Goal: Task Accomplishment & Management: Use online tool/utility

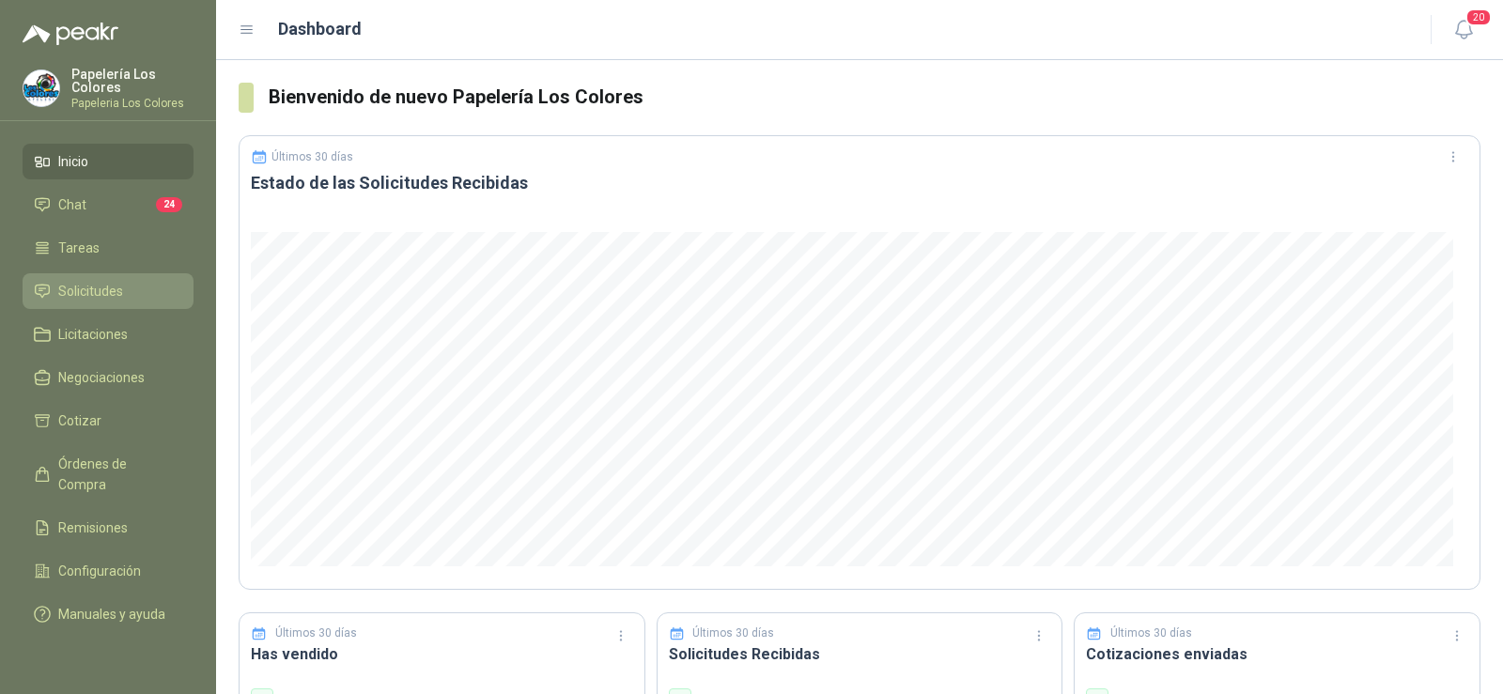
click at [62, 288] on span "Solicitudes" at bounding box center [90, 291] width 65 height 21
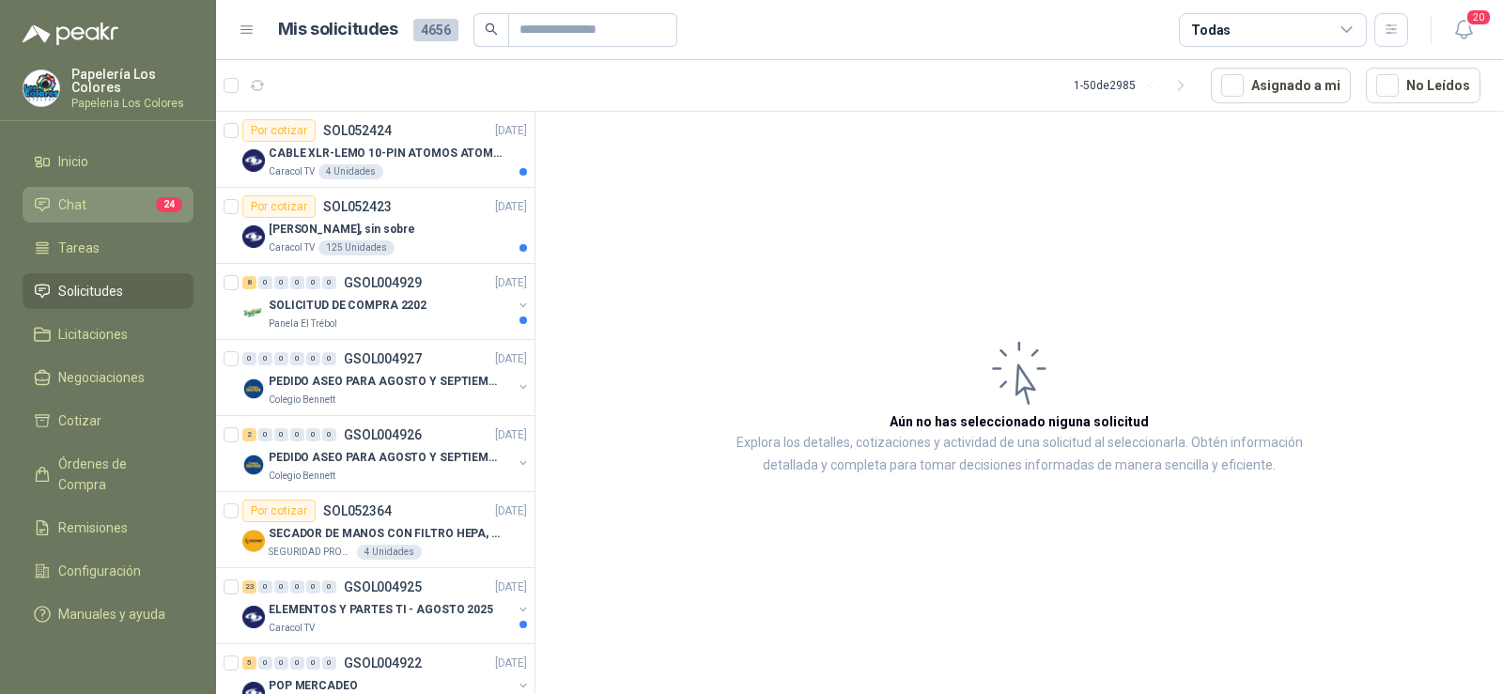
click at [67, 197] on span "Chat" at bounding box center [72, 204] width 28 height 21
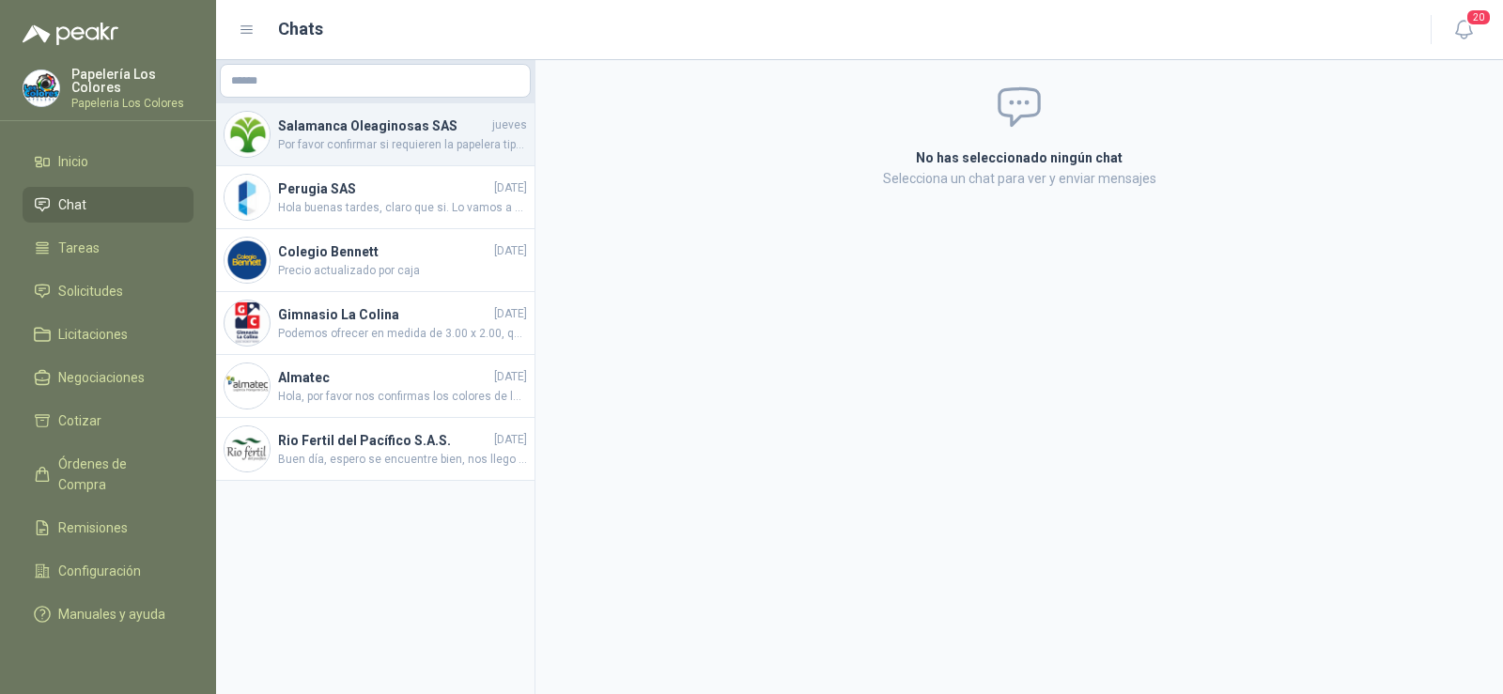
click at [348, 146] on span "Por favor confirmar si requieren la papelera tipo bandeja para escritorio o la …" at bounding box center [402, 145] width 249 height 18
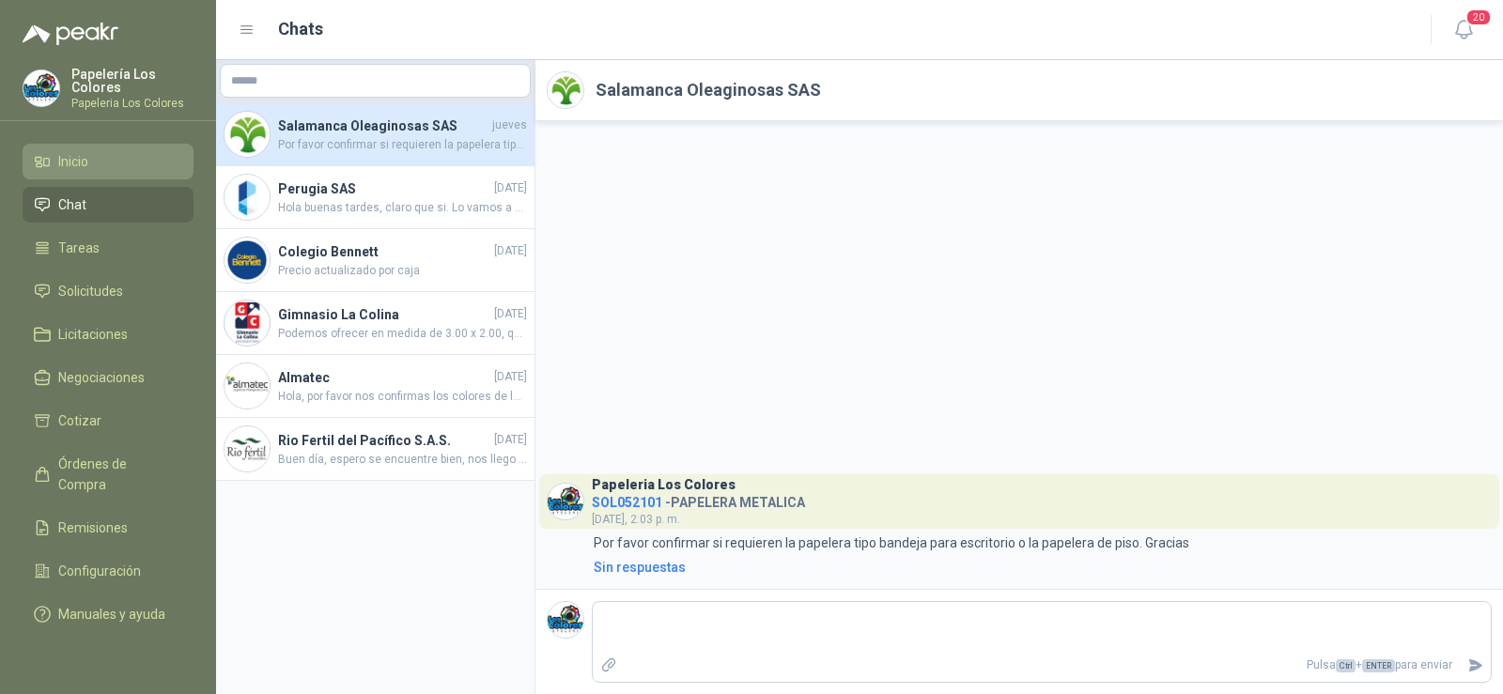
click at [83, 157] on span "Inicio" at bounding box center [73, 161] width 30 height 21
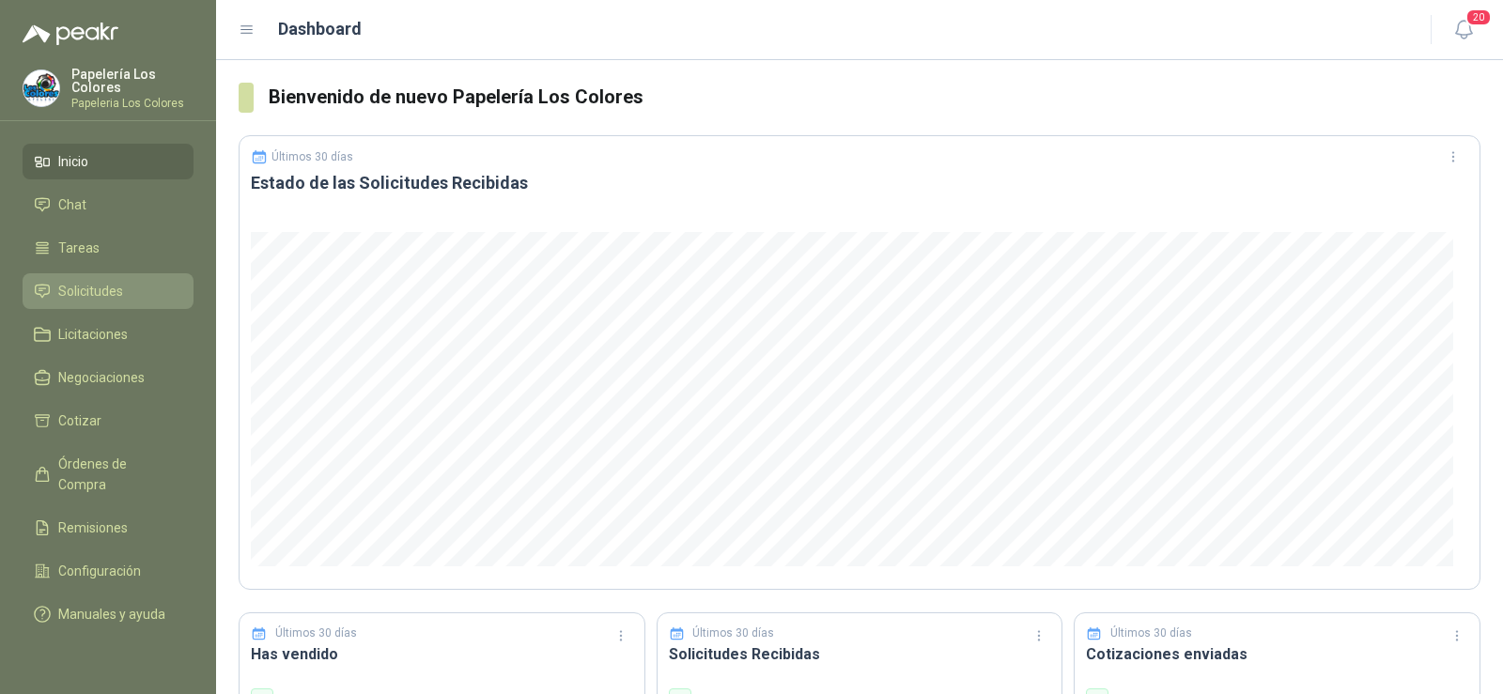
click at [80, 290] on span "Solicitudes" at bounding box center [90, 291] width 65 height 21
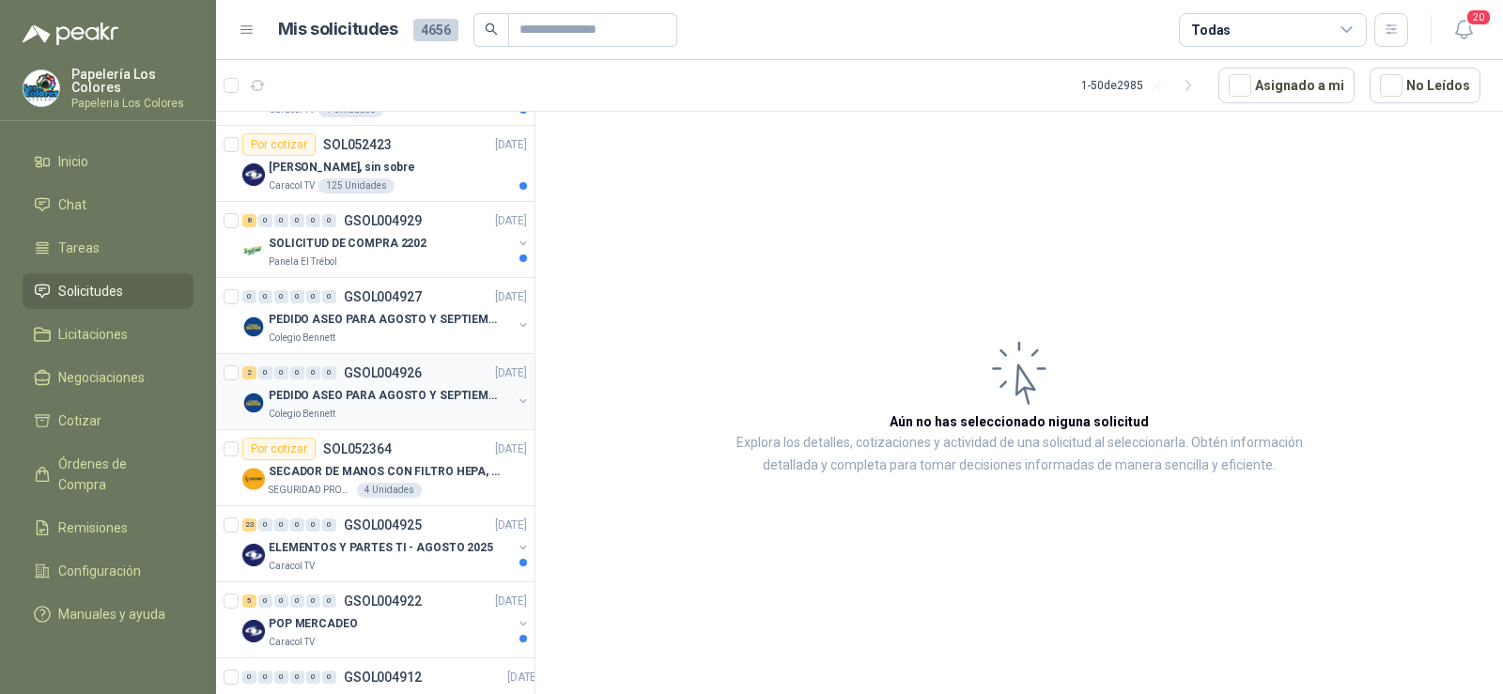
scroll to position [94, 0]
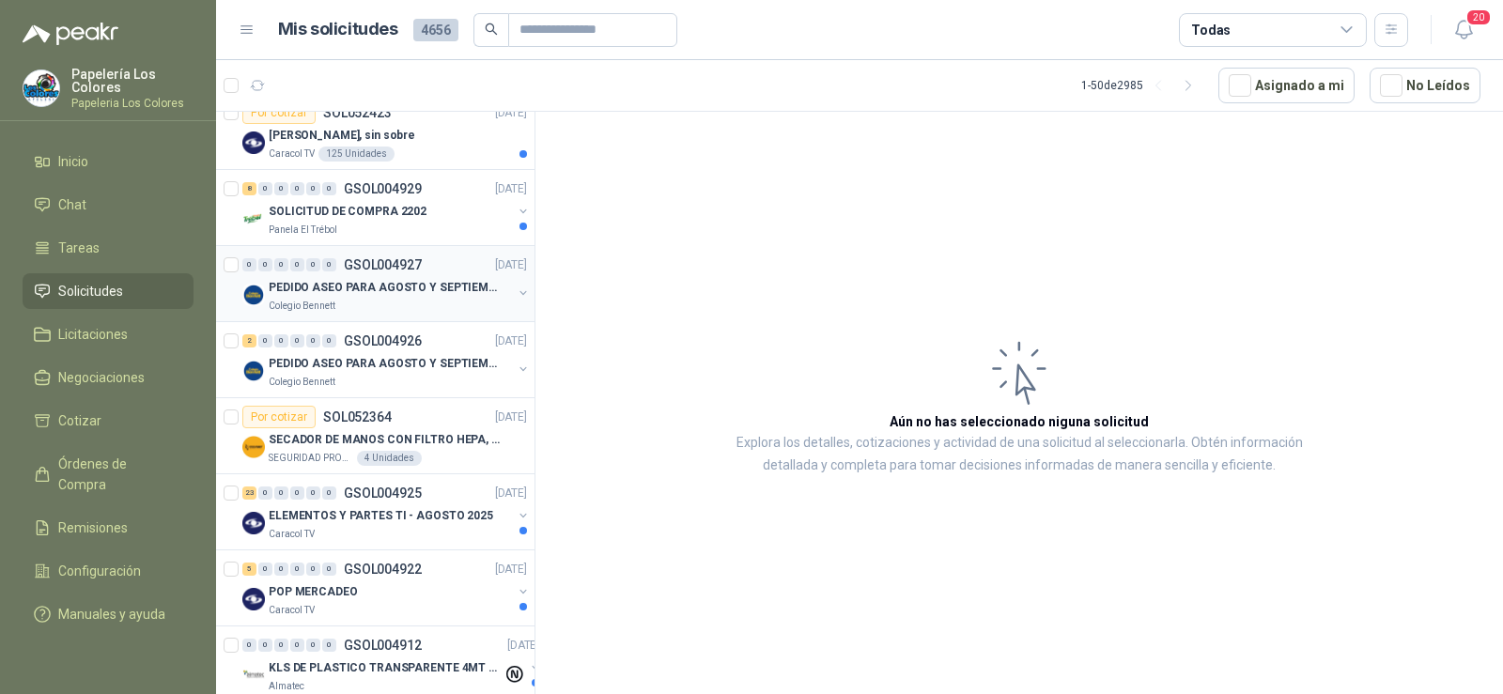
click at [335, 290] on p "PEDIDO ASEO PARA AGOSTO Y SEPTIEMBRE 2" at bounding box center [386, 288] width 234 height 18
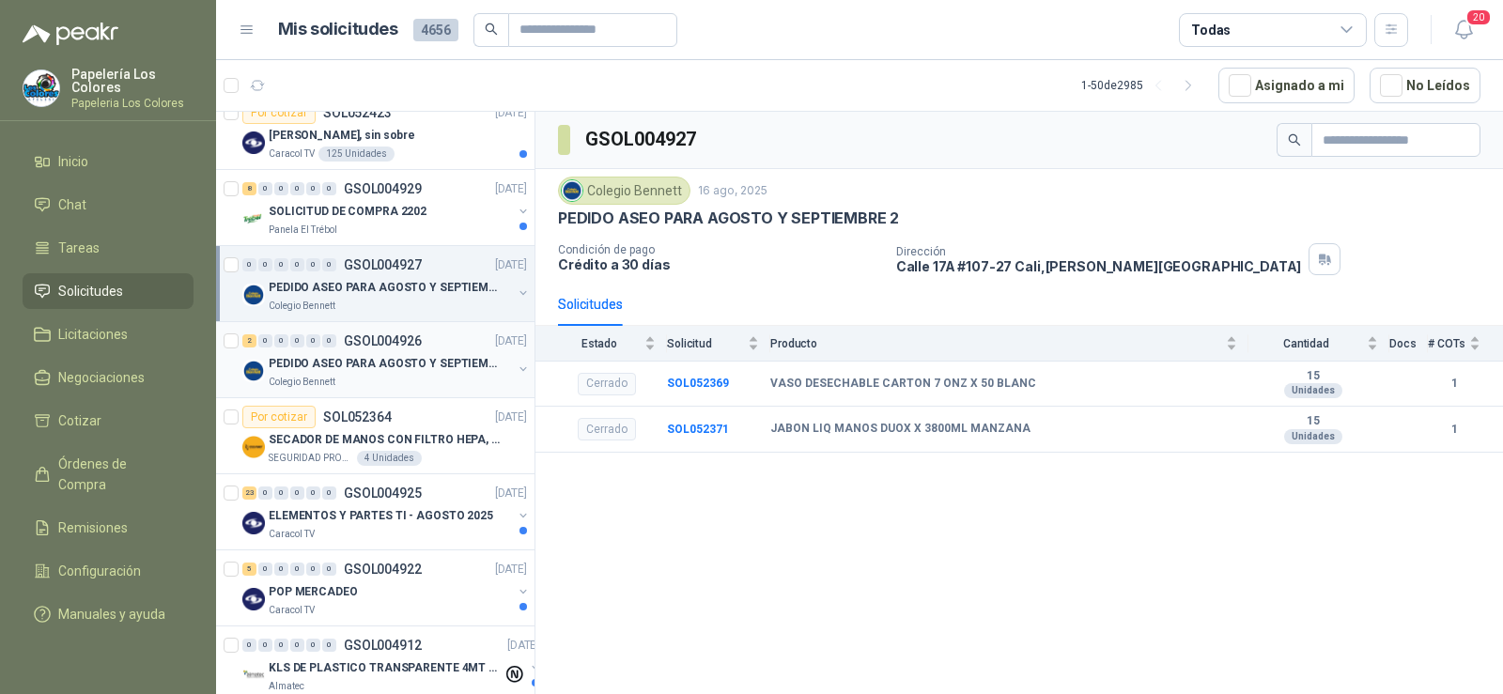
click at [350, 373] on div "PEDIDO ASEO PARA AGOSTO Y SEPTIEMBRE" at bounding box center [390, 363] width 243 height 23
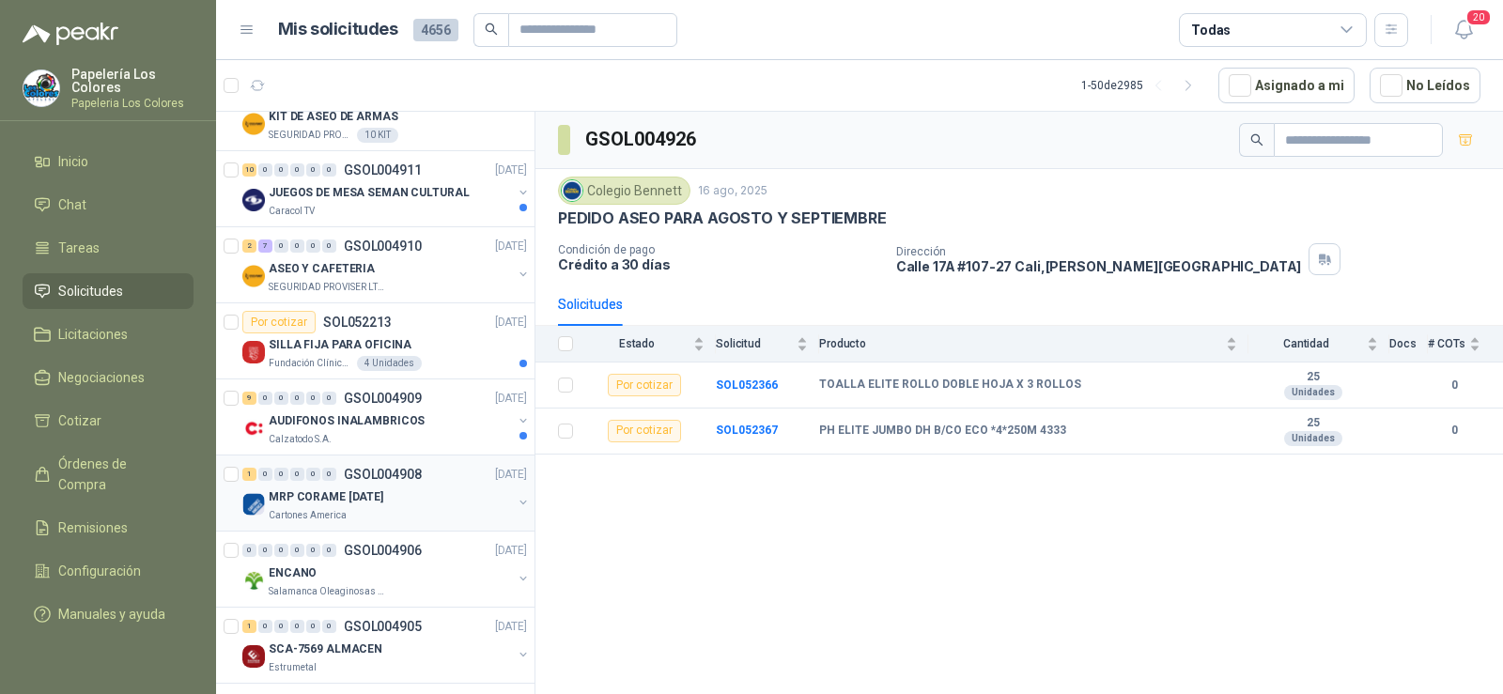
scroll to position [752, 0]
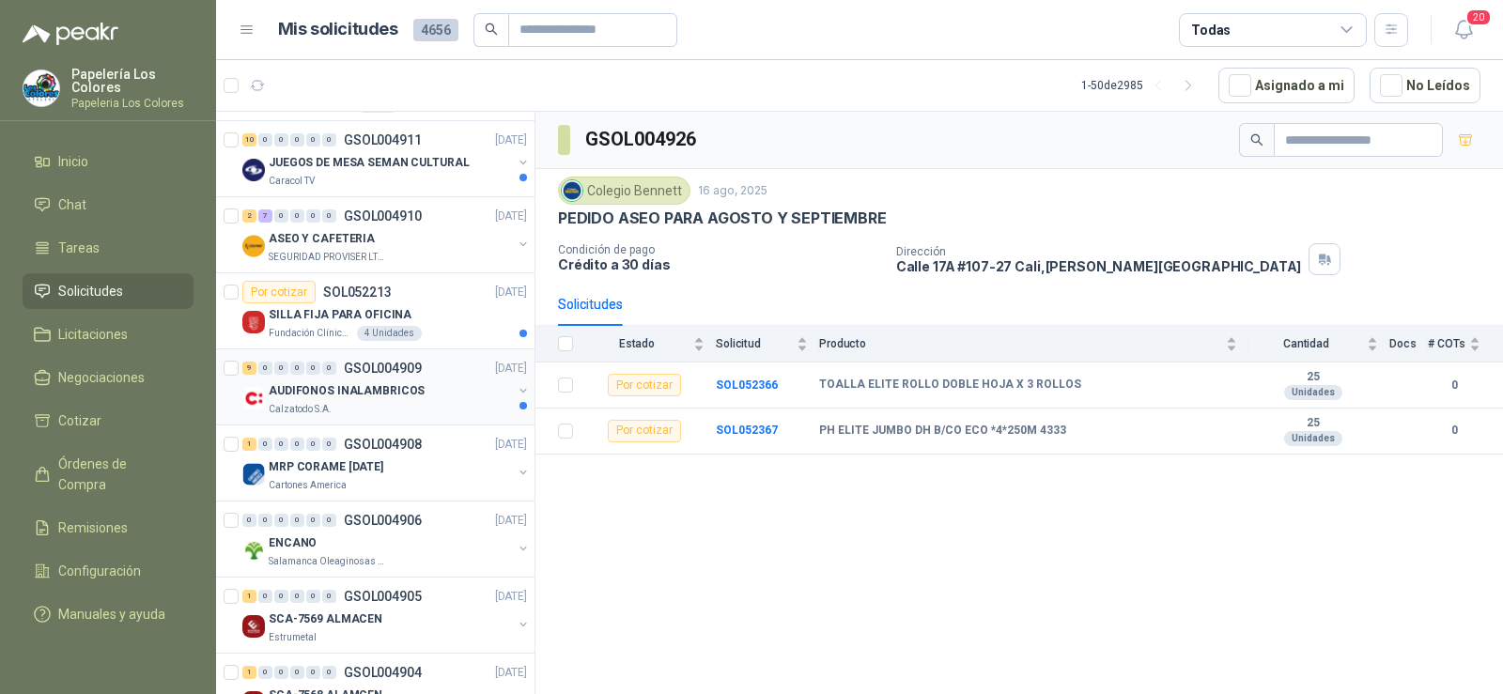
click at [307, 408] on p "Calzatodo S.A." at bounding box center [300, 409] width 63 height 15
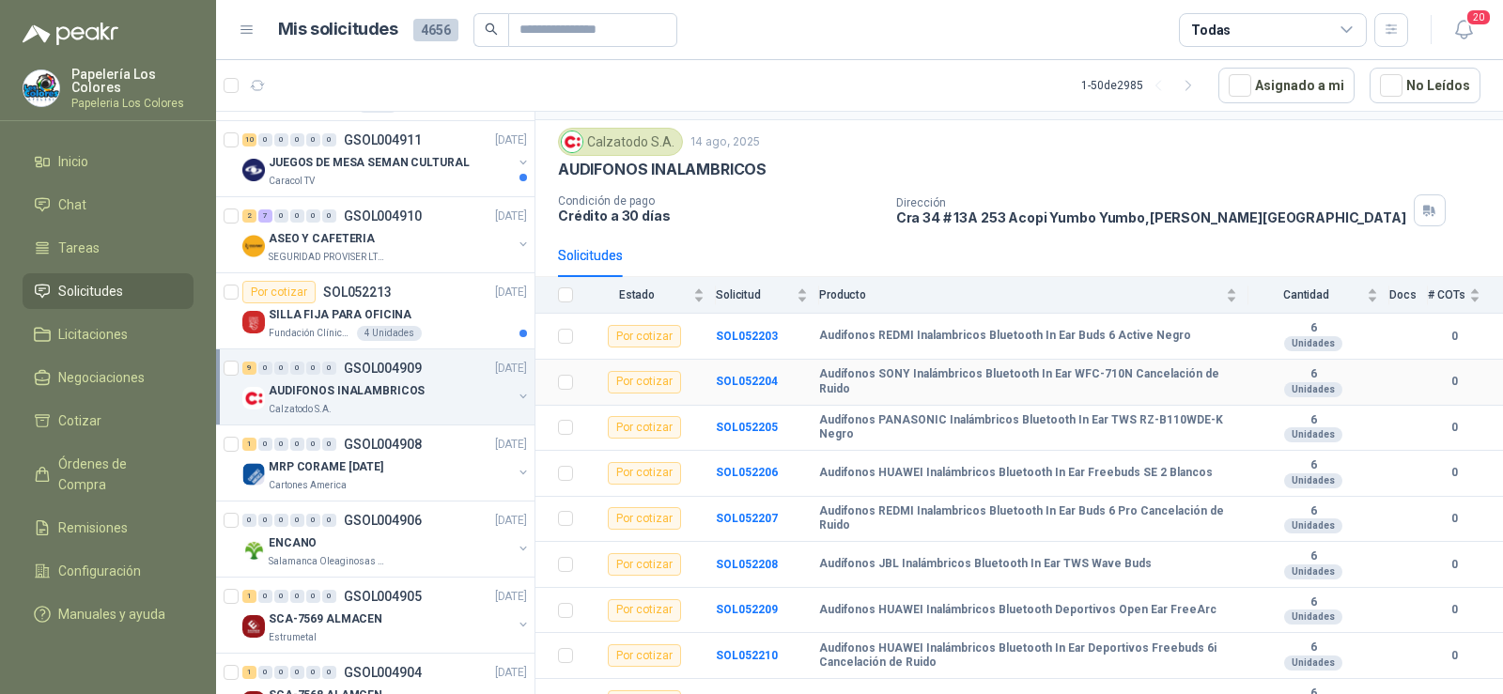
scroll to position [73, 0]
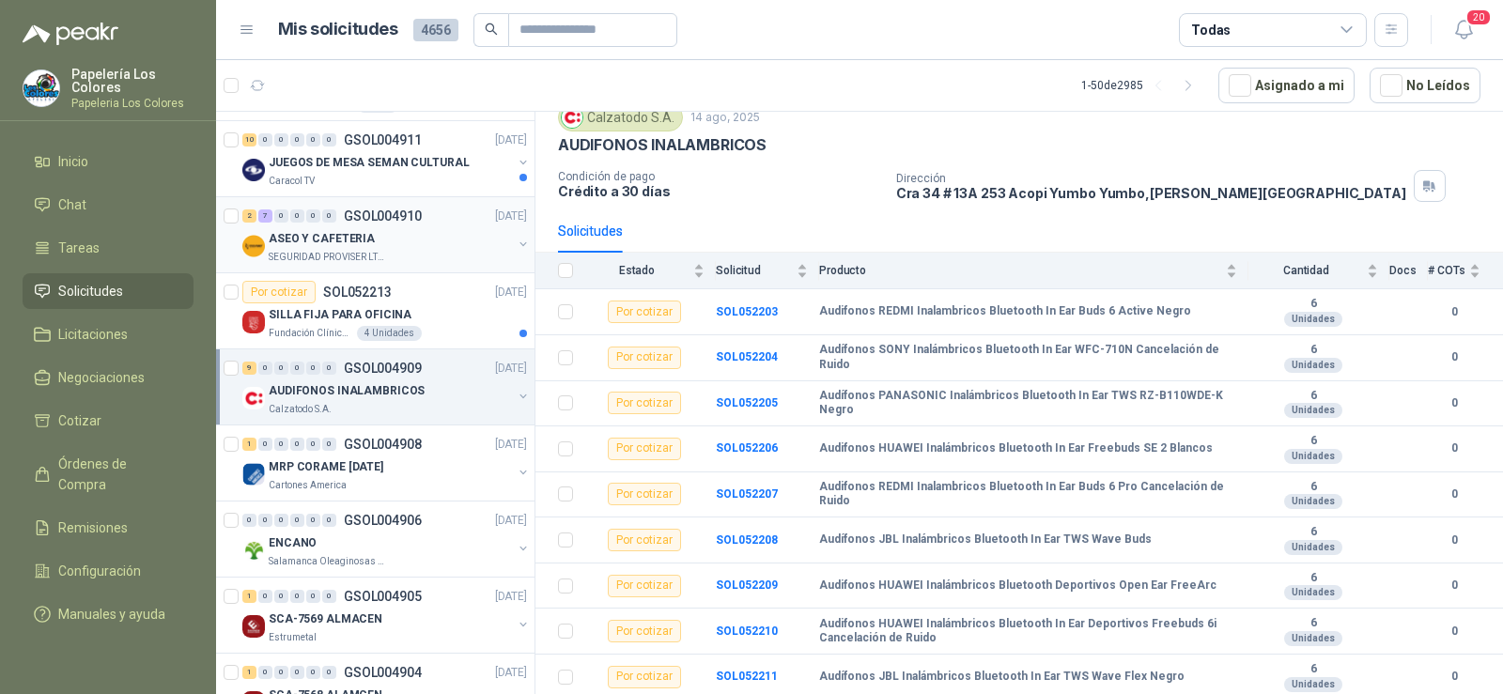
click at [334, 258] on p "SEGURIDAD PROVISER LTDA" at bounding box center [328, 257] width 118 height 15
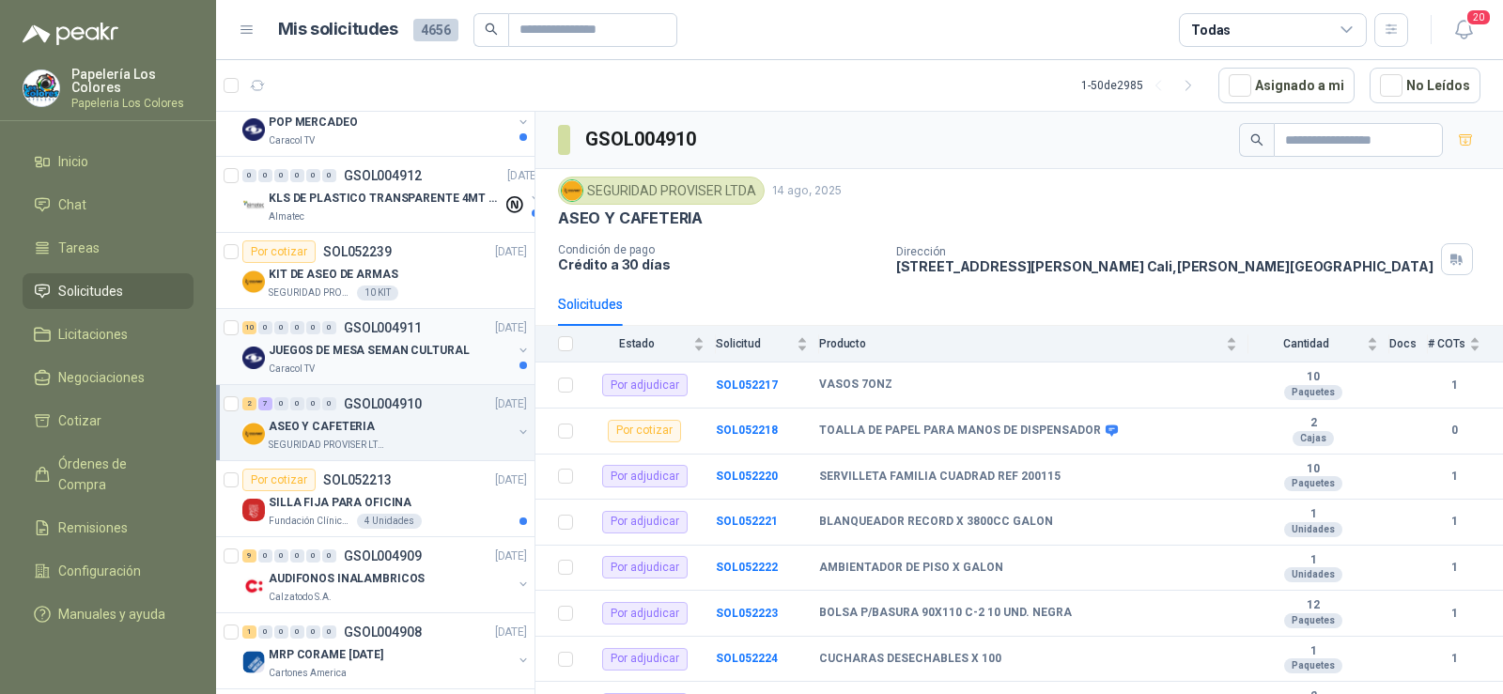
scroll to position [470, 0]
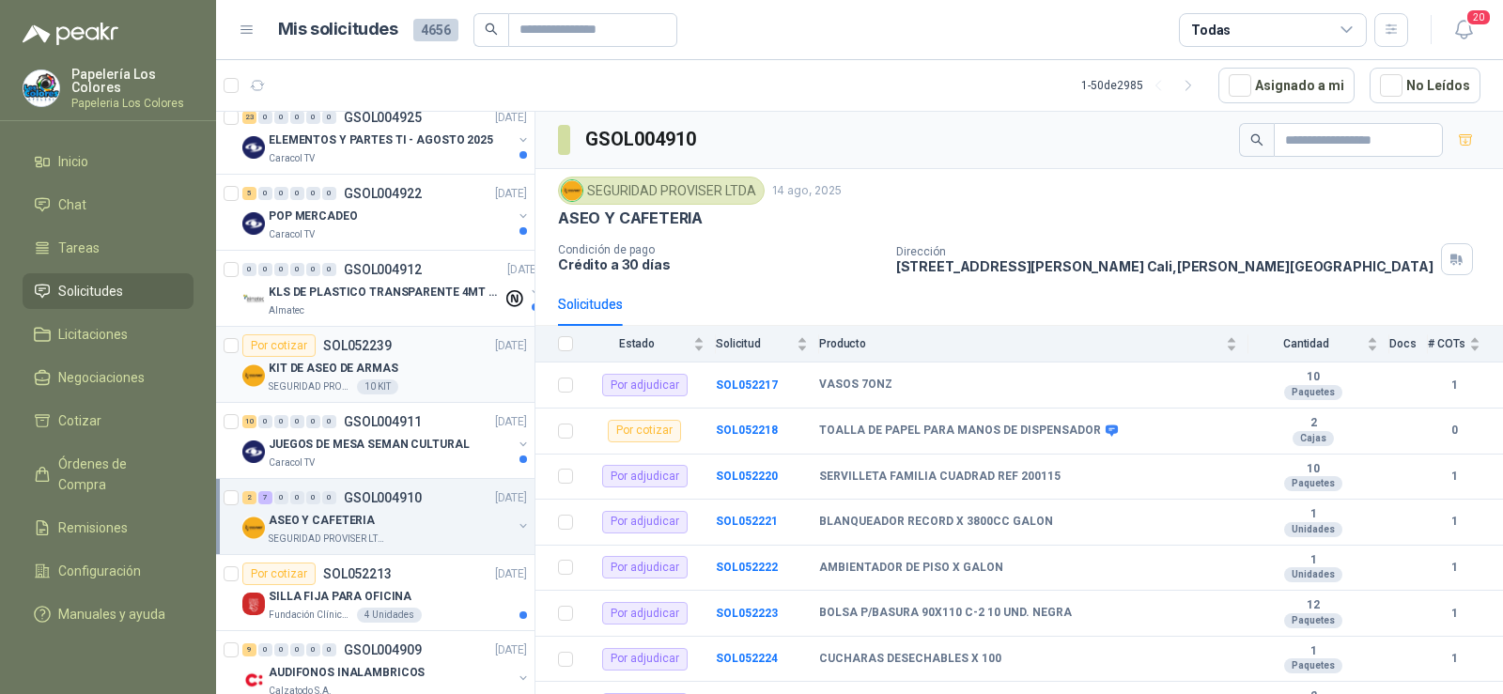
click at [304, 357] on div "KIT DE ASEO DE ARMAS" at bounding box center [398, 368] width 258 height 23
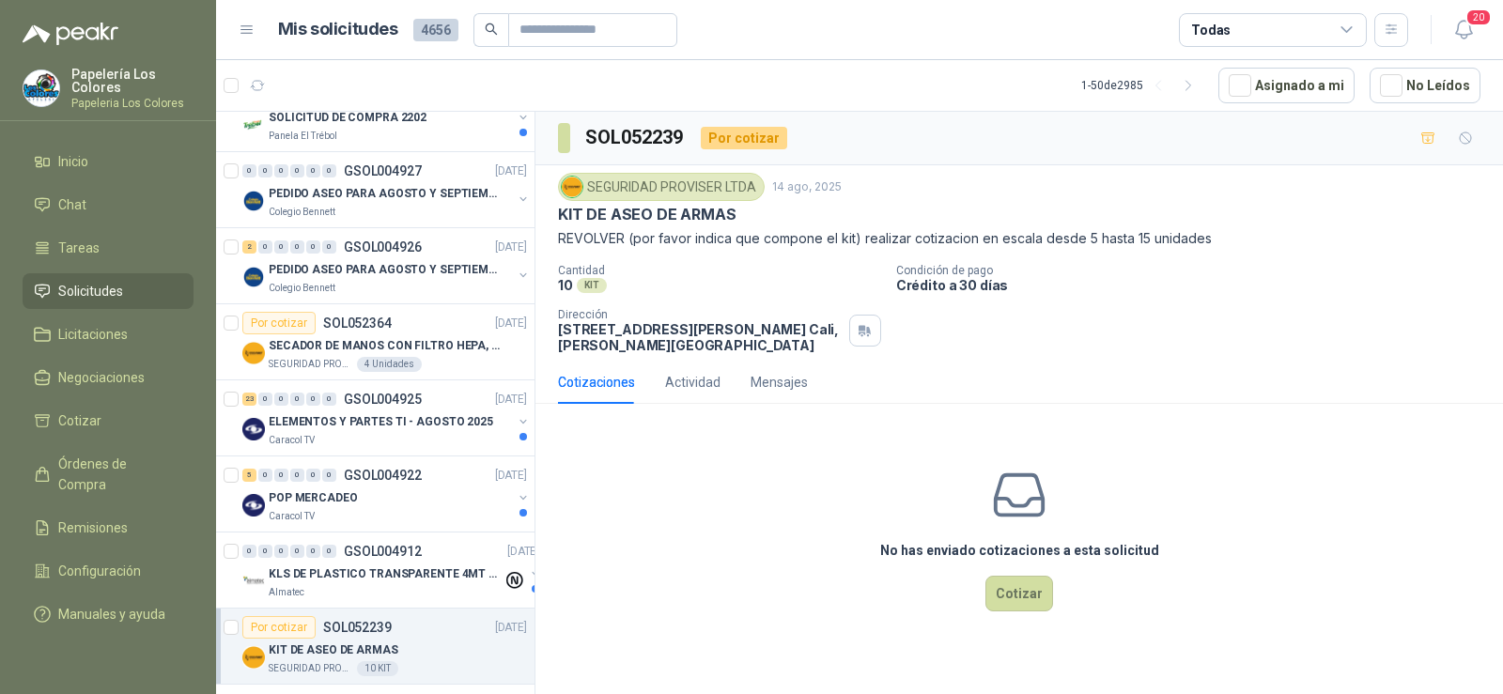
scroll to position [94, 0]
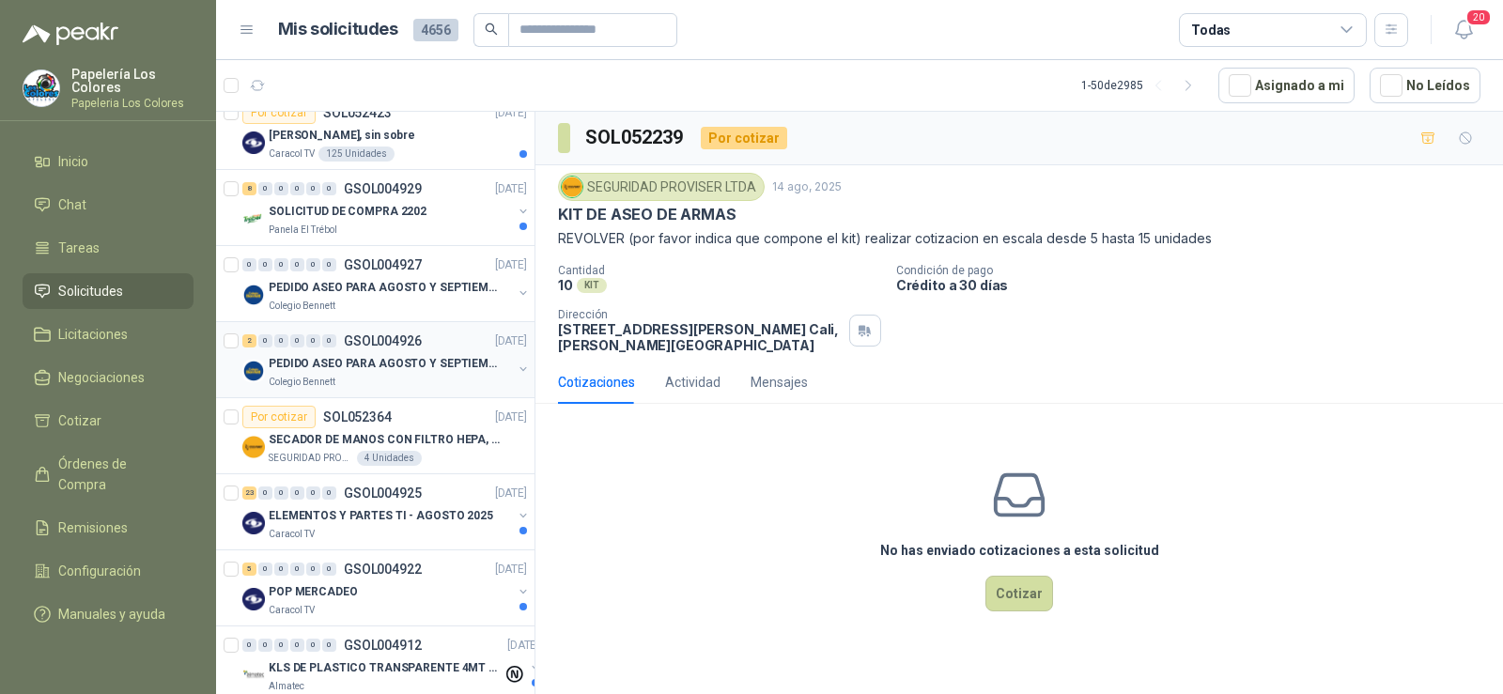
click at [302, 364] on p "PEDIDO ASEO PARA AGOSTO Y SEPTIEMBRE" at bounding box center [386, 364] width 234 height 18
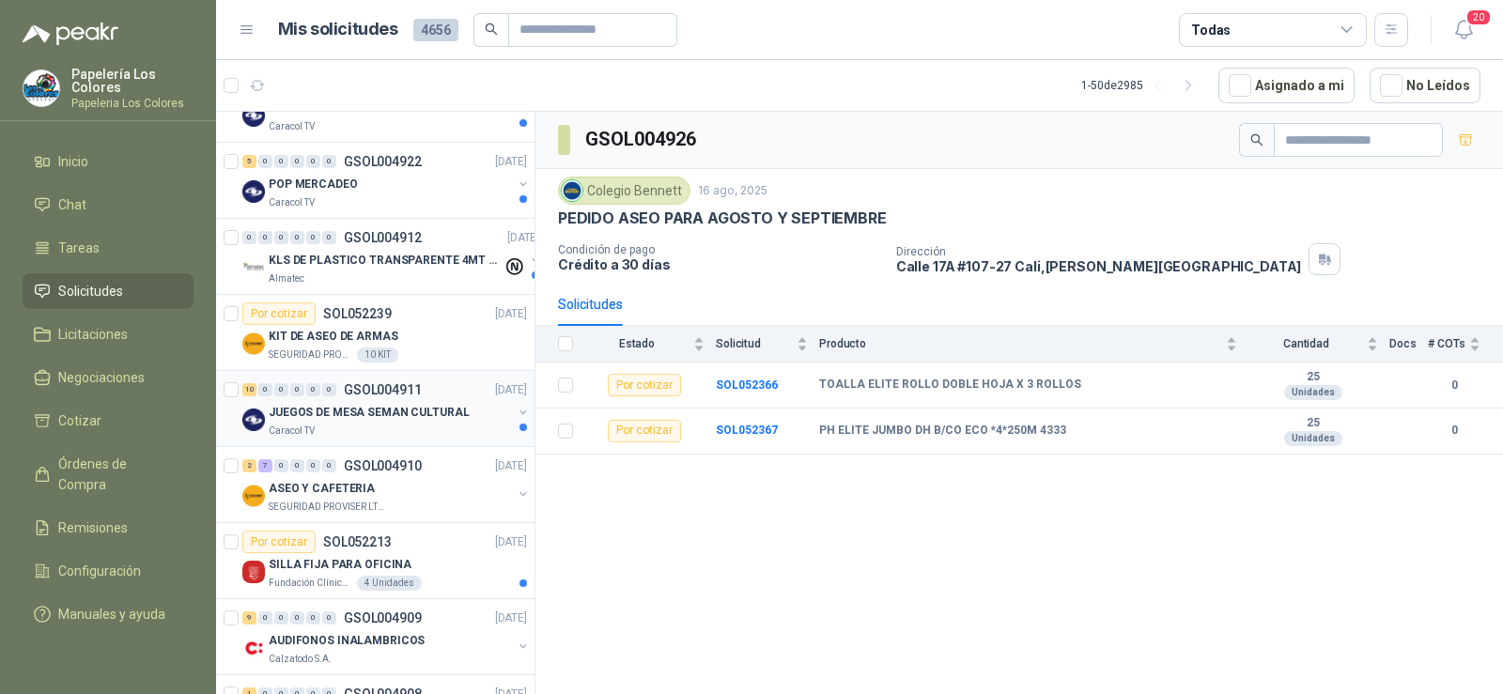
scroll to position [470, 0]
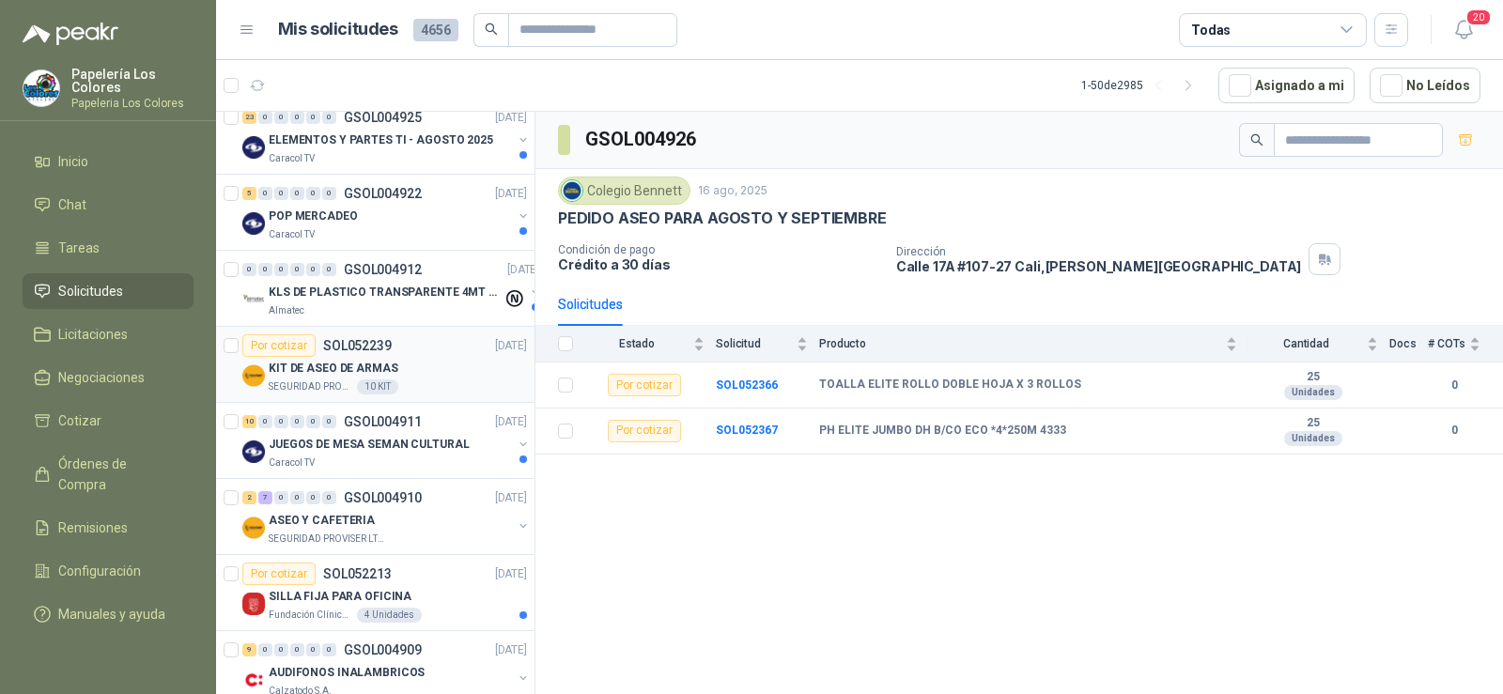
click at [296, 358] on div "KIT DE ASEO DE ARMAS" at bounding box center [398, 368] width 258 height 23
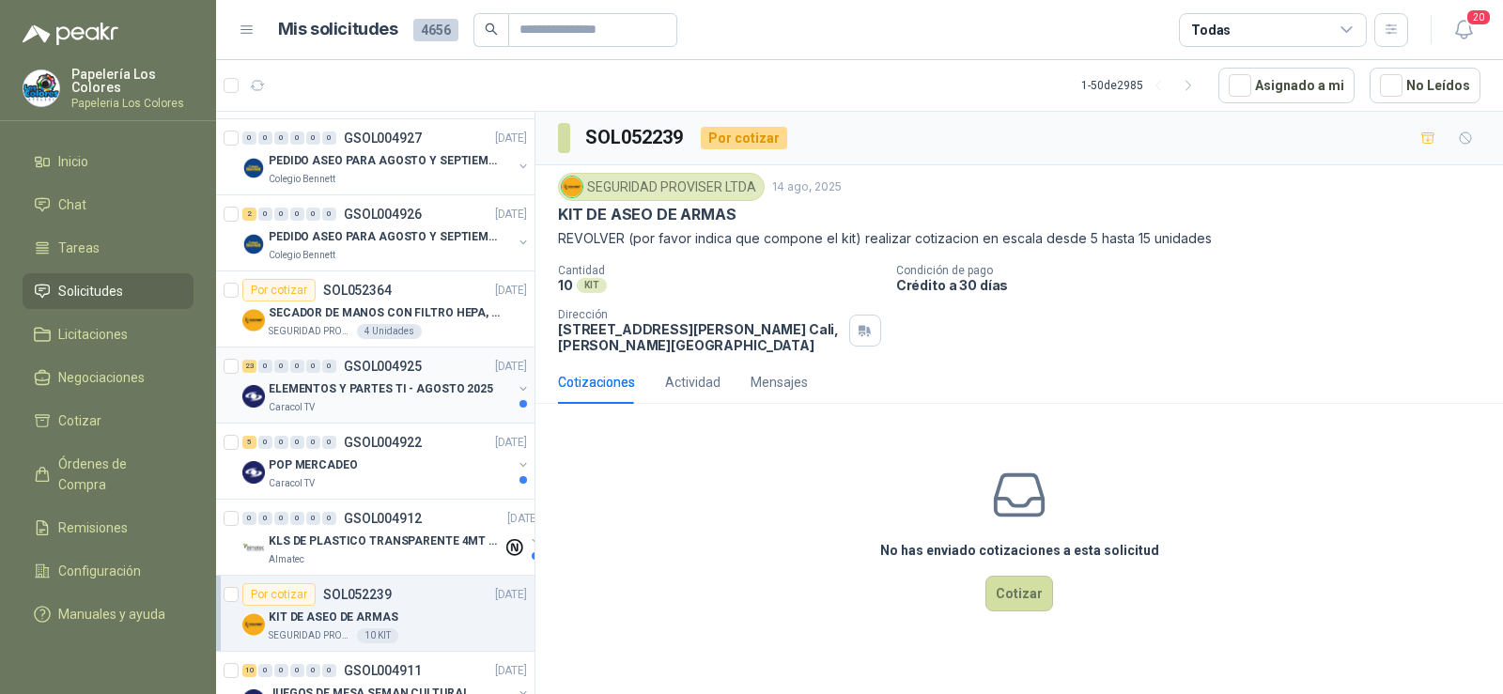
scroll to position [188, 0]
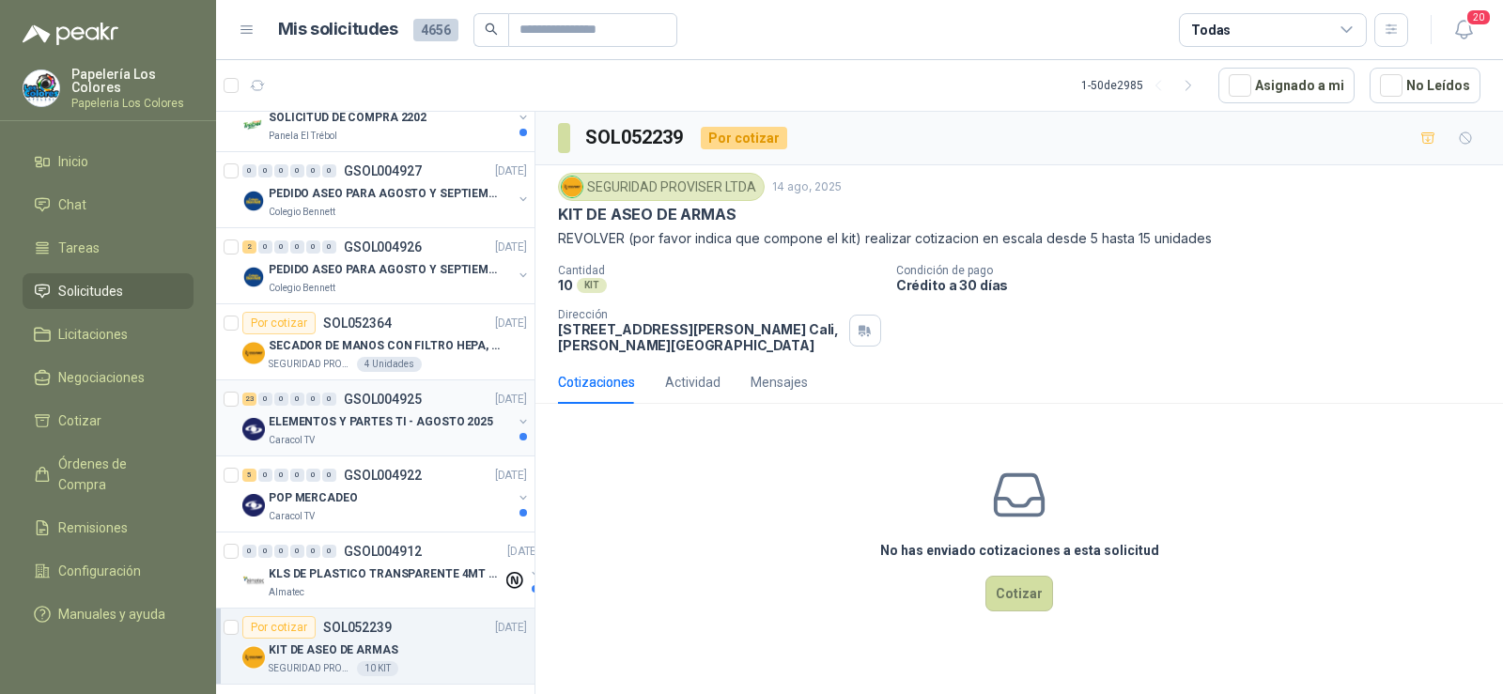
click at [296, 339] on p "SECADOR DE MANOS CON FILTRO HEPA, SECADO RAPIDO" at bounding box center [386, 346] width 234 height 18
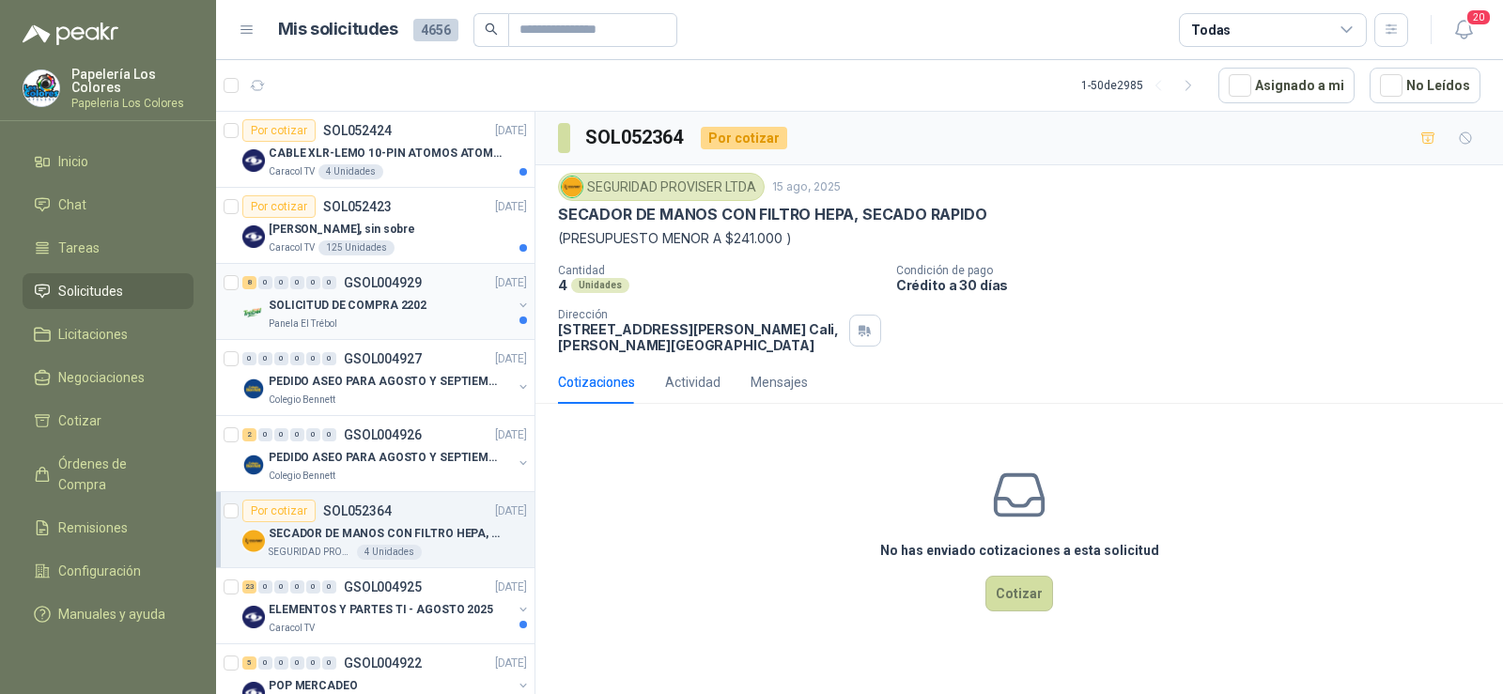
click at [344, 307] on p "SOLICITUD DE COMPRA 2202" at bounding box center [348, 306] width 158 height 18
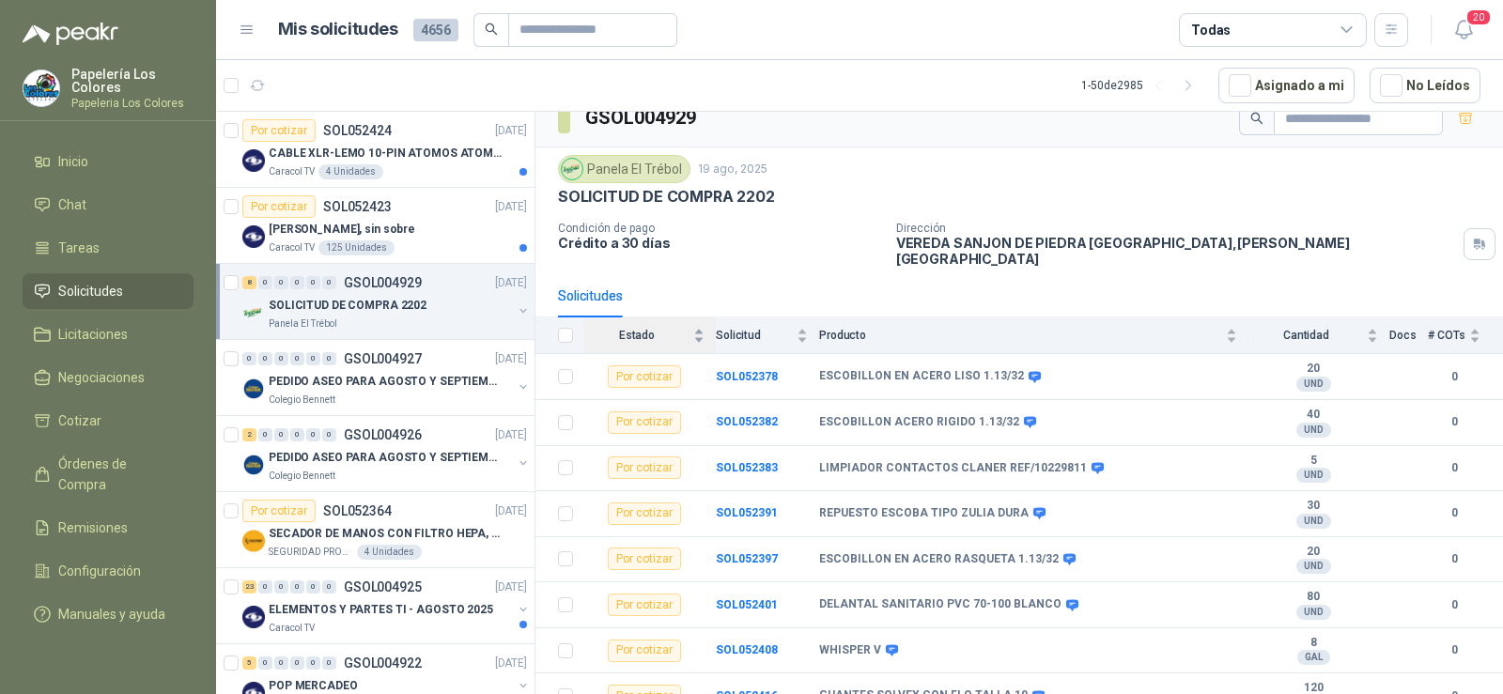
scroll to position [27, 0]
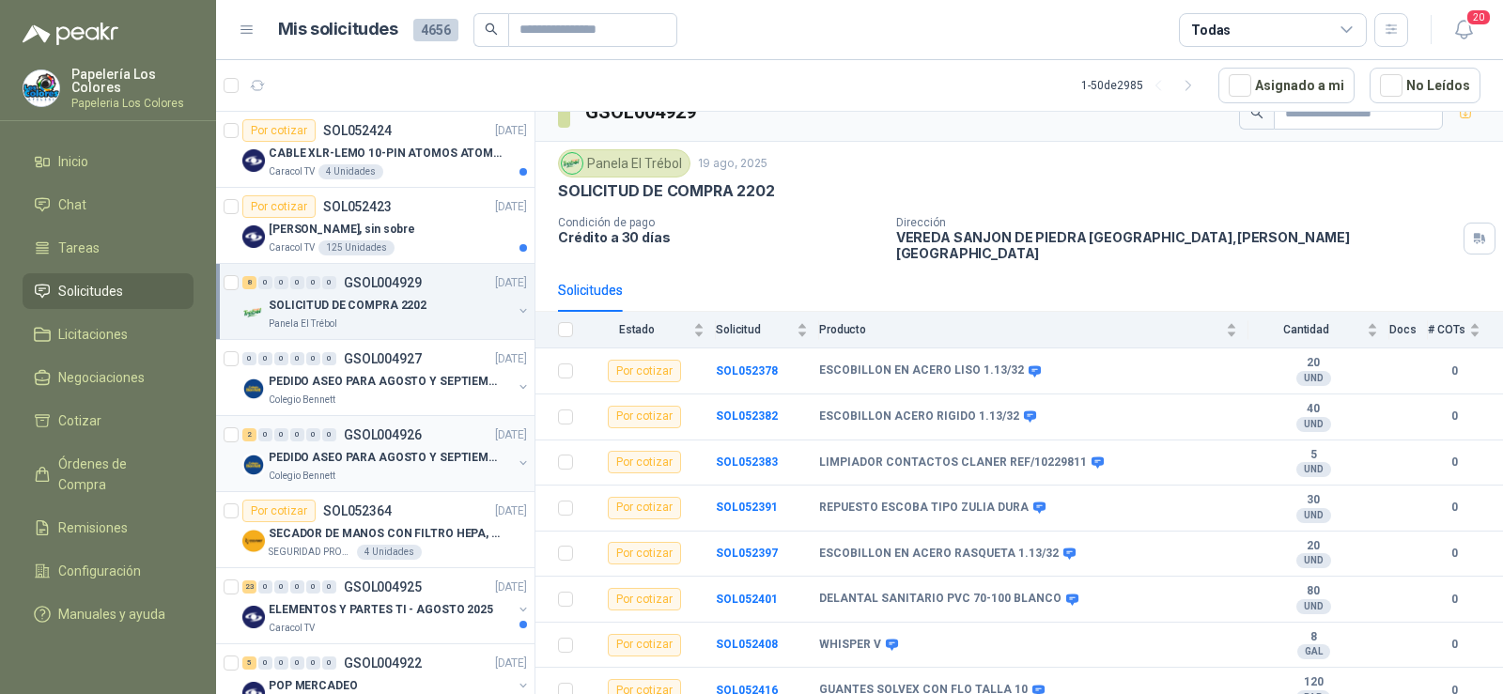
click at [320, 456] on p "PEDIDO ASEO PARA AGOSTO Y SEPTIEMBRE" at bounding box center [386, 458] width 234 height 18
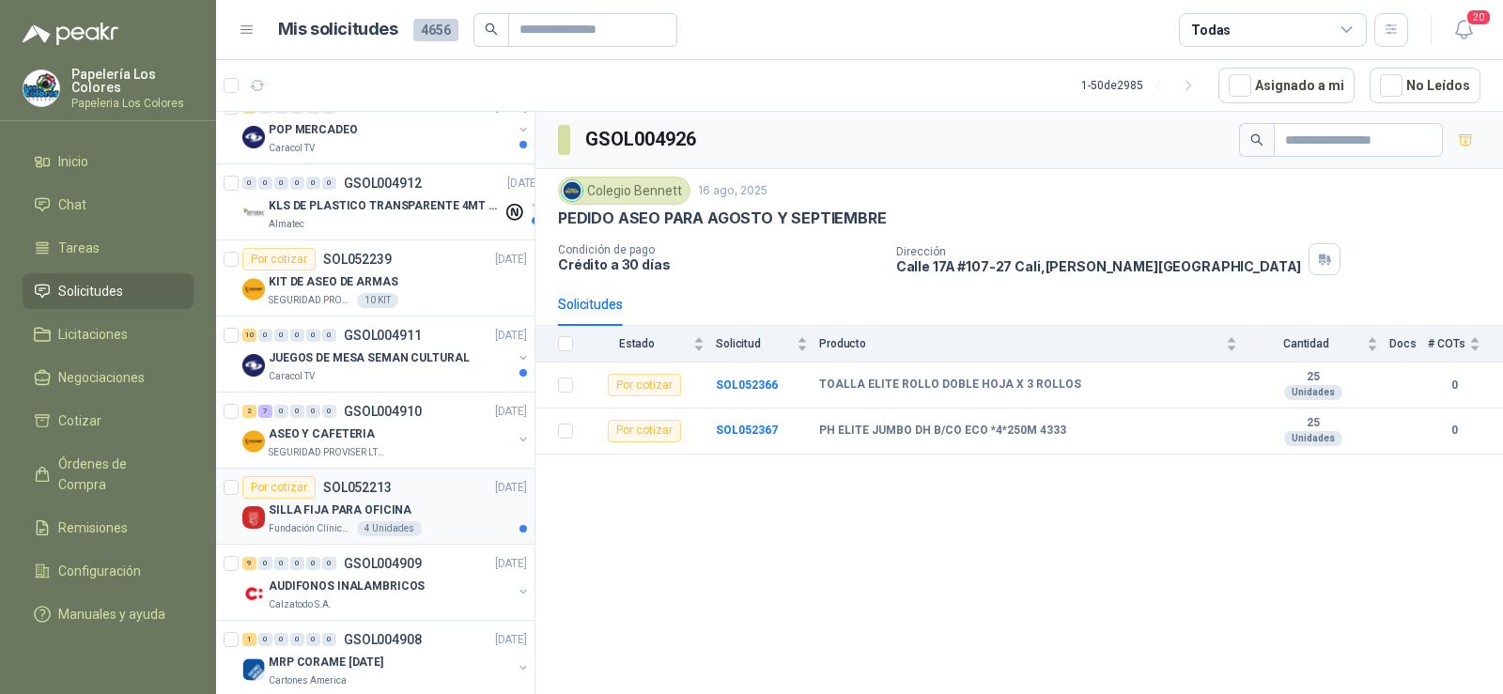
scroll to position [564, 0]
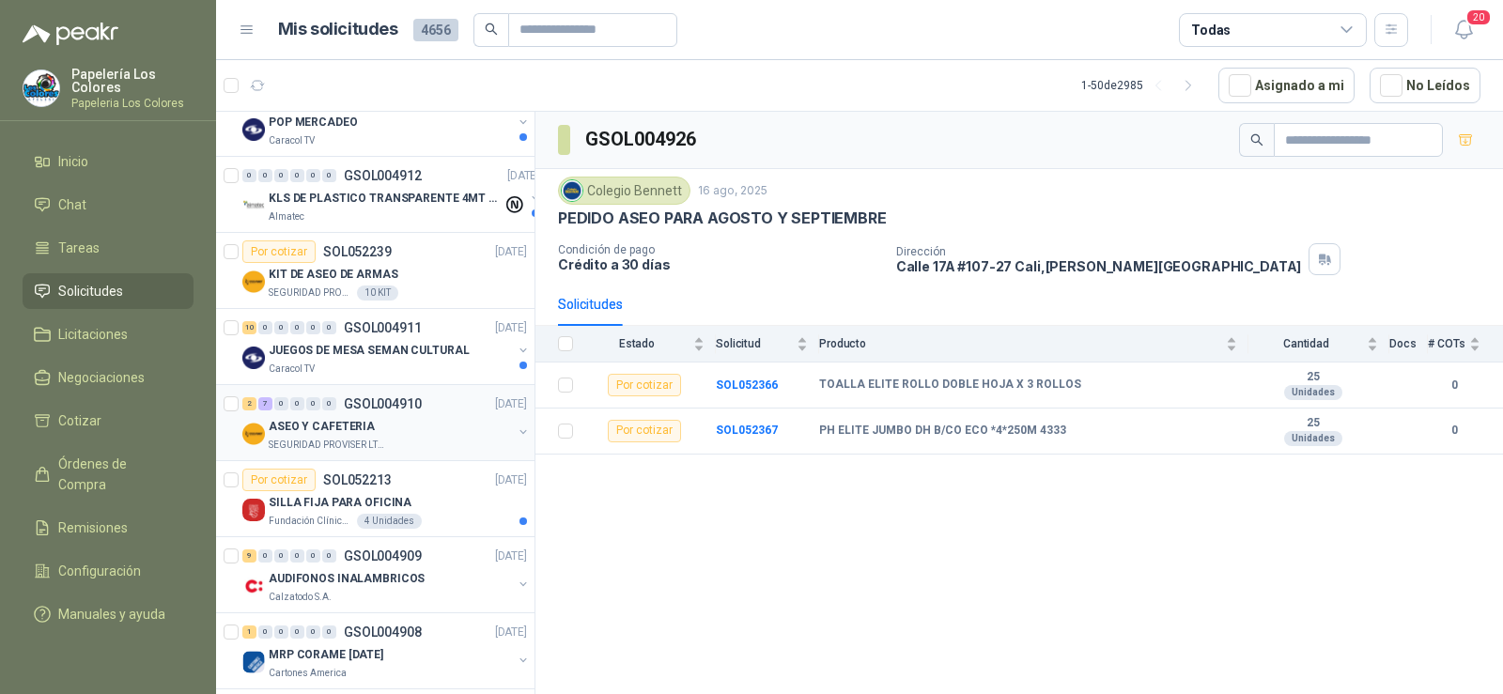
click at [311, 431] on p "ASEO Y CAFETERIA" at bounding box center [322, 427] width 106 height 18
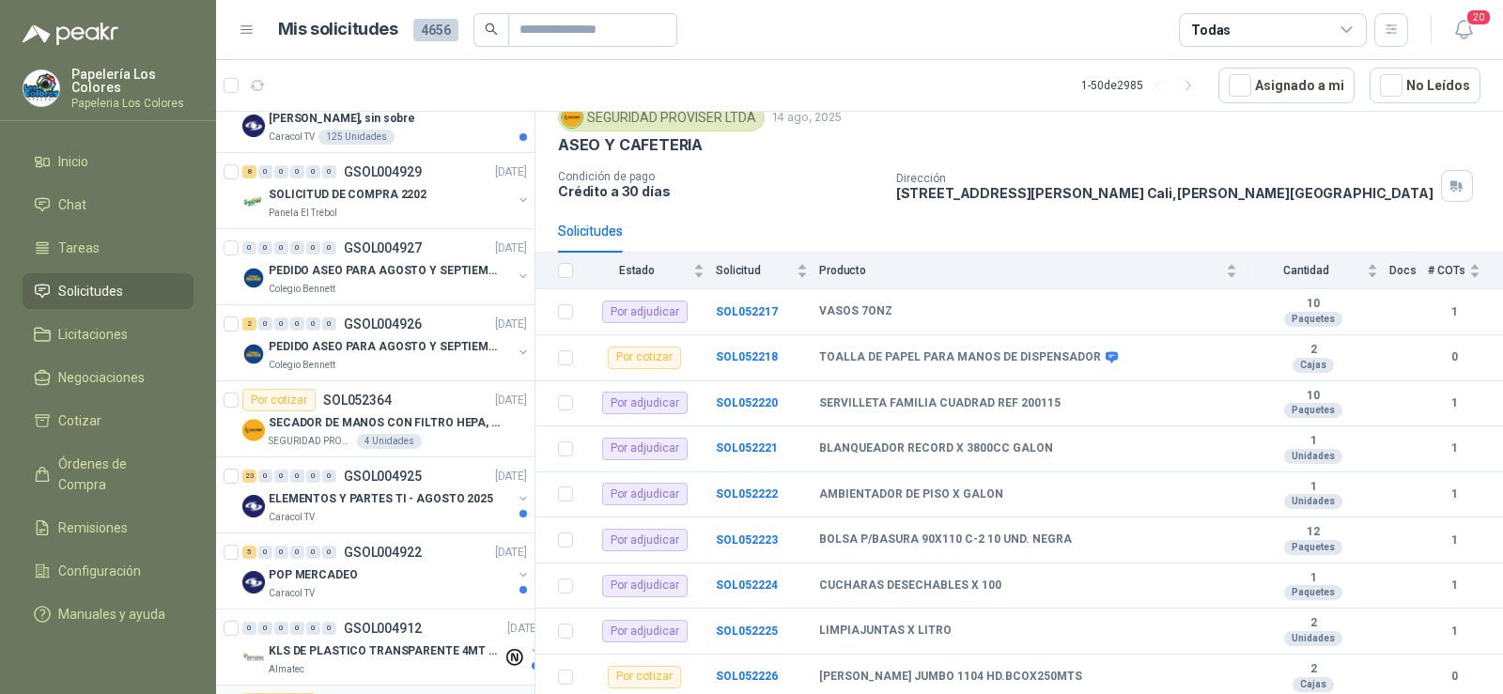
scroll to position [94, 0]
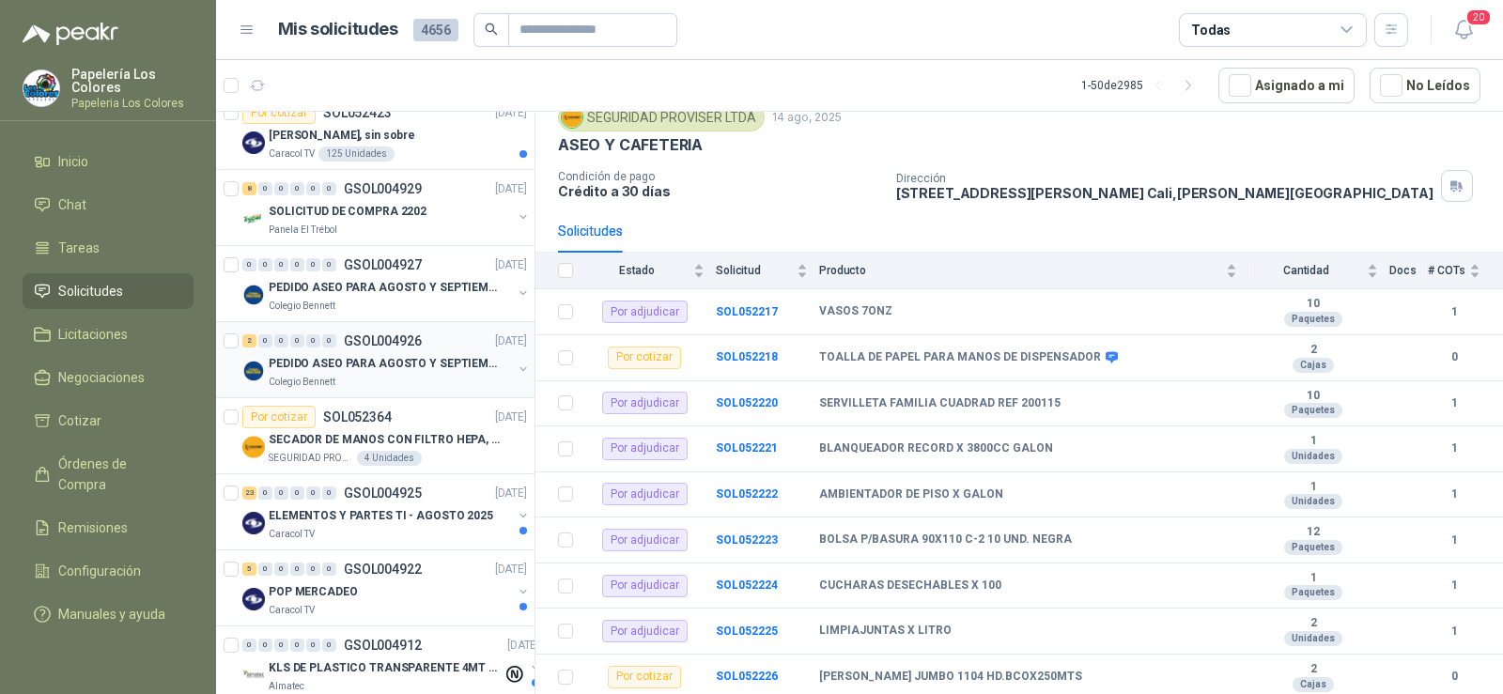
click at [346, 388] on div "Colegio Bennett" at bounding box center [390, 382] width 243 height 15
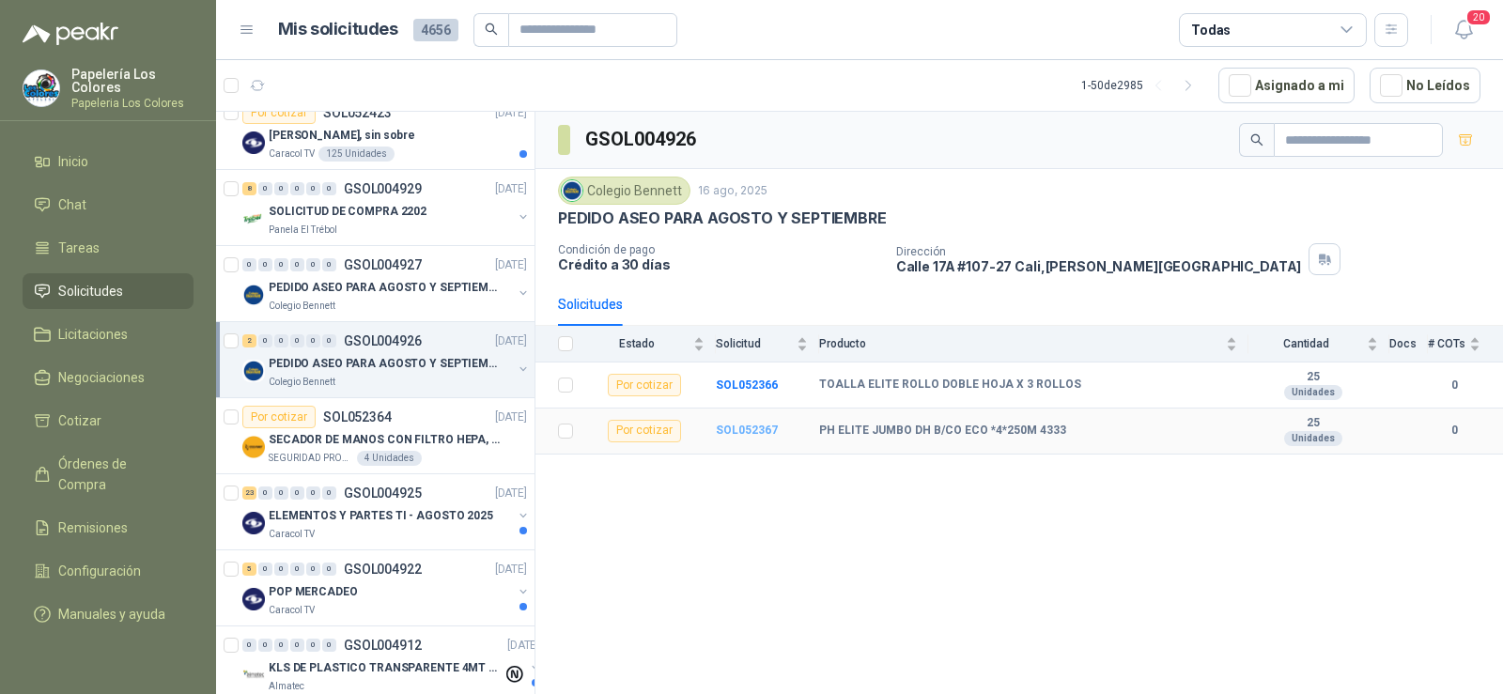
click at [737, 431] on b "SOL052367" at bounding box center [747, 430] width 62 height 13
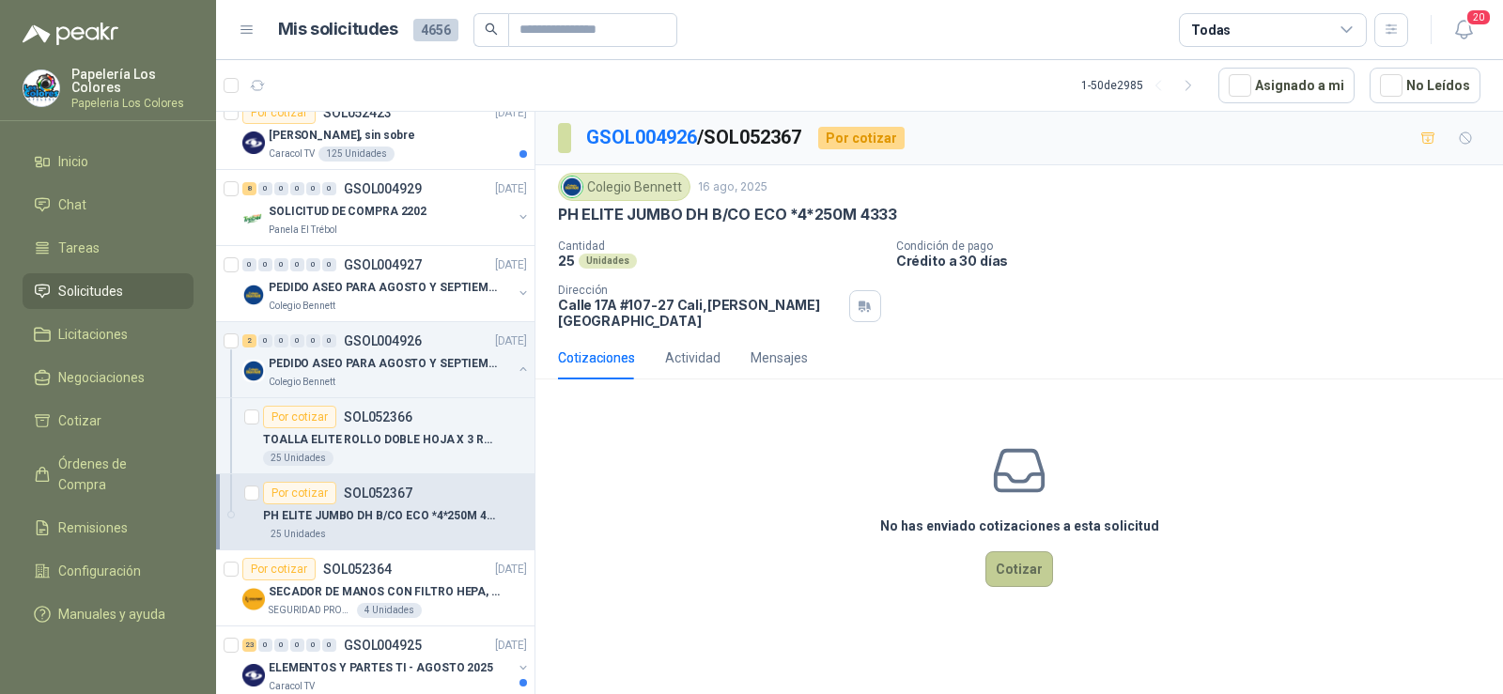
click at [1026, 567] on button "Cotizar" at bounding box center [1020, 570] width 68 height 36
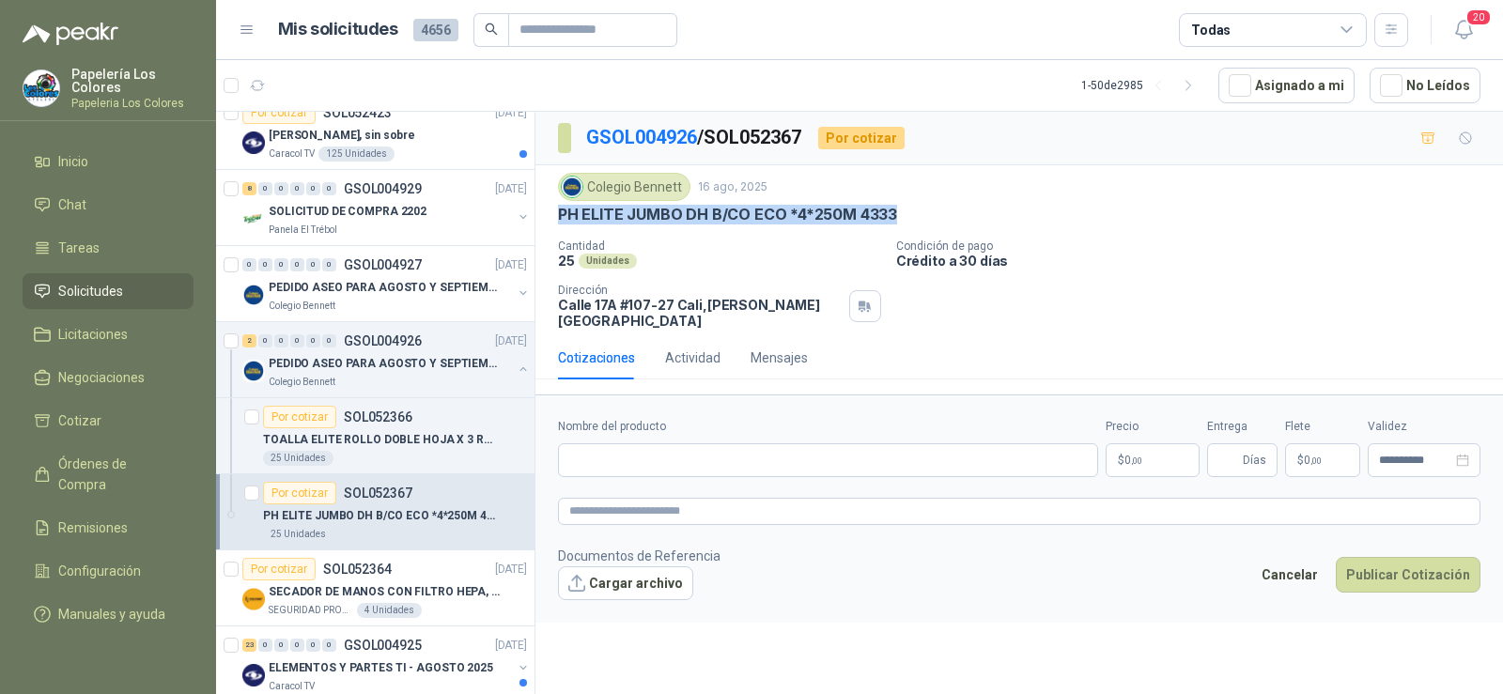
drag, startPoint x: 558, startPoint y: 210, endPoint x: 904, endPoint y: 214, distance: 345.8
click at [904, 214] on div "PH ELITE JUMBO DH B/CO ECO *4*250M 4333" at bounding box center [1019, 215] width 923 height 20
copy p "PH ELITE JUMBO DH B/CO ECO *4*250M 4333"
click at [730, 454] on input "Nombre del producto" at bounding box center [828, 460] width 540 height 34
paste input "**********"
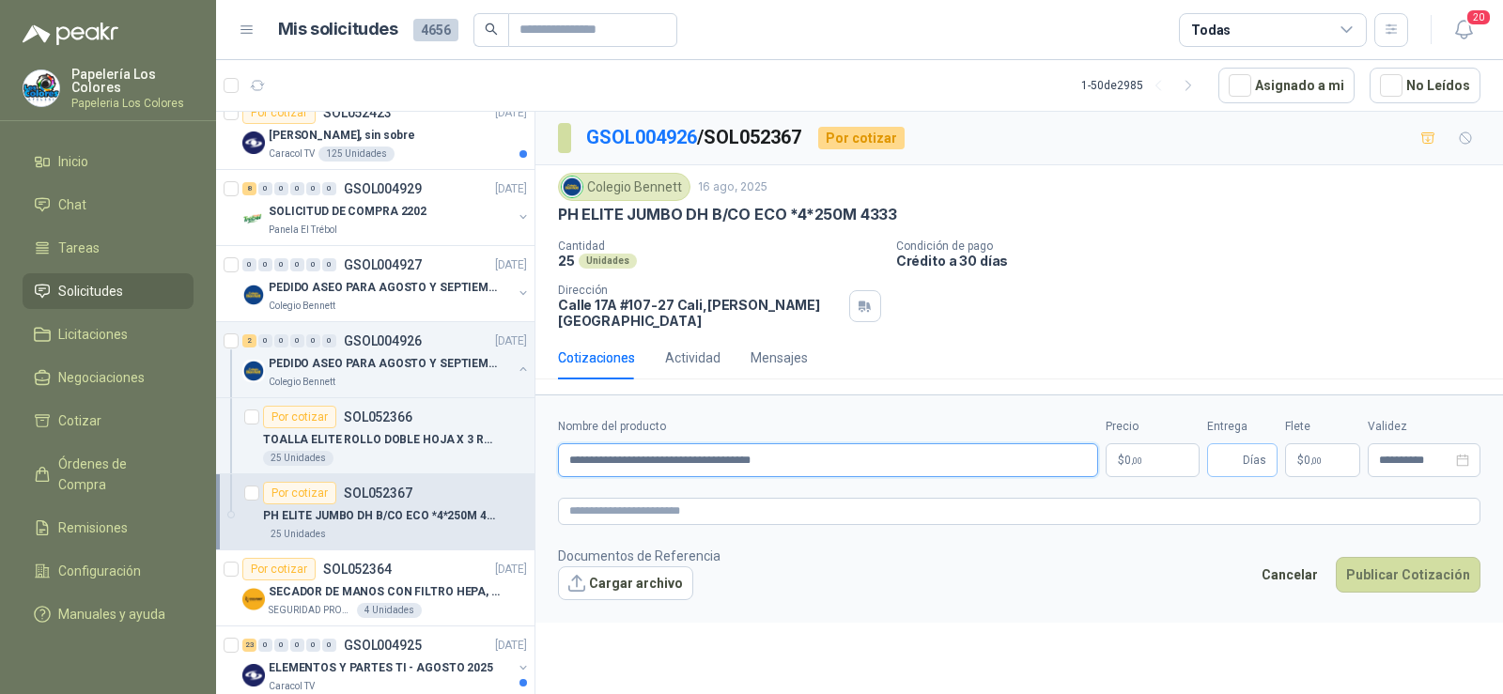
type input "**********"
click at [1235, 451] on input "Entrega" at bounding box center [1229, 460] width 21 height 32
type input "*"
click at [1131, 456] on span ",00" at bounding box center [1136, 461] width 11 height 10
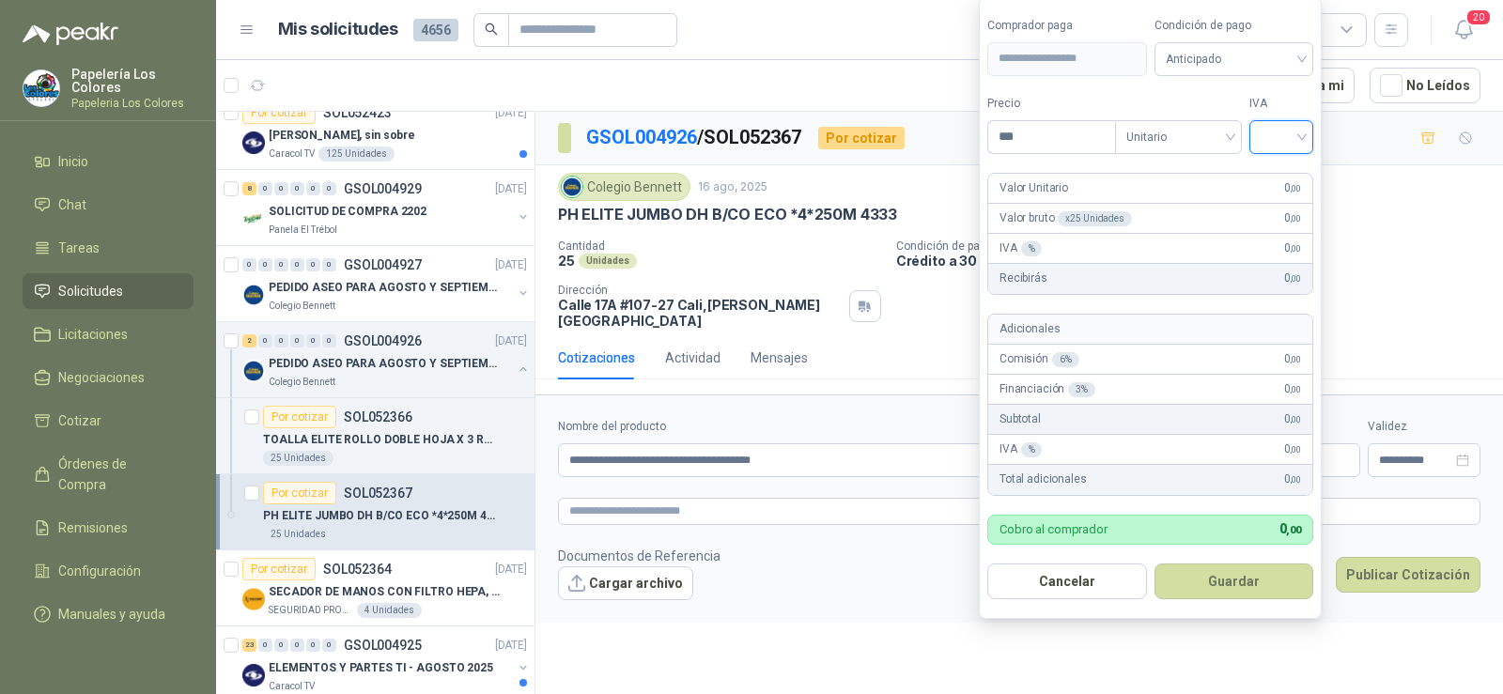
click at [1268, 140] on input "search" at bounding box center [1281, 135] width 41 height 28
click at [1267, 172] on div "19%" at bounding box center [1285, 176] width 57 height 30
click at [1247, 47] on span "Anticipado" at bounding box center [1237, 59] width 139 height 28
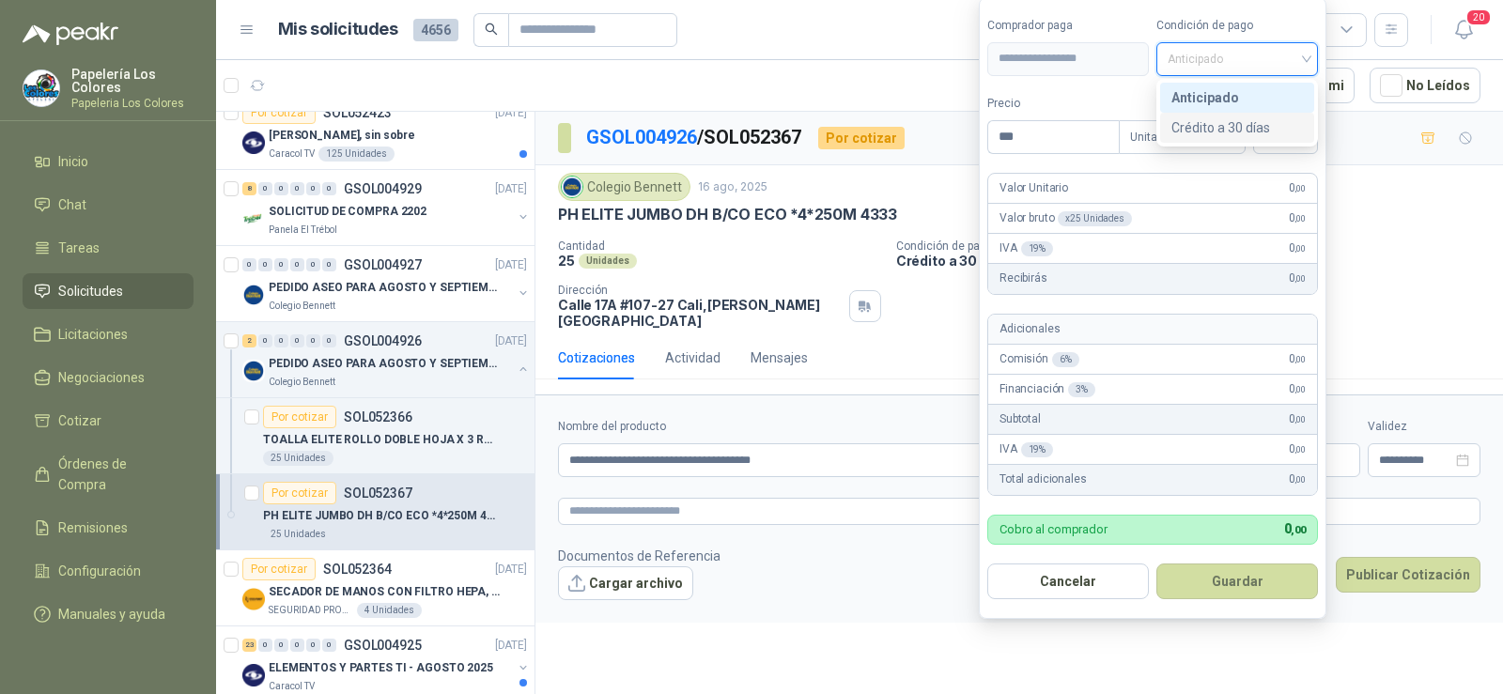
click at [1238, 141] on div "Crédito a 30 días" at bounding box center [1237, 128] width 154 height 30
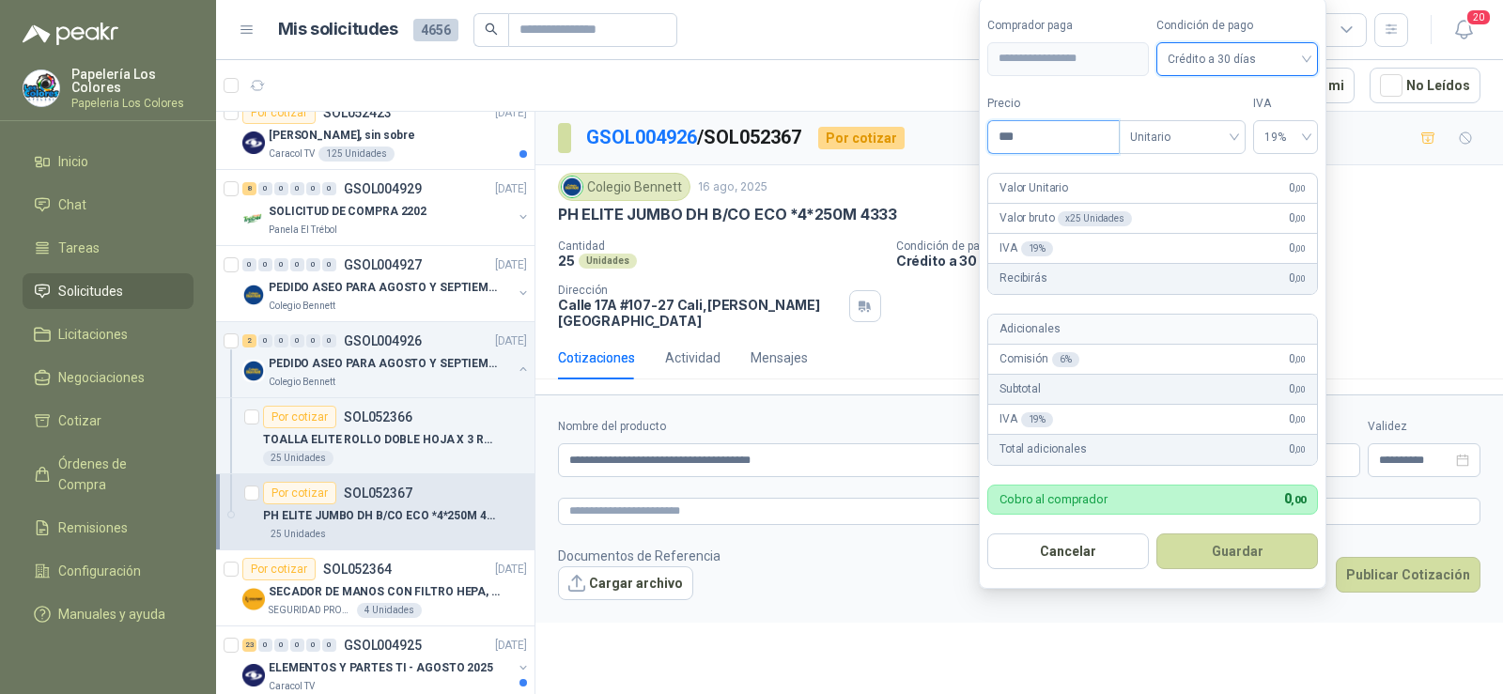
drag, startPoint x: 1024, startPoint y: 142, endPoint x: 990, endPoint y: 146, distance: 34.0
click at [999, 146] on input "***" at bounding box center [1053, 137] width 131 height 32
type input "********"
click at [1230, 553] on button "Guardar" at bounding box center [1238, 552] width 162 height 36
click at [1159, 447] on body "Papelería Los Colores Papeleria Los Colores Inicio Chat Tareas Solicitudes Lici…" at bounding box center [751, 347] width 1503 height 694
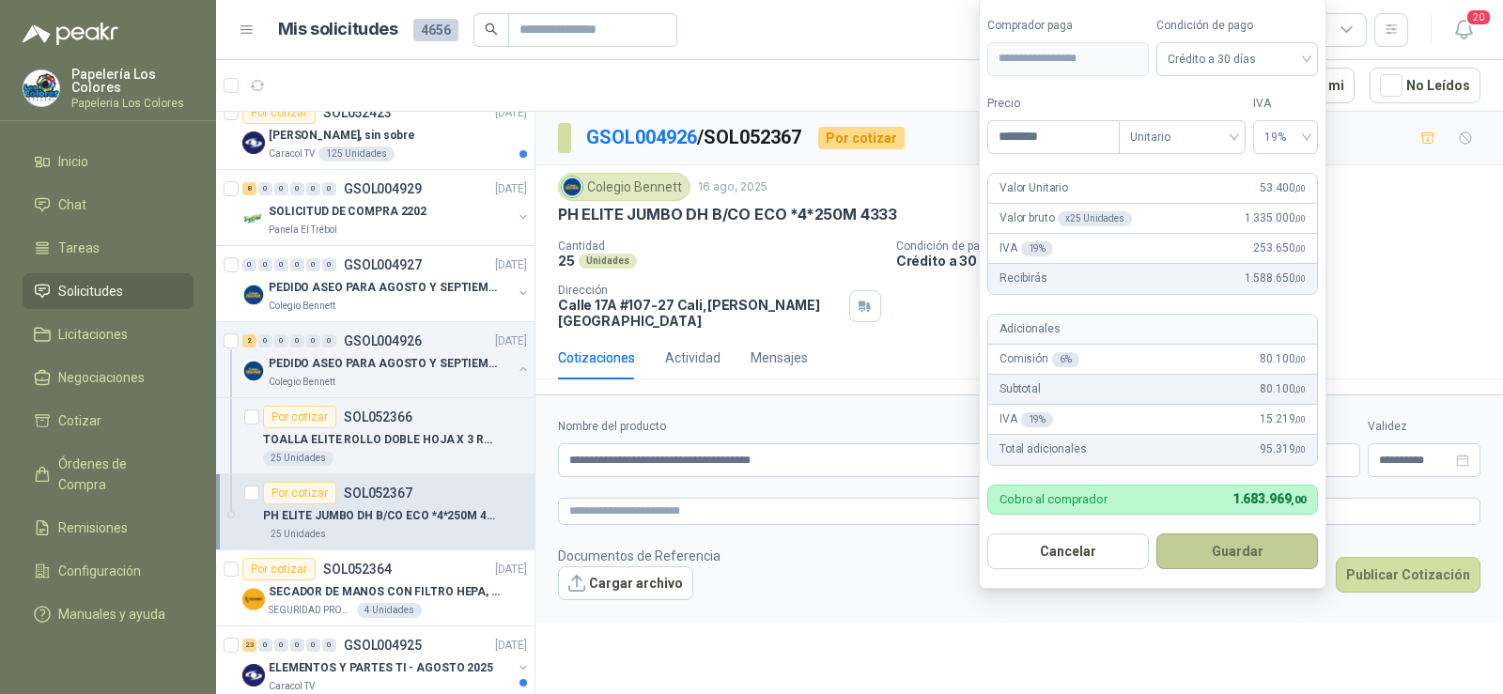
click at [1221, 556] on button "Guardar" at bounding box center [1238, 552] width 162 height 36
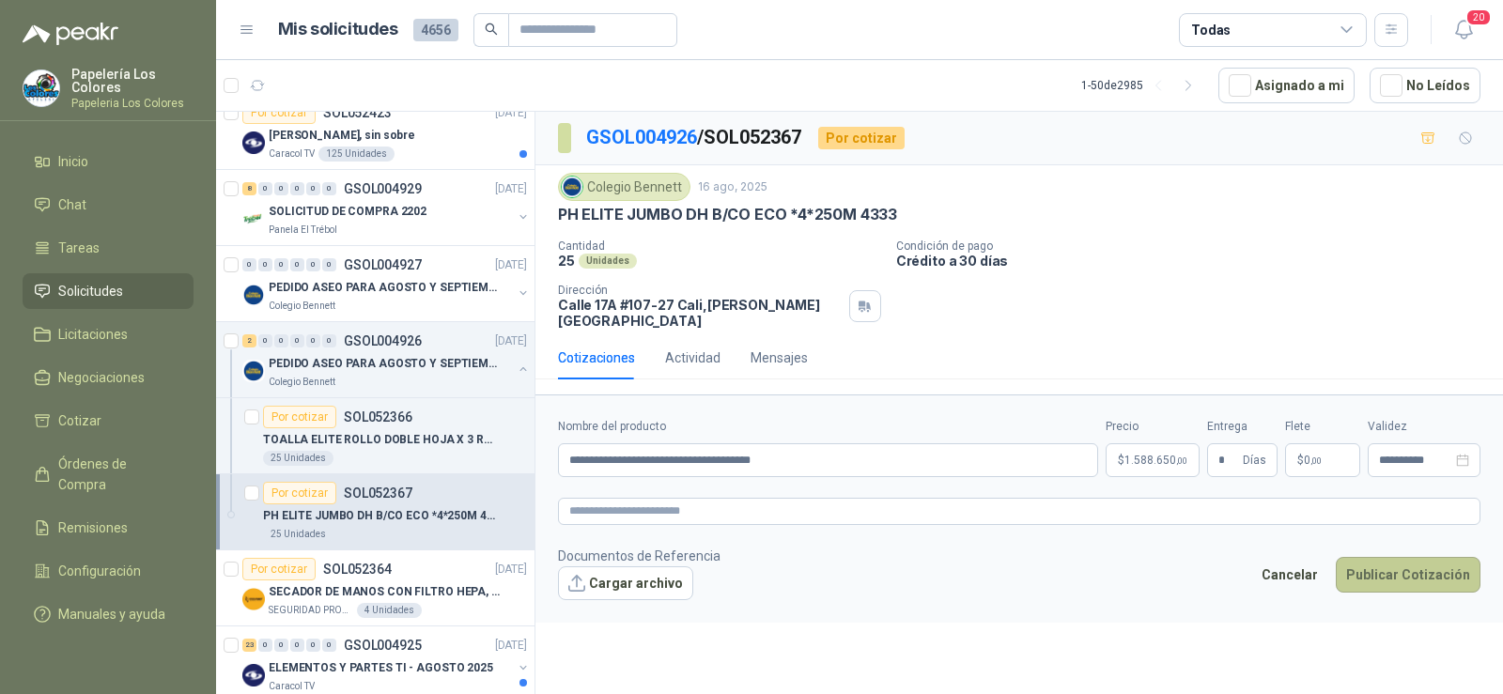
click at [1381, 565] on button "Publicar Cotización" at bounding box center [1408, 575] width 145 height 36
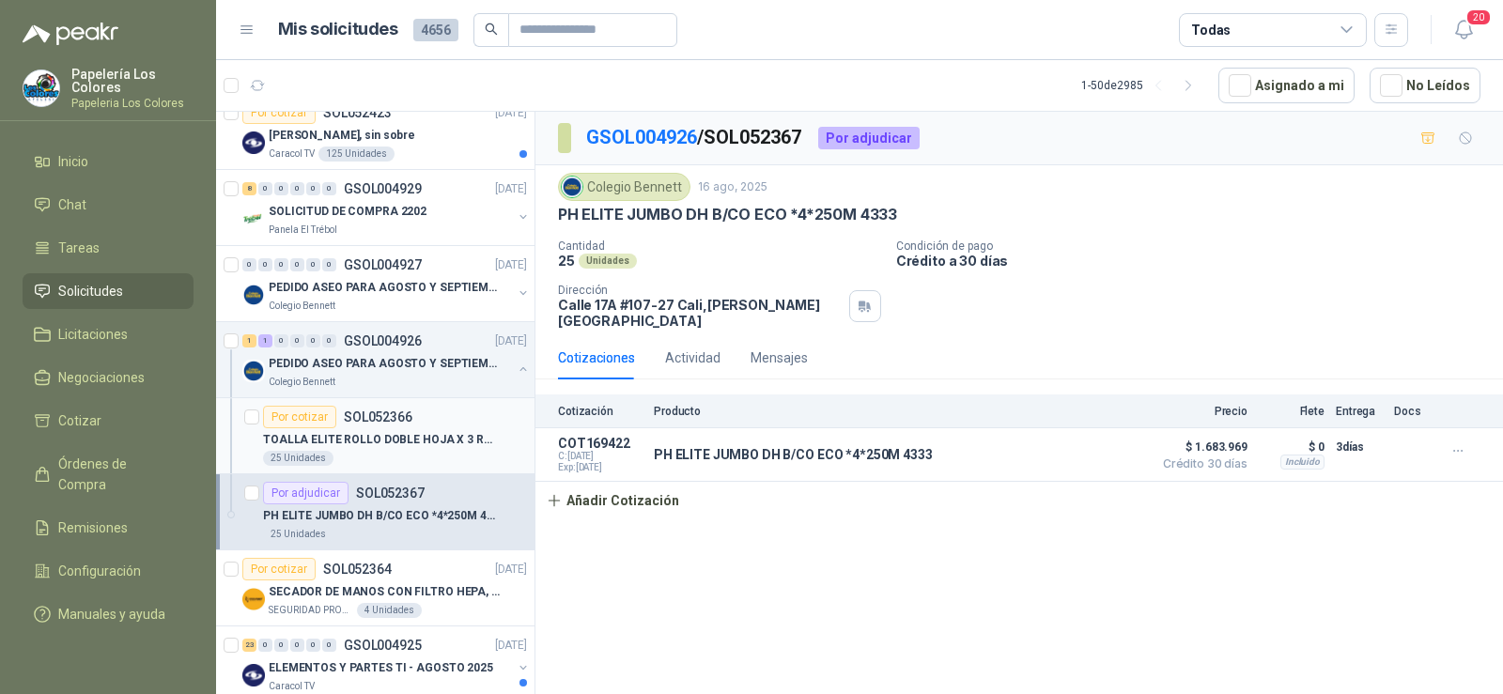
click at [301, 415] on div "Por cotizar" at bounding box center [299, 417] width 73 height 23
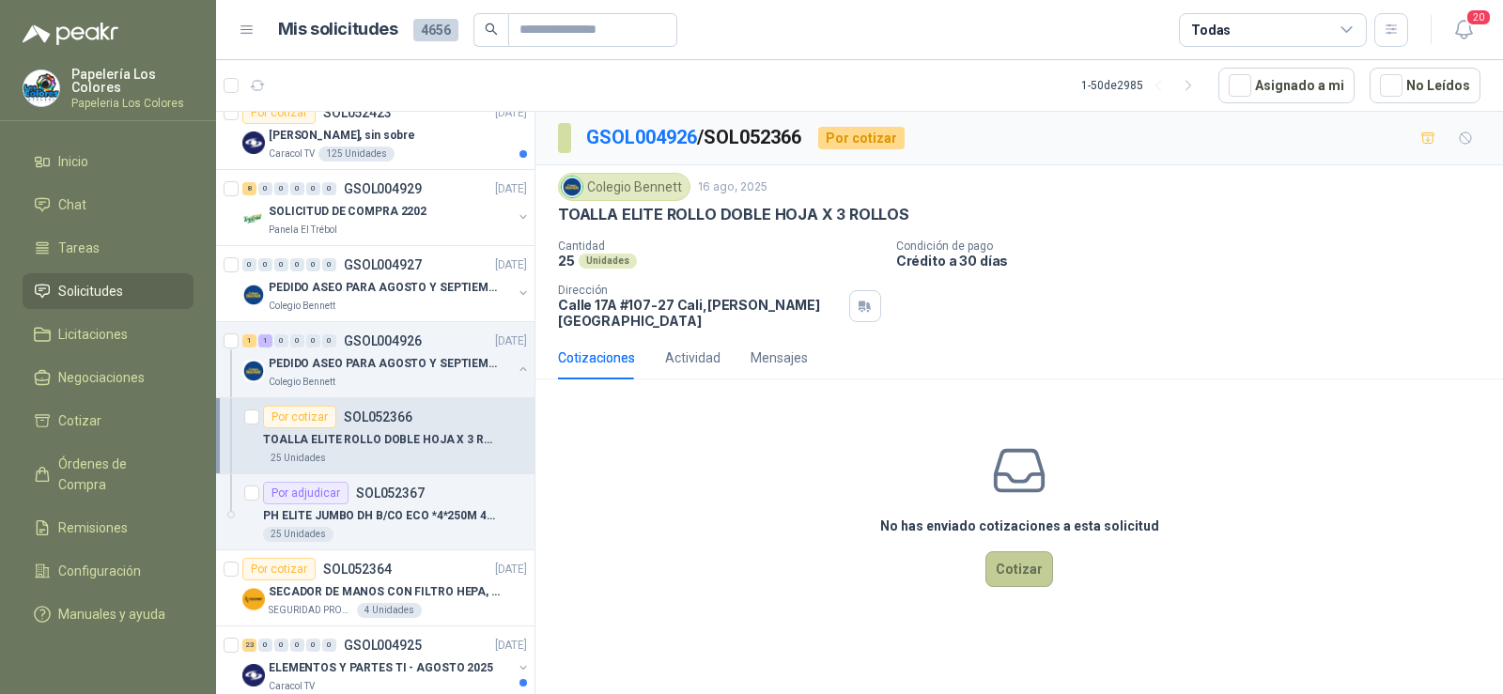
click at [1028, 567] on button "Cotizar" at bounding box center [1020, 570] width 68 height 36
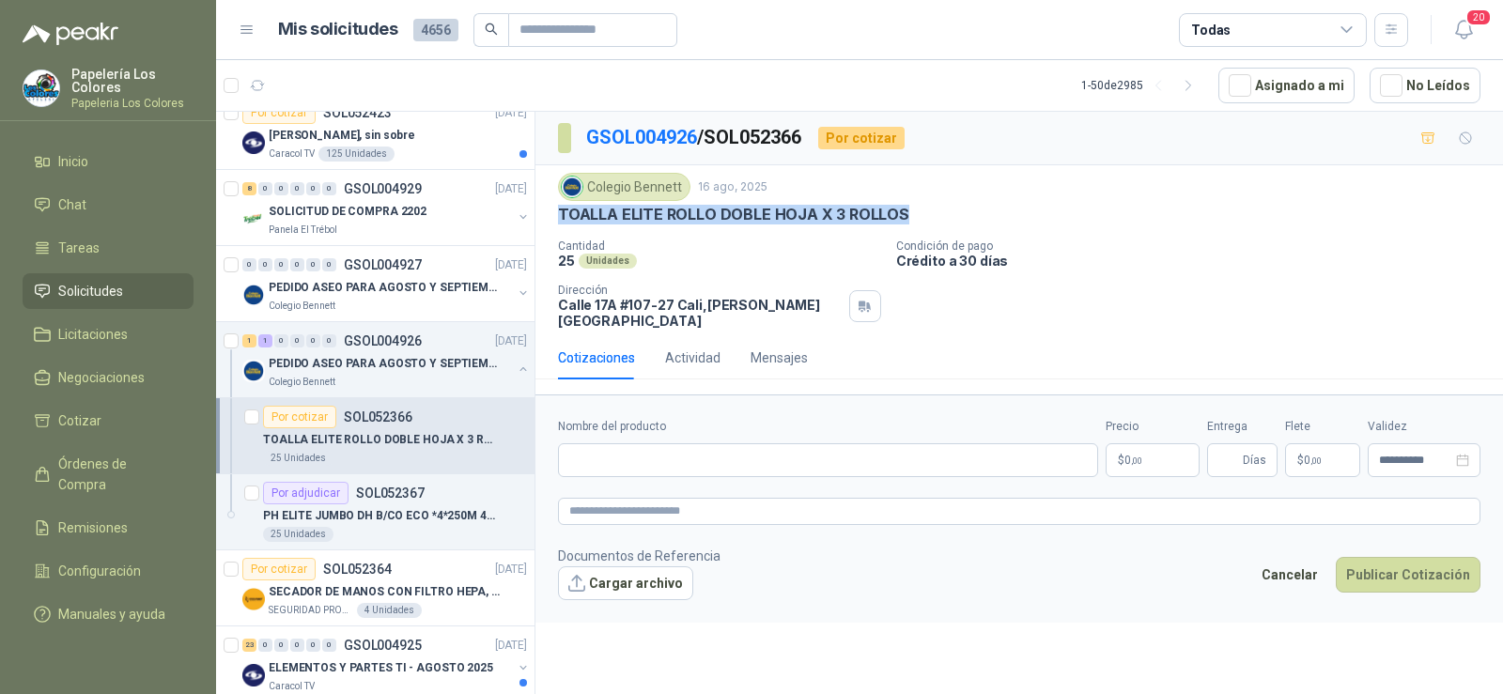
drag, startPoint x: 899, startPoint y: 210, endPoint x: 559, endPoint y: 217, distance: 340.2
click at [559, 217] on p "TOALLA ELITE ROLLO DOBLE HOJA X 3 ROLLOS" at bounding box center [733, 215] width 351 height 20
copy p "TOALLA ELITE ROLLO DOBLE HOJA X 3 ROLLOS"
click at [673, 451] on input "Nombre del producto" at bounding box center [828, 460] width 540 height 34
paste input "**********"
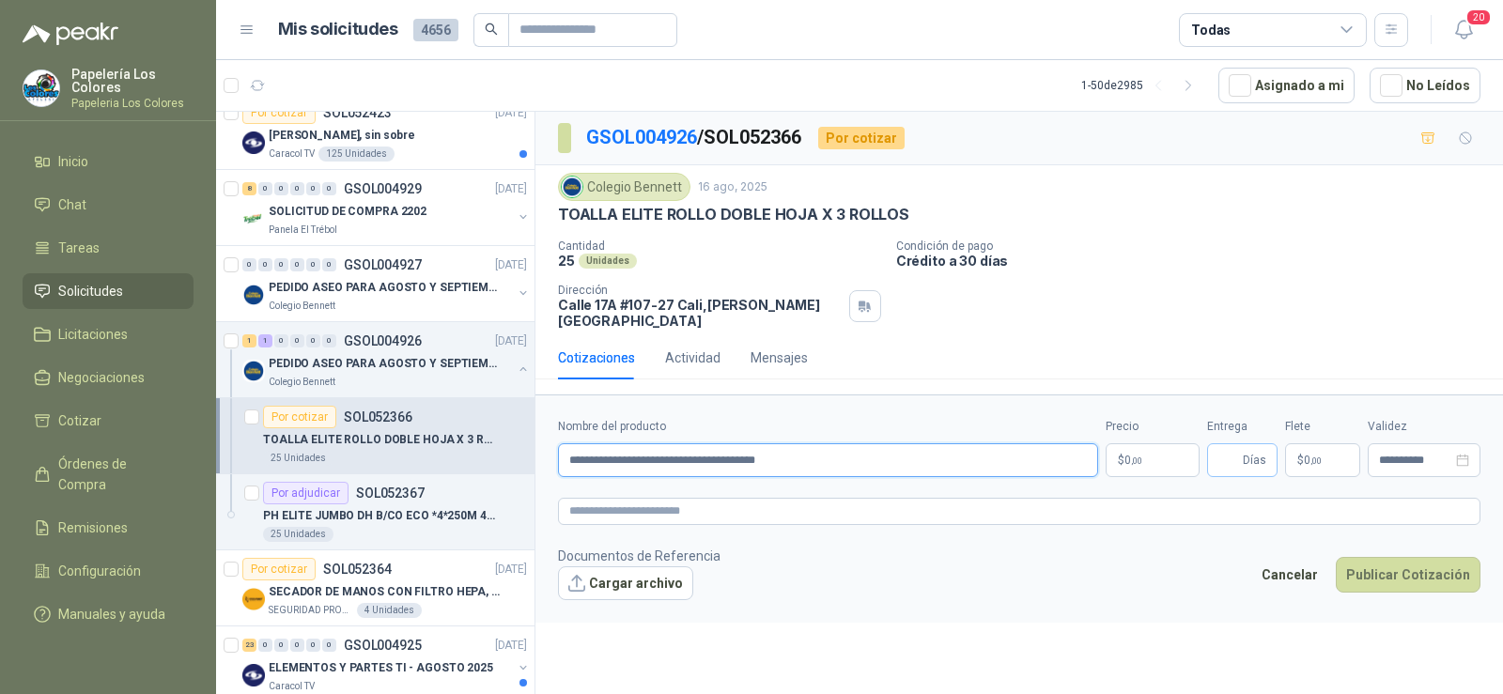
type input "**********"
click at [1234, 450] on input "Entrega" at bounding box center [1229, 460] width 21 height 32
type input "*"
click at [1139, 459] on body "Papelería Los Colores Papeleria Los Colores Inicio Chat Tareas Solicitudes Lici…" at bounding box center [751, 347] width 1503 height 694
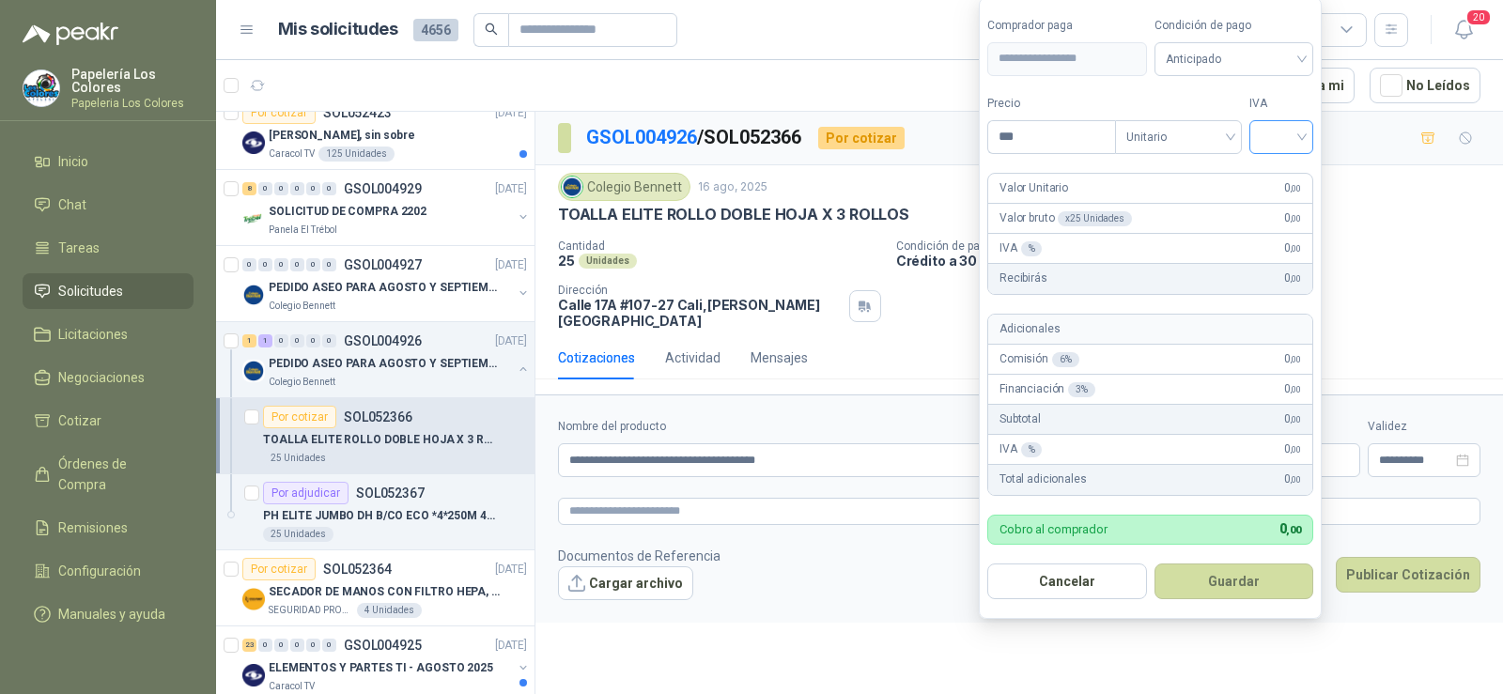
click at [1294, 124] on input "search" at bounding box center [1281, 135] width 41 height 28
click at [1286, 171] on div "19%" at bounding box center [1285, 175] width 35 height 21
click at [1252, 67] on span "Anticipado" at bounding box center [1237, 59] width 139 height 28
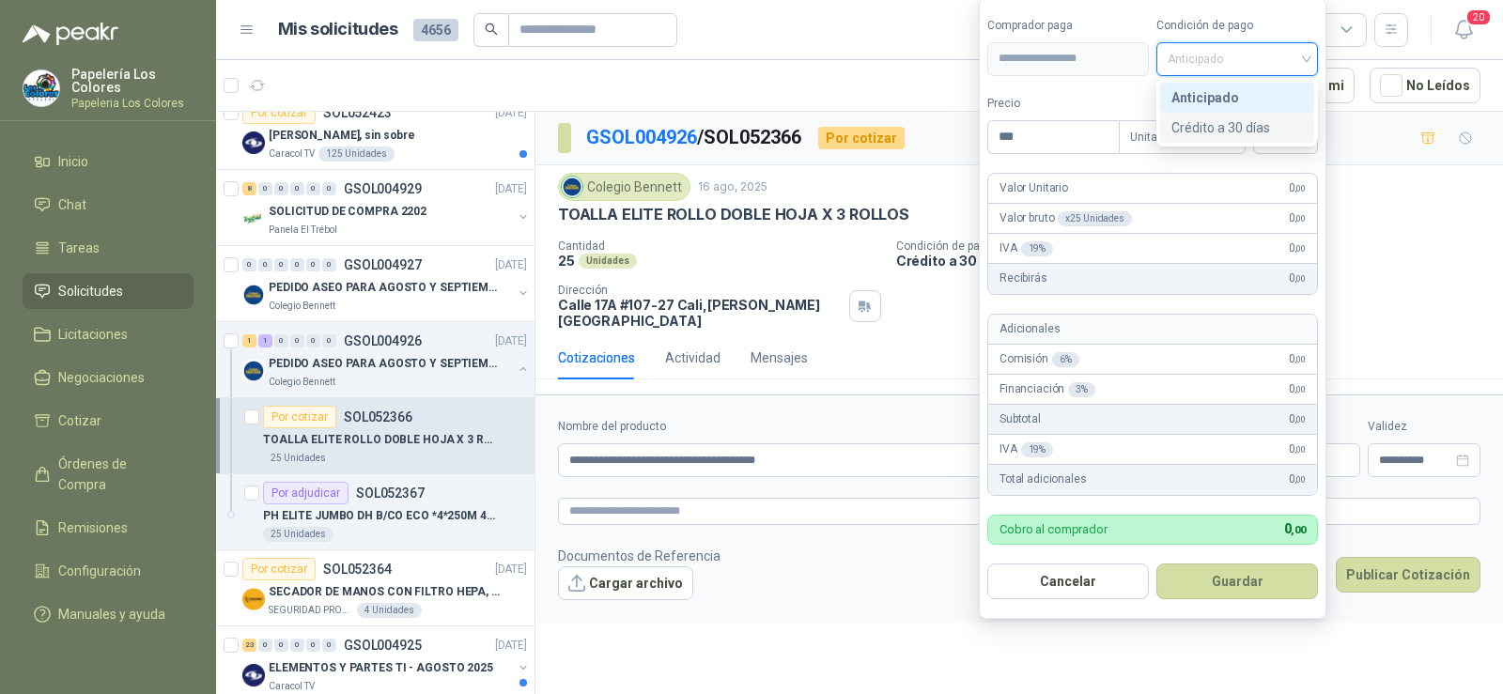
click at [1248, 127] on div "Crédito a 30 días" at bounding box center [1238, 127] width 132 height 21
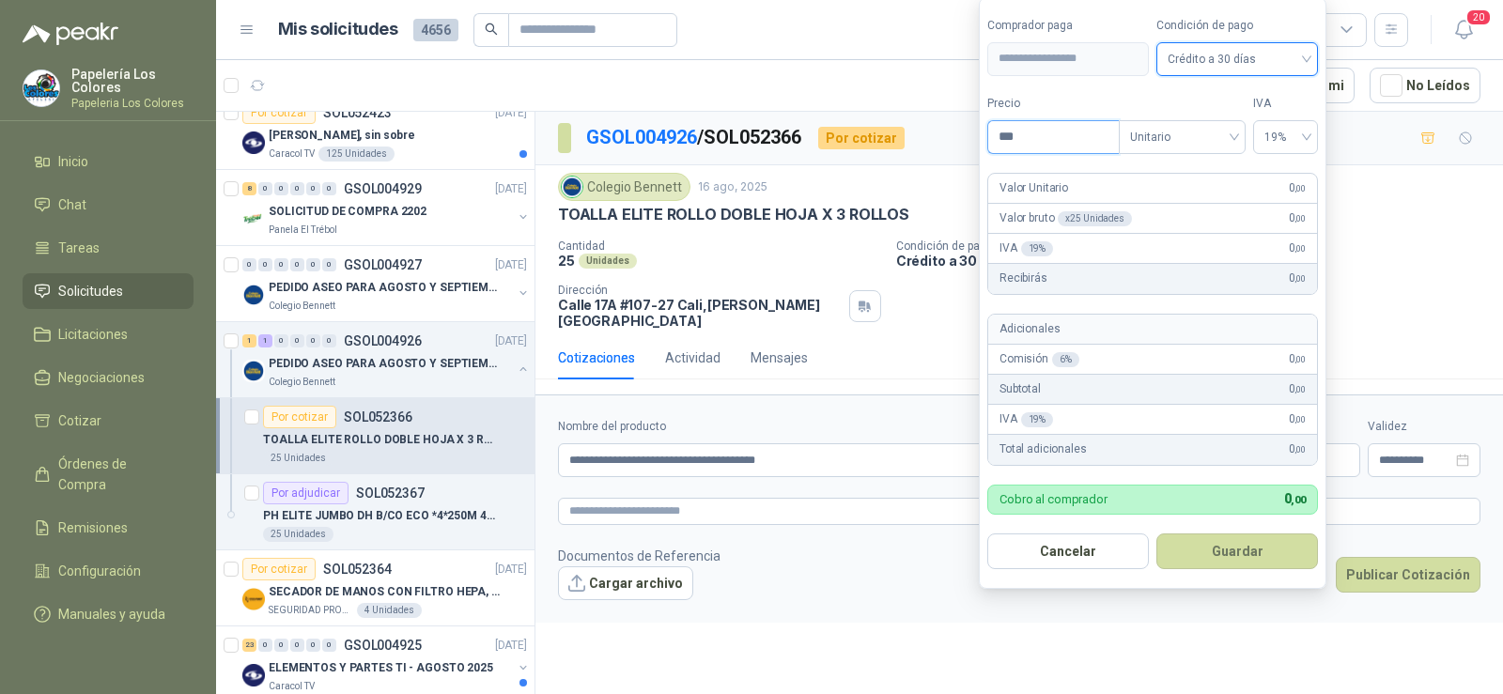
drag, startPoint x: 1038, startPoint y: 128, endPoint x: 927, endPoint y: 132, distance: 111.0
click at [927, 132] on body "Papelería Los Colores Papeleria Los Colores Inicio Chat Tareas Solicitudes Lici…" at bounding box center [751, 347] width 1503 height 694
type input "********"
click at [1216, 548] on button "Guardar" at bounding box center [1238, 552] width 162 height 36
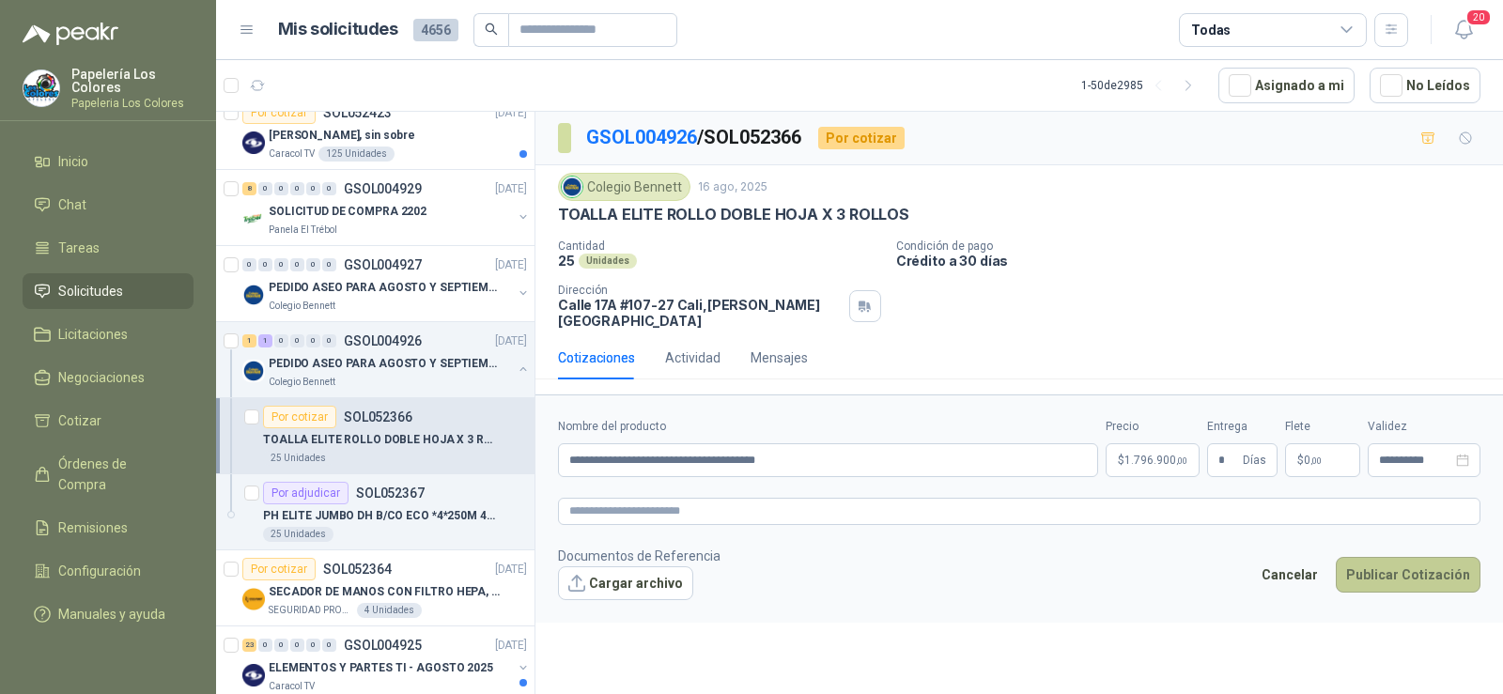
click at [1410, 557] on button "Publicar Cotización" at bounding box center [1408, 575] width 145 height 36
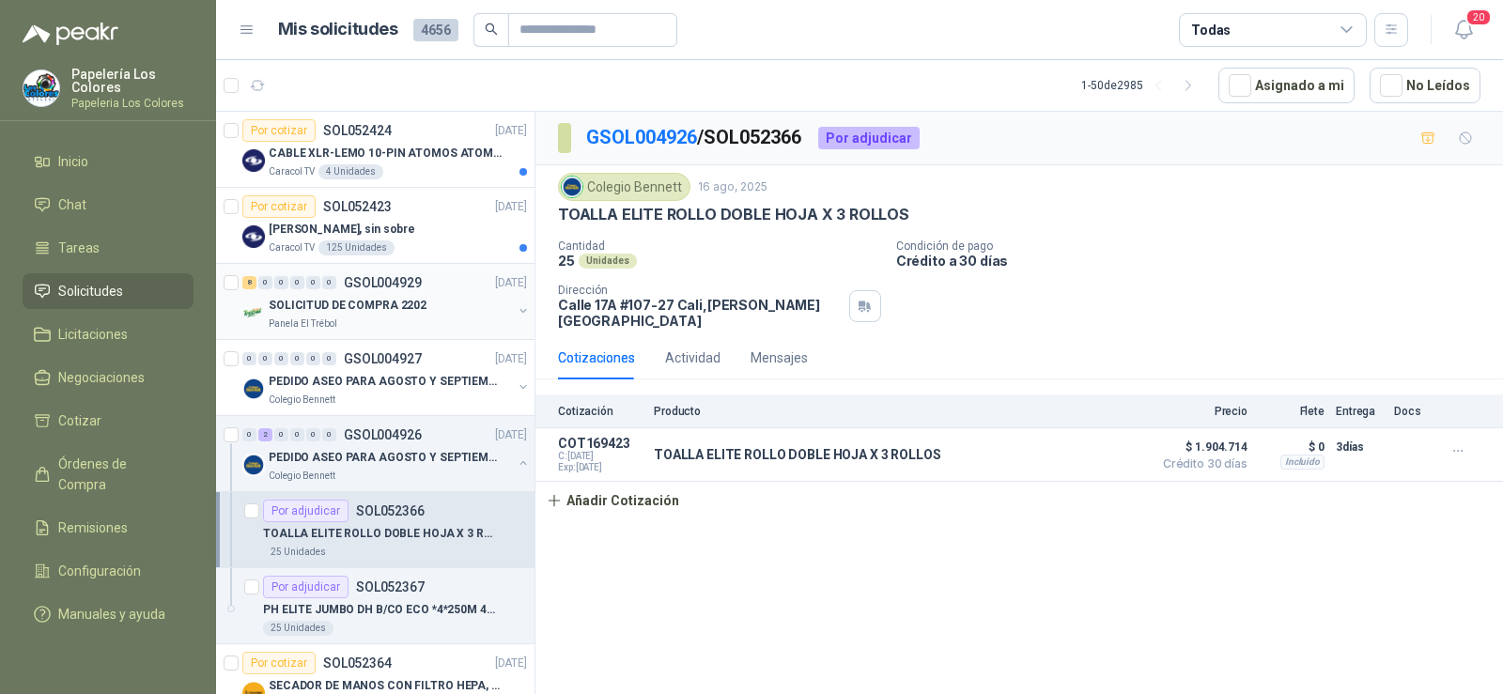
scroll to position [94, 0]
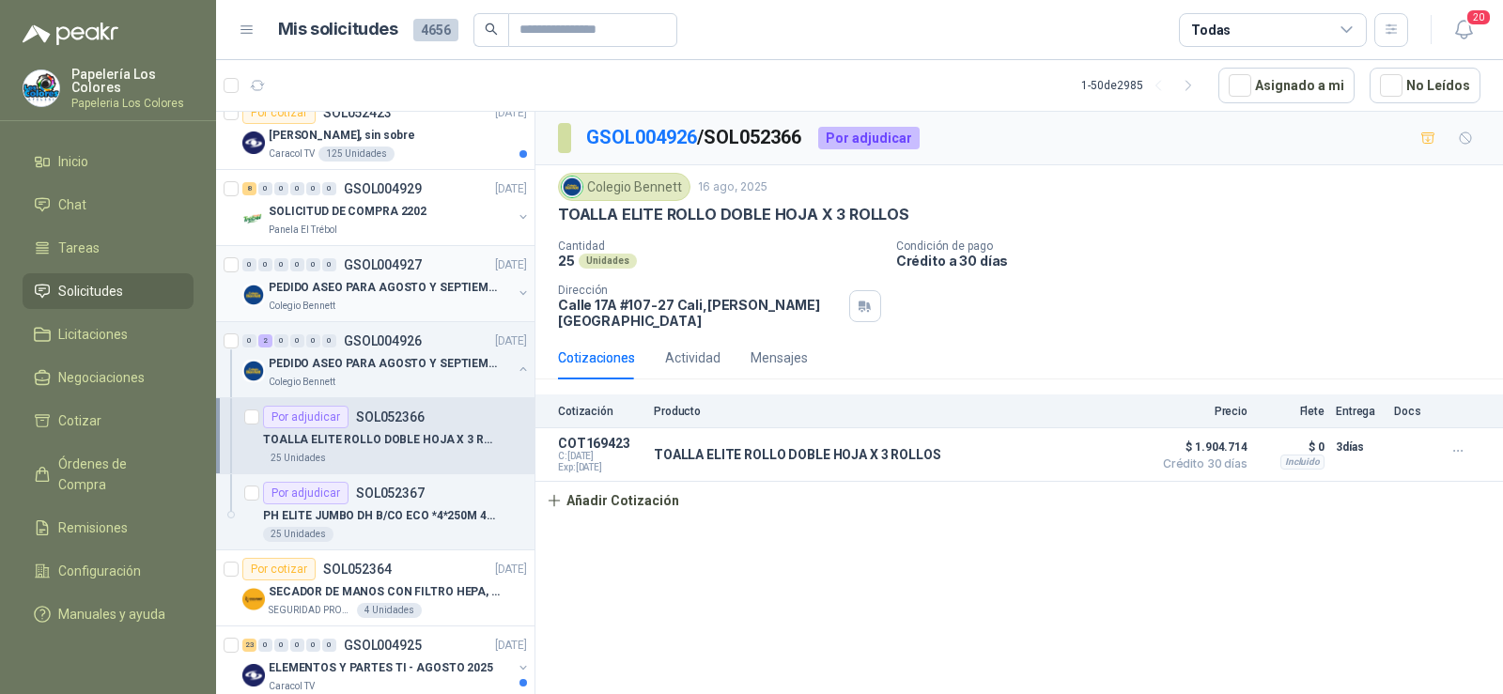
click at [336, 294] on p "PEDIDO ASEO PARA AGOSTO Y SEPTIEMBRE 2" at bounding box center [386, 288] width 234 height 18
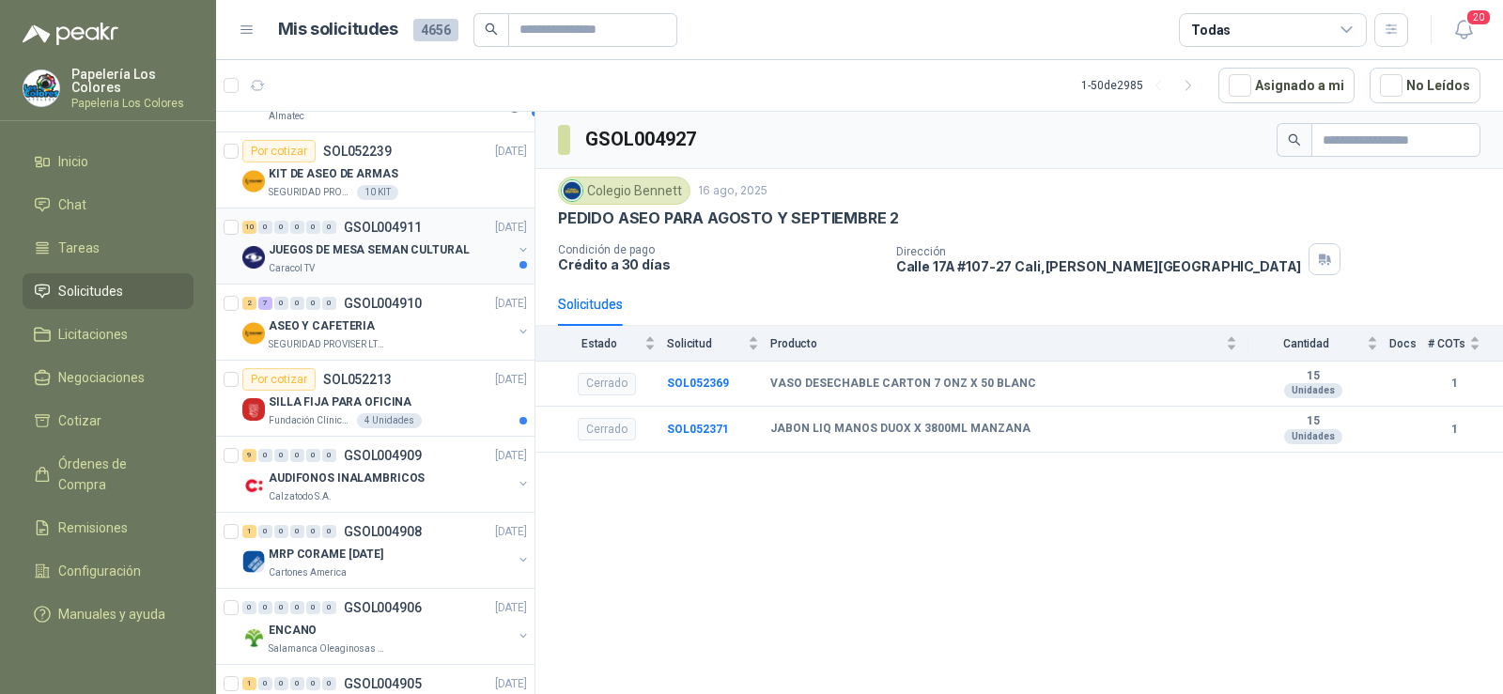
scroll to position [846, 0]
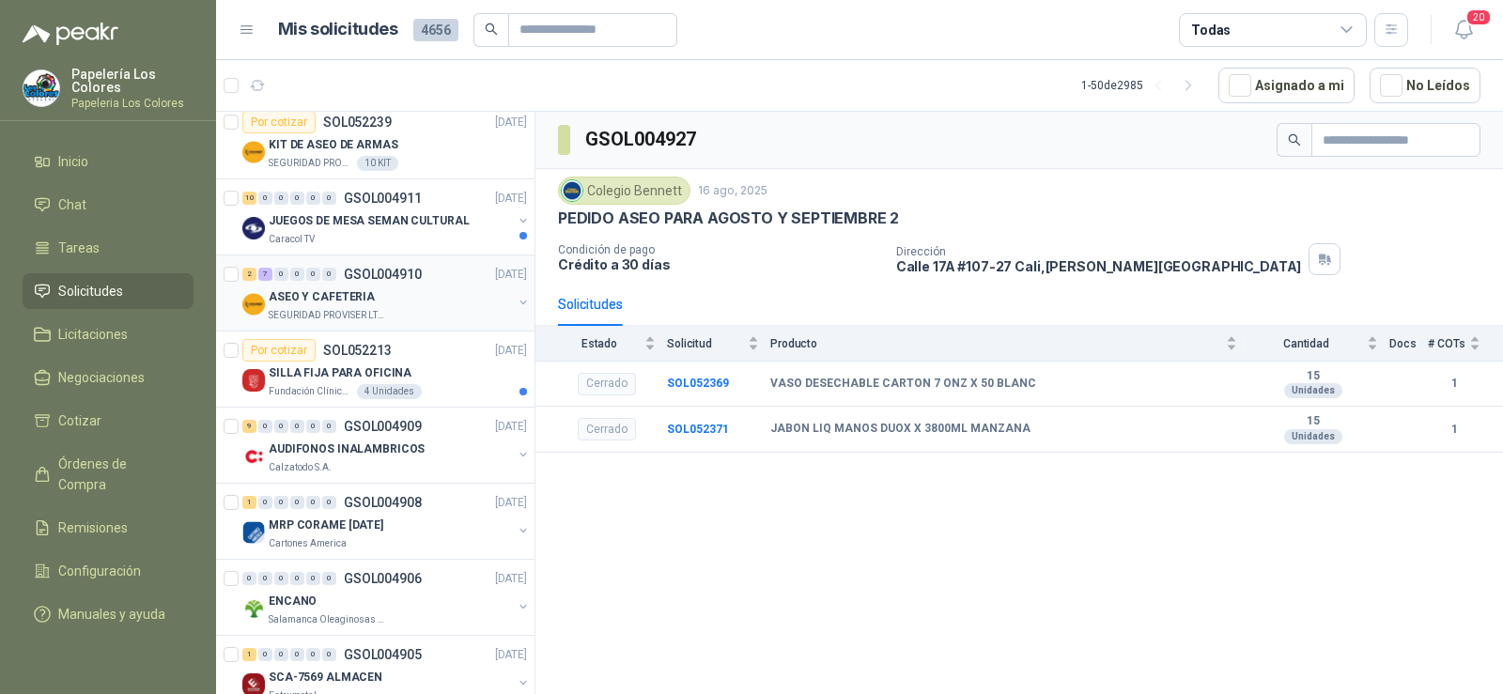
click at [334, 301] on p "ASEO Y CAFETERIA" at bounding box center [322, 297] width 106 height 18
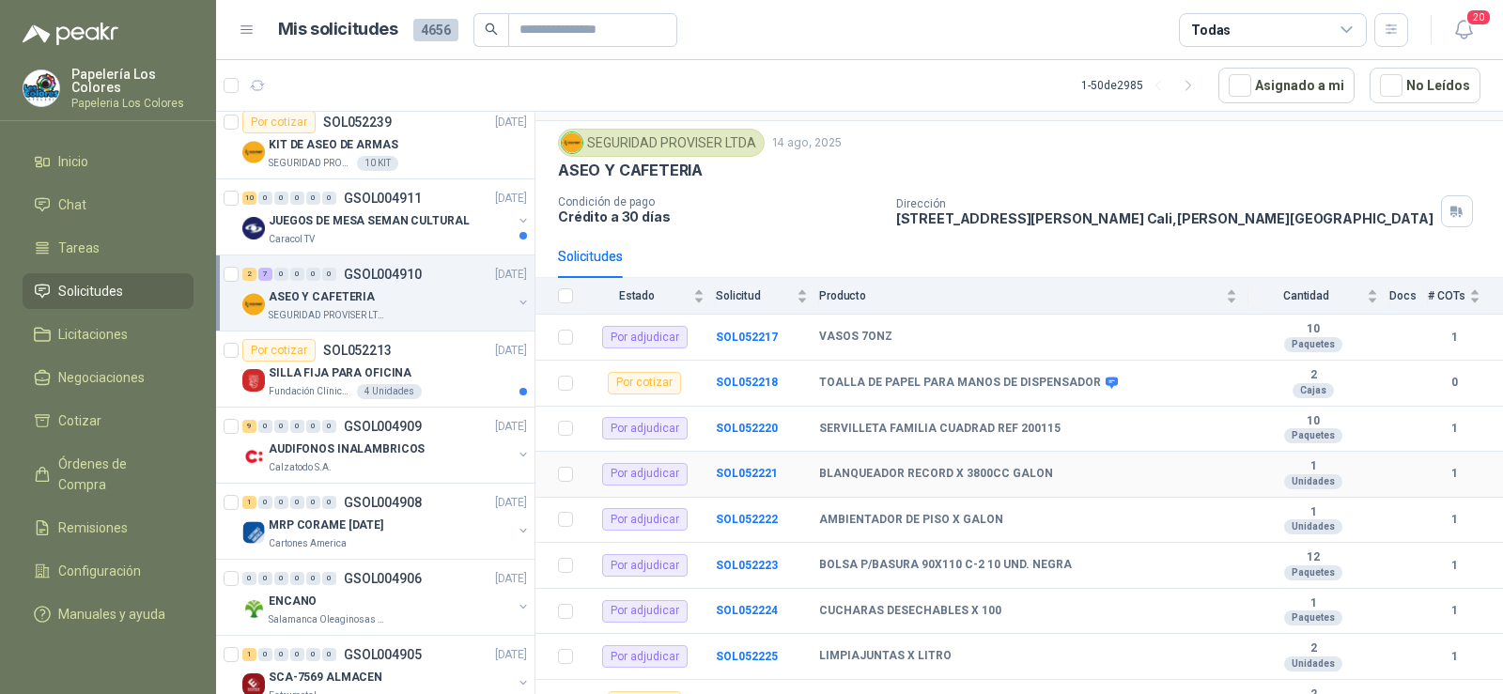
scroll to position [73, 0]
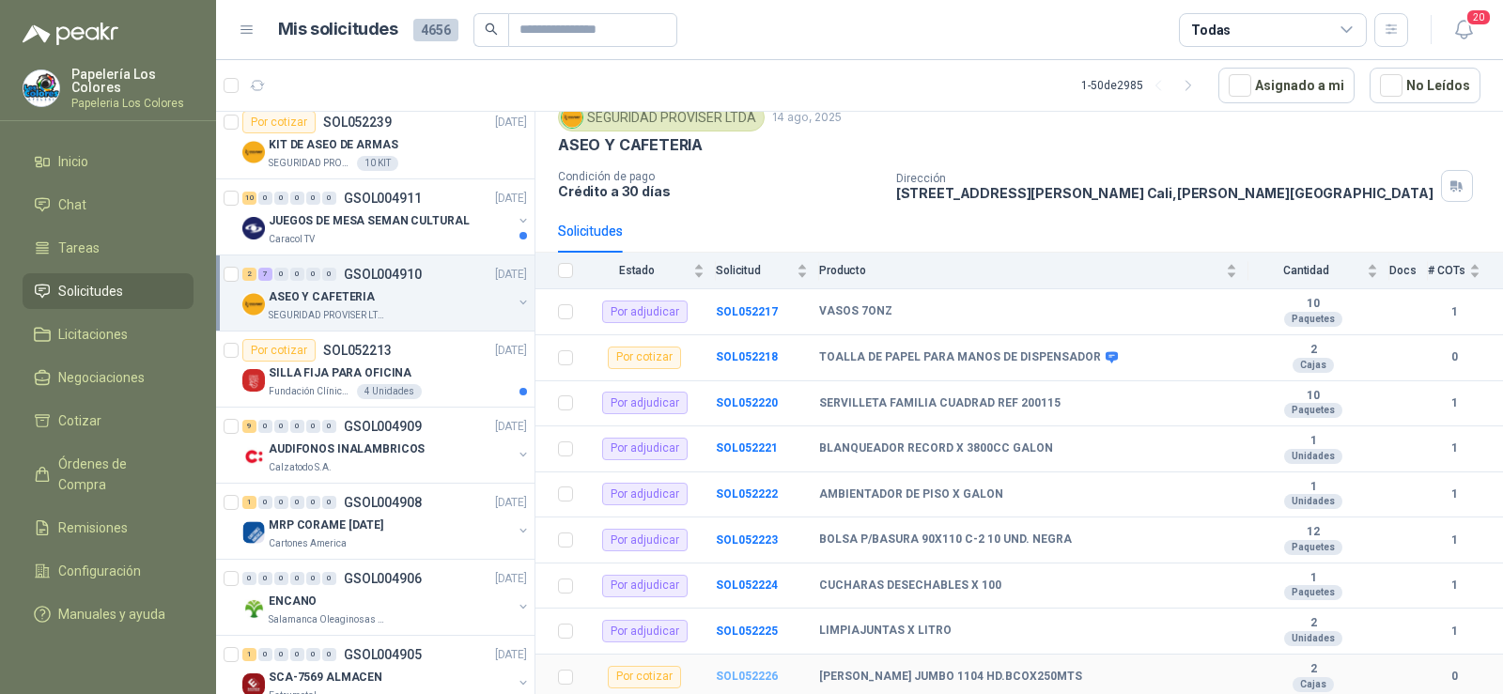
click at [746, 671] on b "SOL052226" at bounding box center [747, 676] width 62 height 13
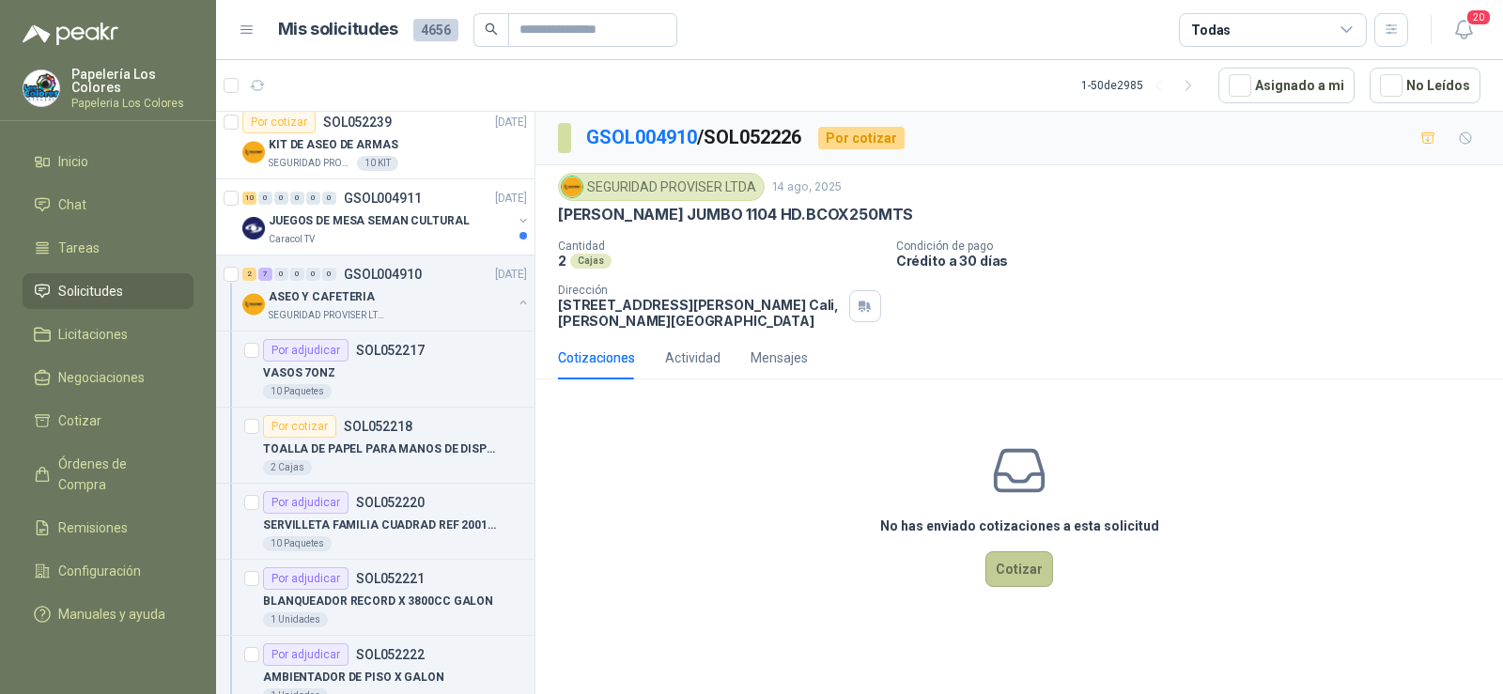
drag, startPoint x: 1031, startPoint y: 589, endPoint x: 1023, endPoint y: 582, distance: 10.6
click at [1030, 590] on div "No has enviado cotizaciones a esta solicitud Cotizar" at bounding box center [1020, 515] width 968 height 240
click at [1013, 576] on button "Cotizar" at bounding box center [1020, 570] width 68 height 36
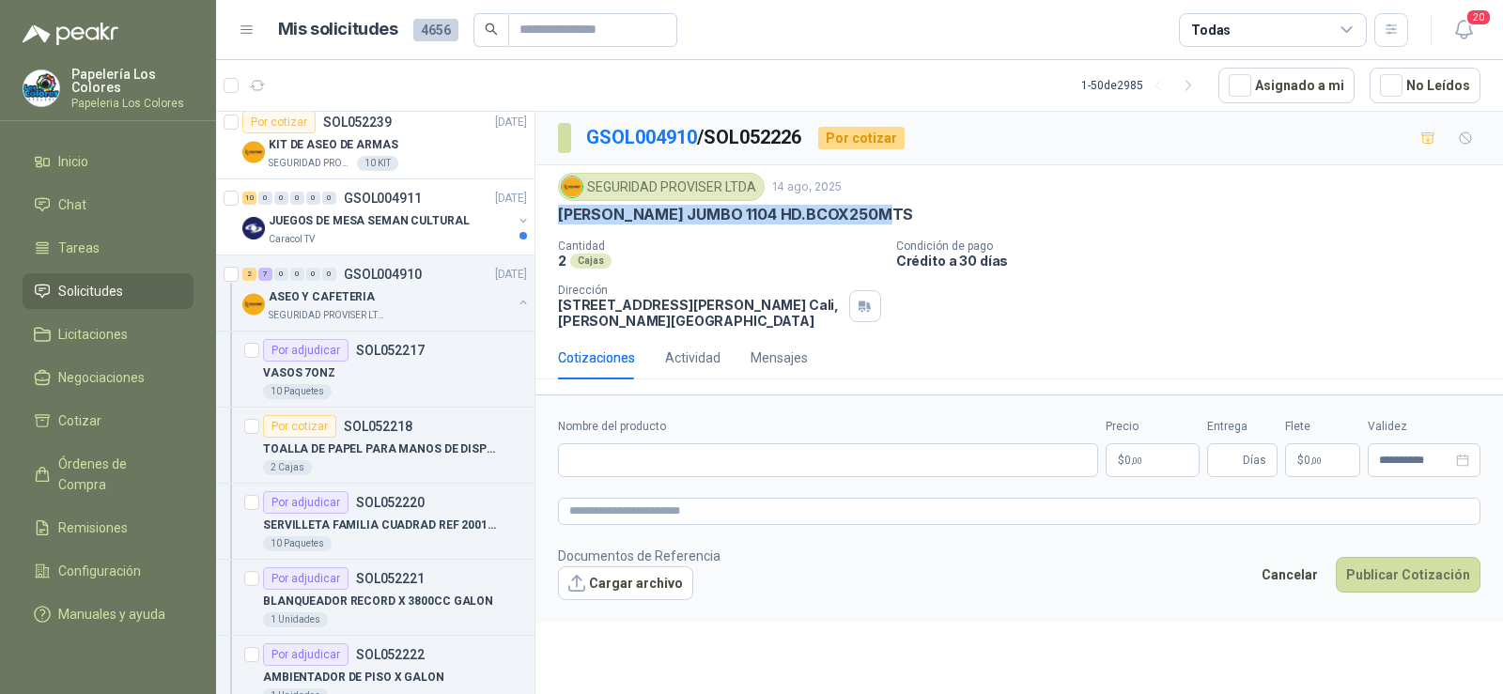
drag, startPoint x: 878, startPoint y: 208, endPoint x: 551, endPoint y: 225, distance: 327.4
click at [551, 225] on div "SEGURIDAD PROVISER LTDA [DATE] [PERSON_NAME] JUMBO 1104 HD.BCOX250MTS Cantidad …" at bounding box center [1020, 250] width 968 height 171
copy p "[PERSON_NAME] JUMBO 1104 HD.BCOX250MTS"
click at [707, 474] on input "Nombre del producto" at bounding box center [828, 460] width 540 height 34
paste input "**********"
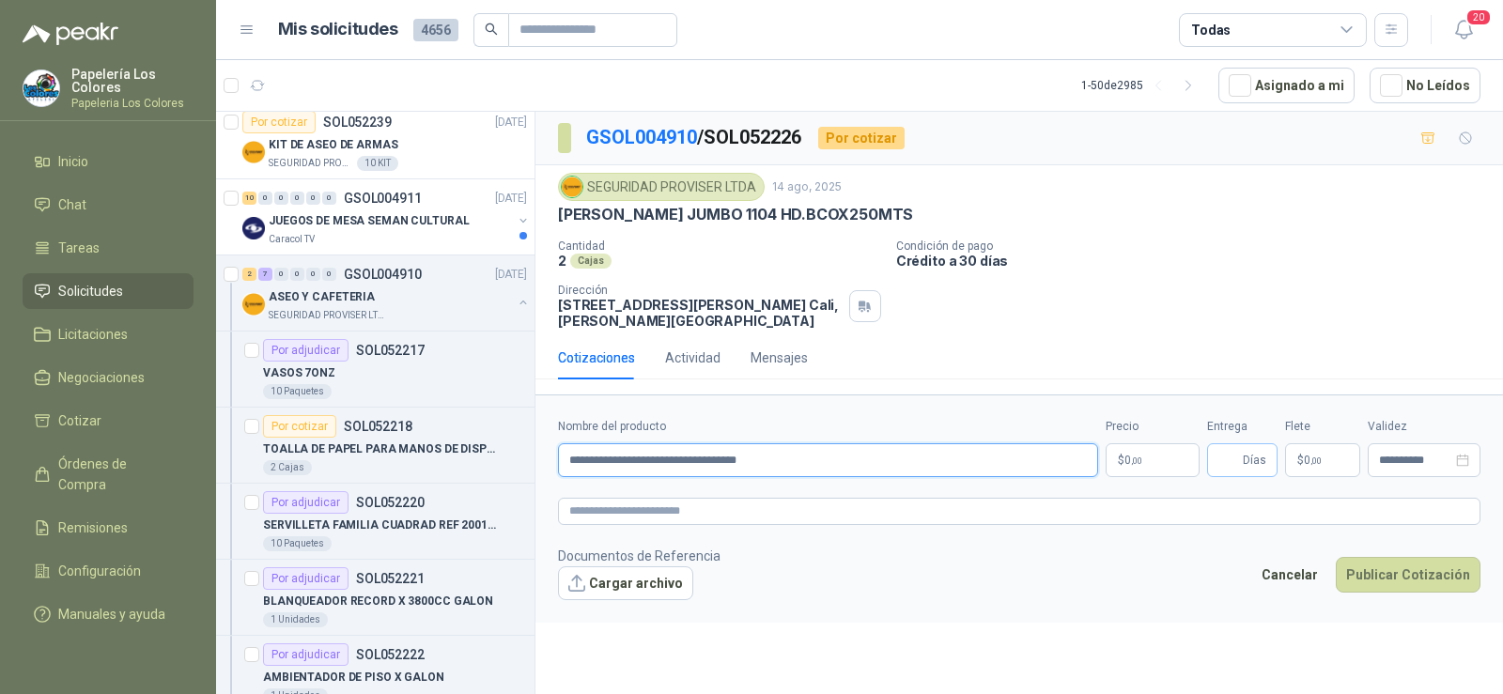
type input "**********"
click at [1216, 463] on span "Días" at bounding box center [1242, 460] width 70 height 34
type input "*"
click at [1143, 462] on body "Papelería Los Colores Papeleria Los Colores Inicio Chat Tareas Solicitudes Lici…" at bounding box center [751, 347] width 1503 height 694
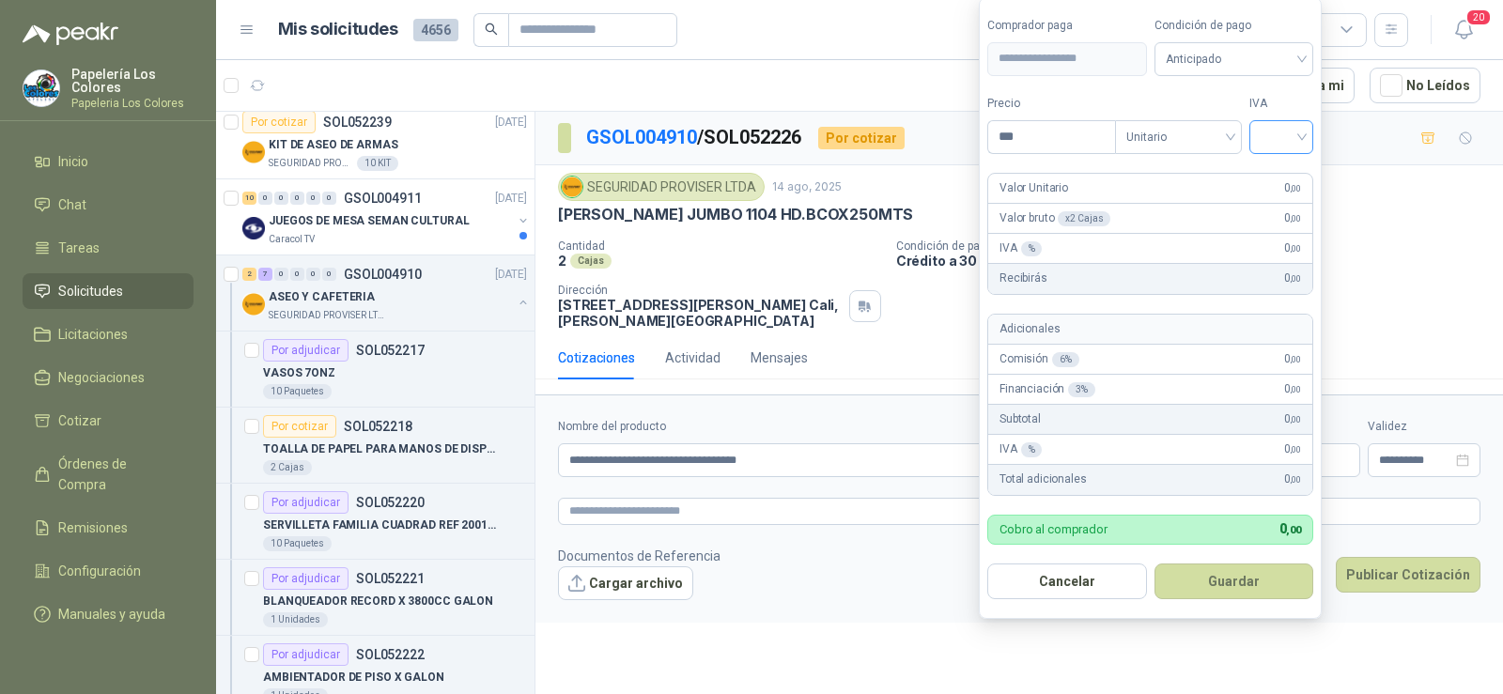
click at [1262, 136] on div at bounding box center [1282, 137] width 64 height 34
click at [1283, 176] on div "19%" at bounding box center [1285, 175] width 35 height 21
click at [1251, 65] on span "Anticipado" at bounding box center [1237, 59] width 139 height 28
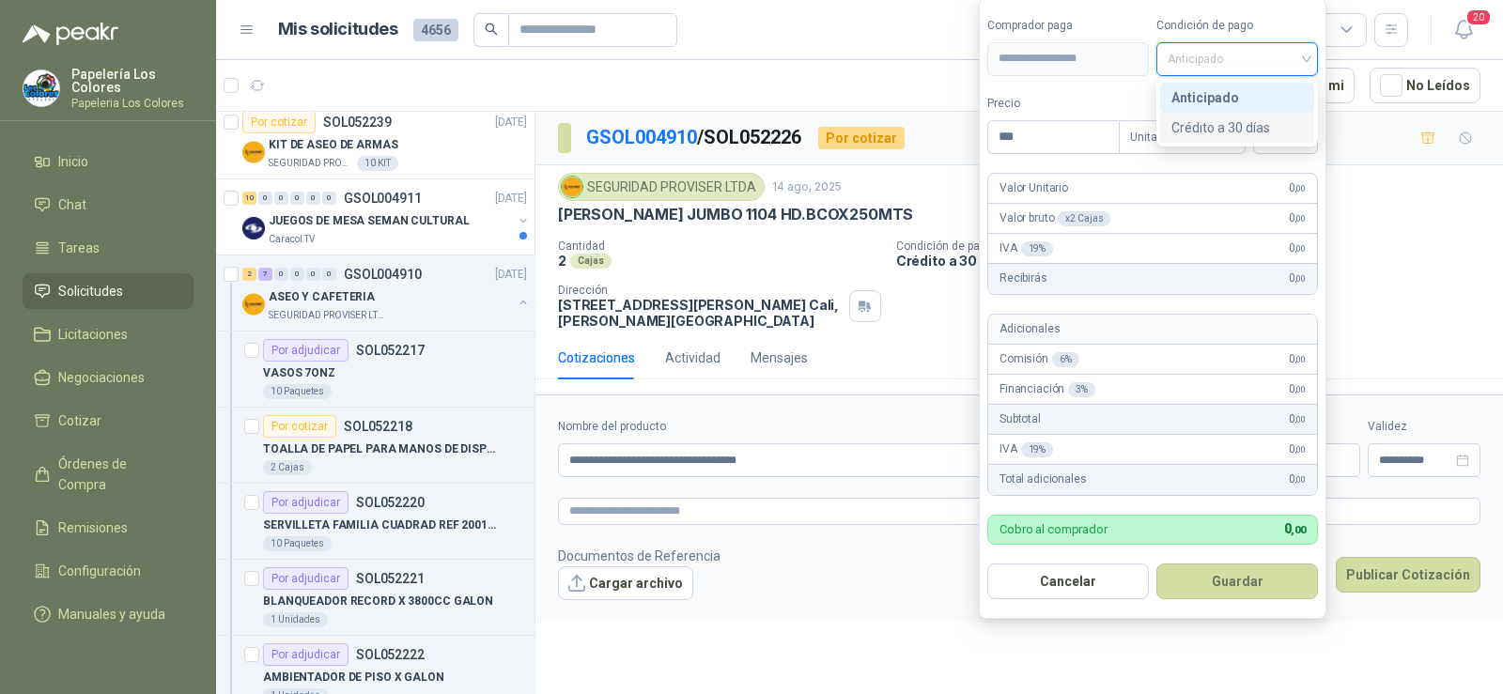
click at [1264, 139] on div "Crédito a 30 días" at bounding box center [1237, 128] width 154 height 30
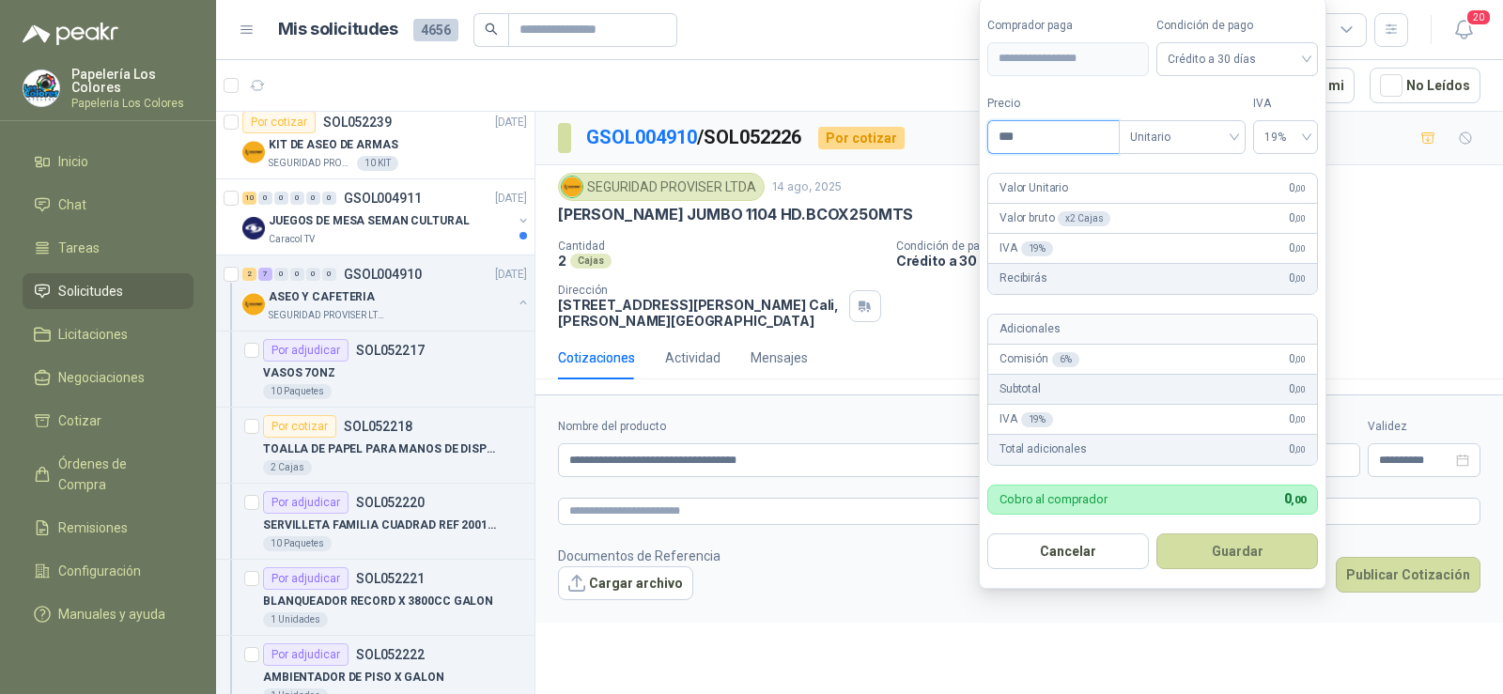
drag, startPoint x: 1021, startPoint y: 142, endPoint x: 901, endPoint y: 141, distance: 120.3
click at [901, 145] on body "Papelería Los Colores Papeleria Los Colores Inicio Chat Tareas Solicitudes Lici…" at bounding box center [751, 347] width 1503 height 694
type input "********"
click at [1189, 571] on form "**********" at bounding box center [1153, 293] width 348 height 592
click at [1190, 567] on button "Guardar" at bounding box center [1238, 552] width 162 height 36
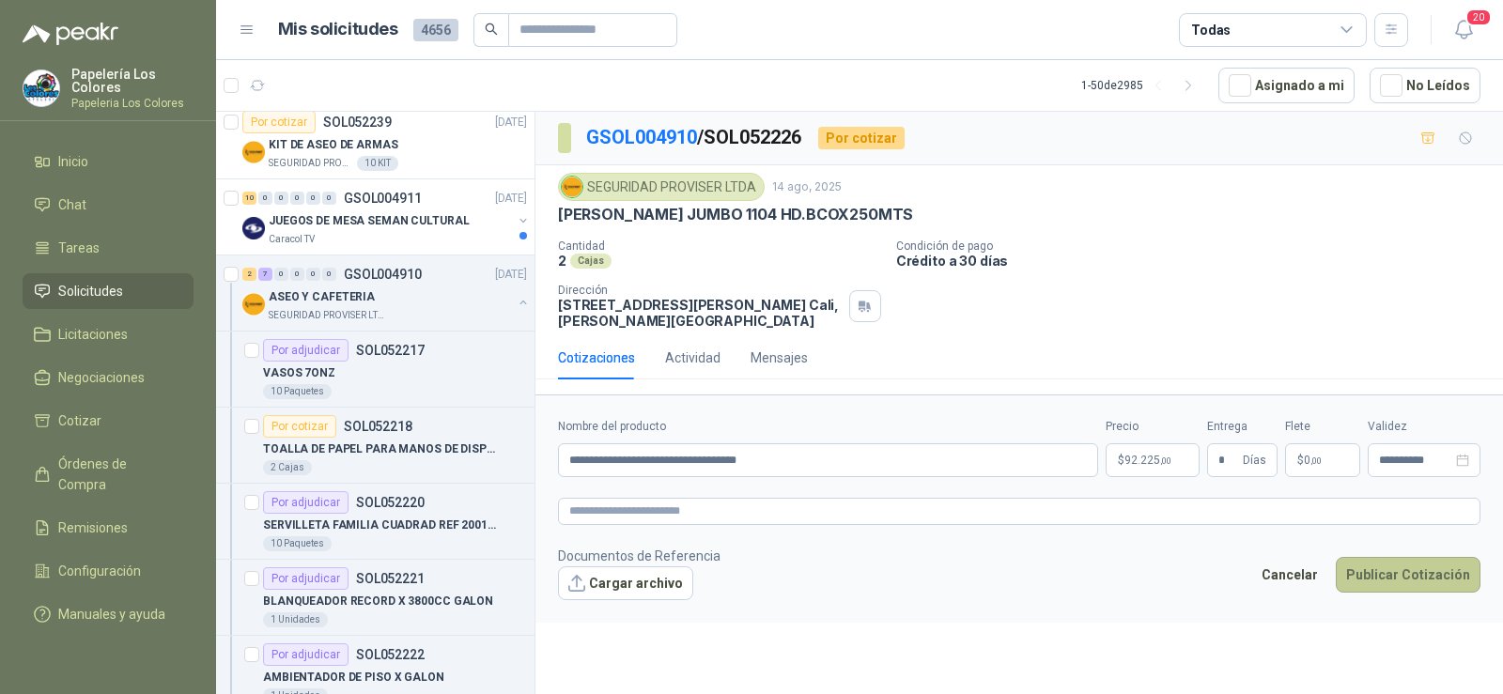
click at [1409, 586] on button "Publicar Cotización" at bounding box center [1408, 575] width 145 height 36
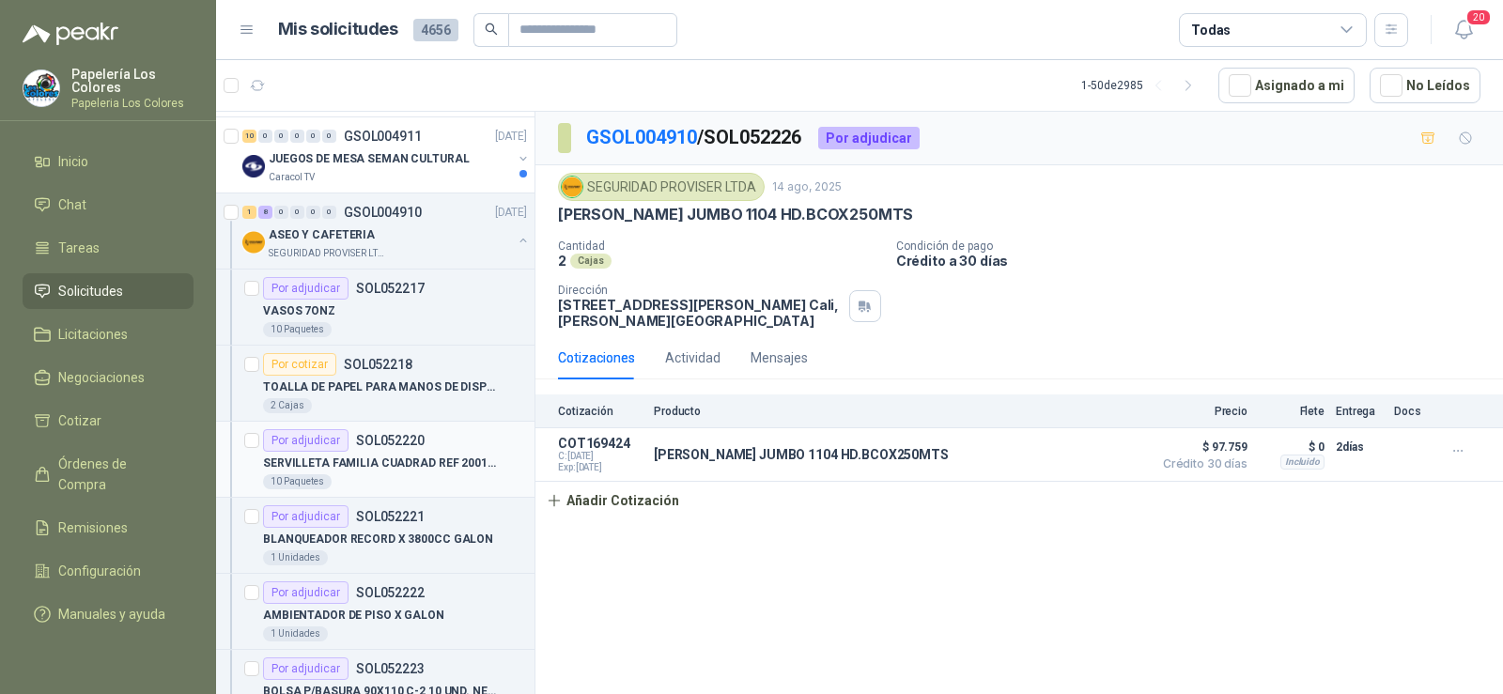
scroll to position [940, 0]
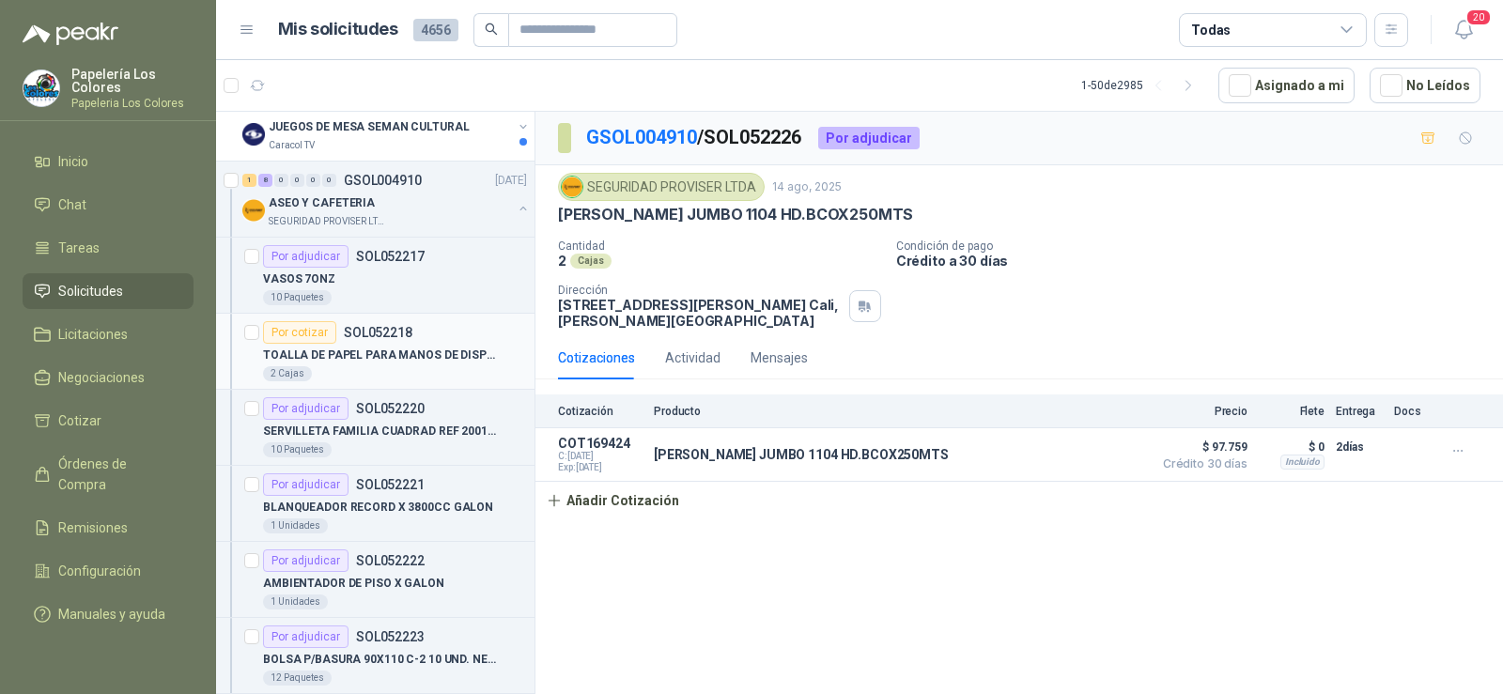
click at [311, 354] on p "TOALLA DE PAPEL PARA MANOS DE DISPENSADOR" at bounding box center [380, 356] width 234 height 18
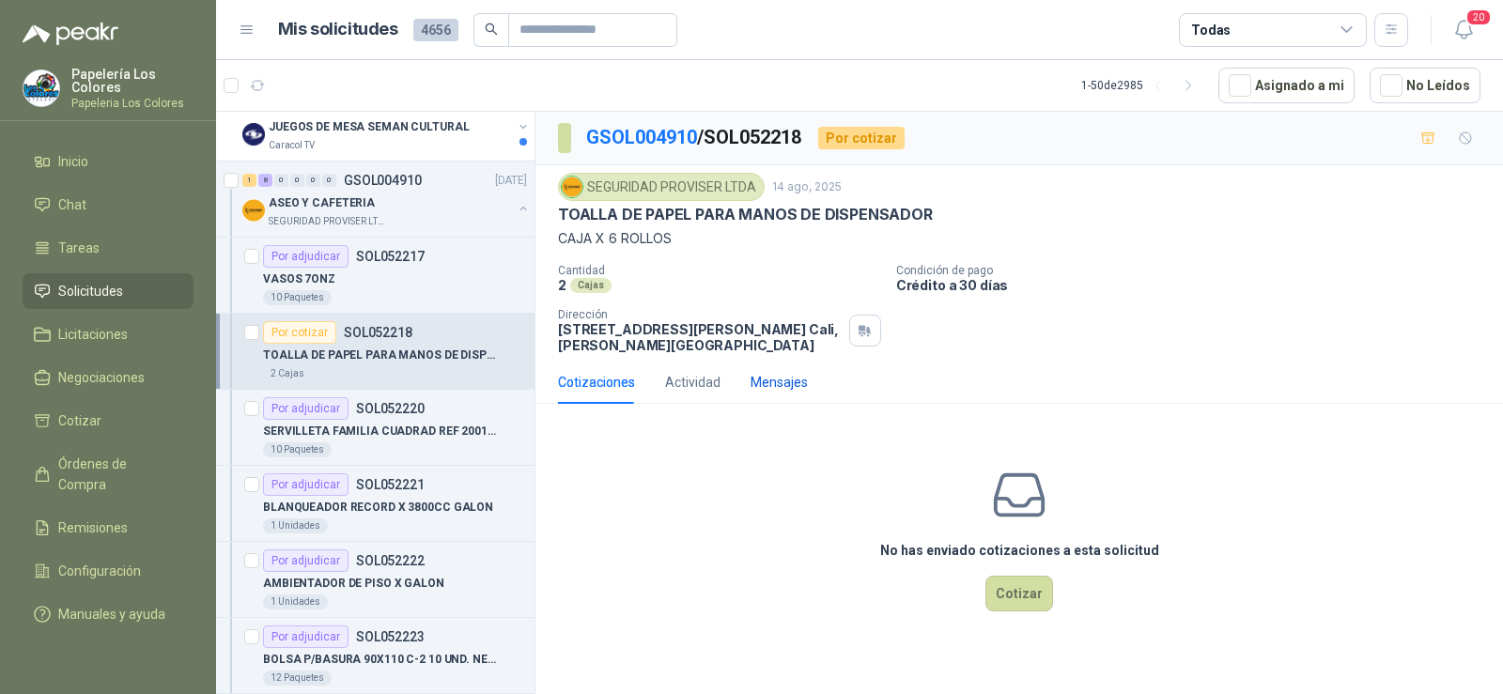
click at [779, 385] on div "Mensajes" at bounding box center [779, 382] width 57 height 21
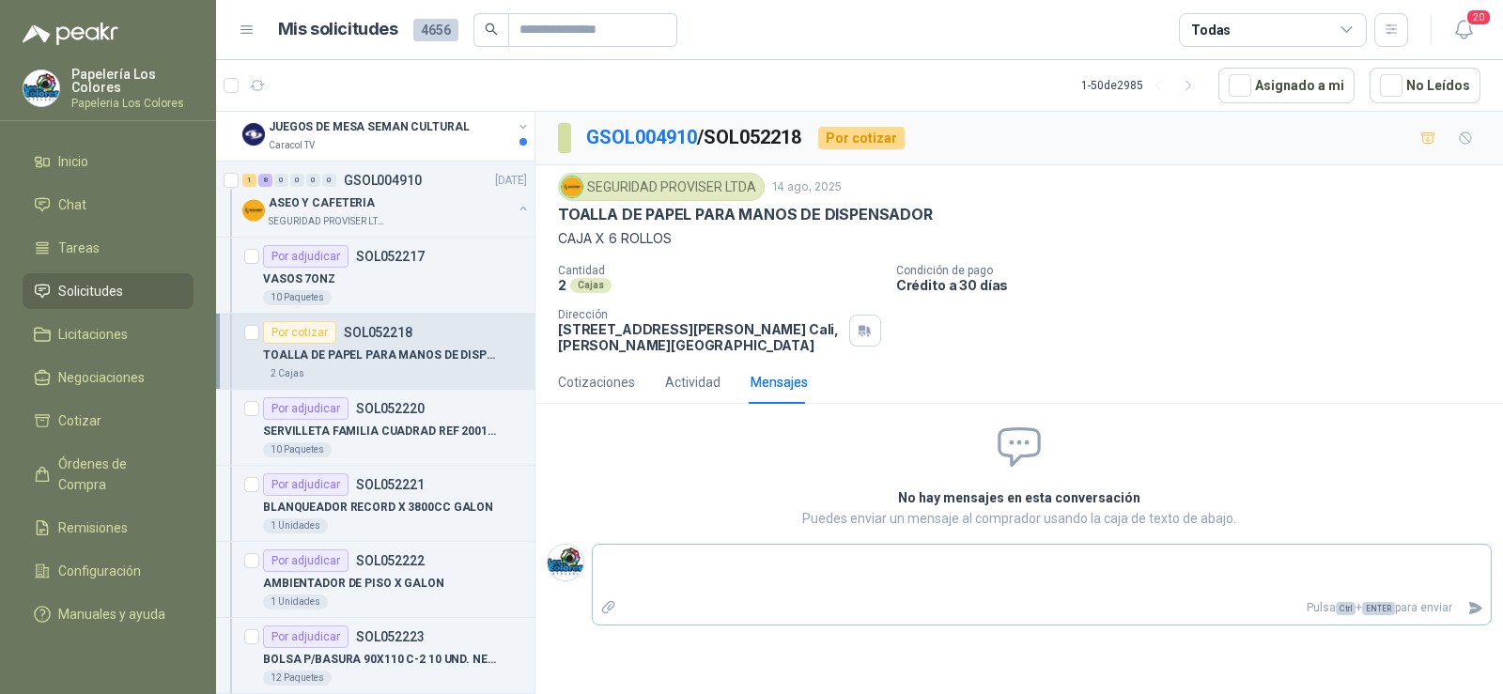
click at [782, 581] on textarea at bounding box center [1042, 570] width 898 height 43
type textarea "*"
type textarea "**"
type textarea "****"
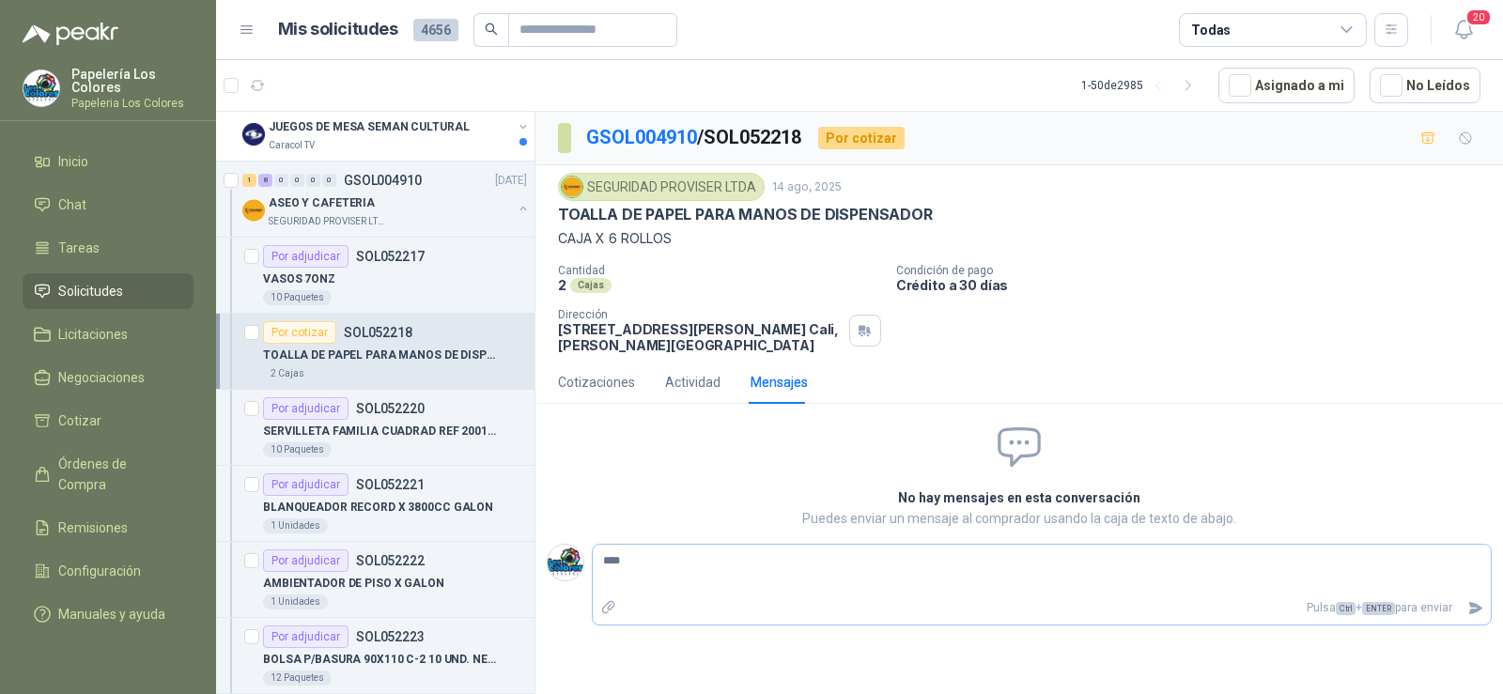
type textarea "**"
type textarea "***"
type textarea "*****"
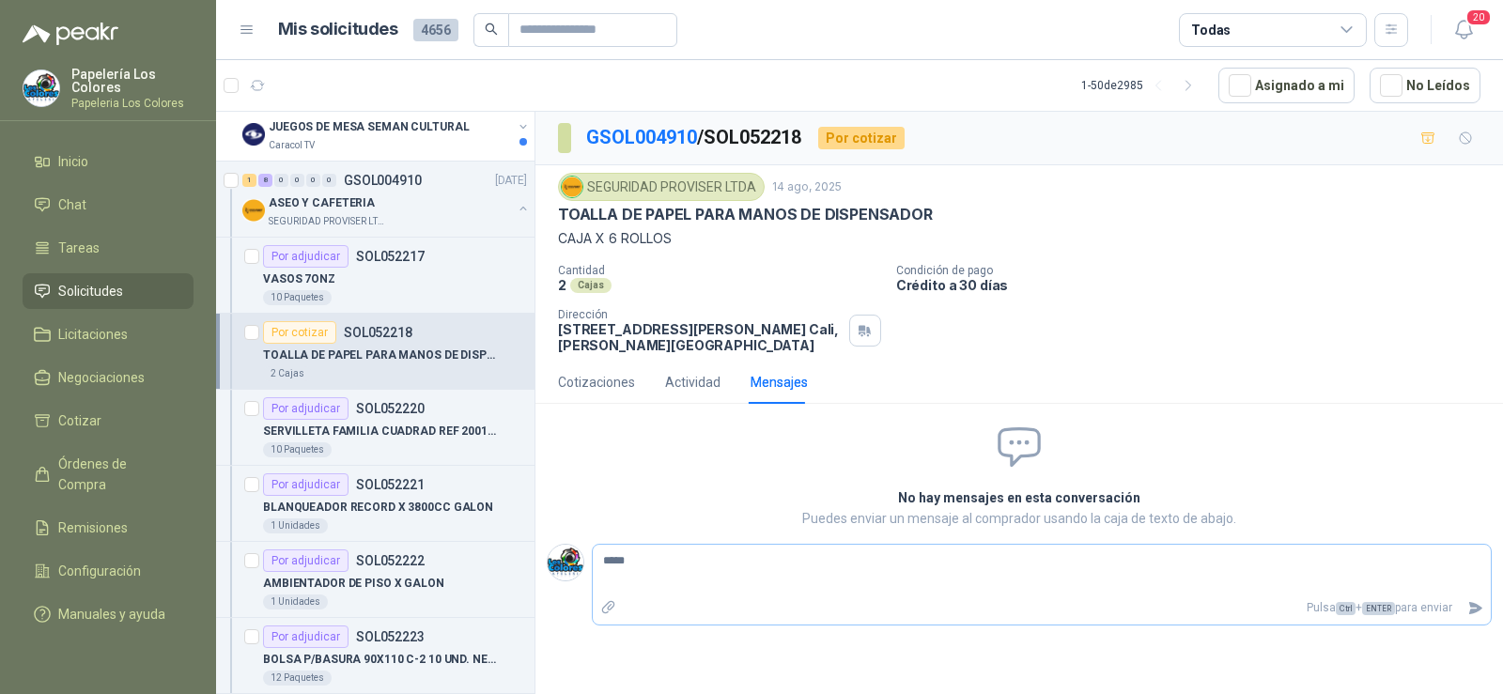
type textarea "******"
type textarea "*******"
type textarea "********"
type textarea "*********"
type textarea "**********"
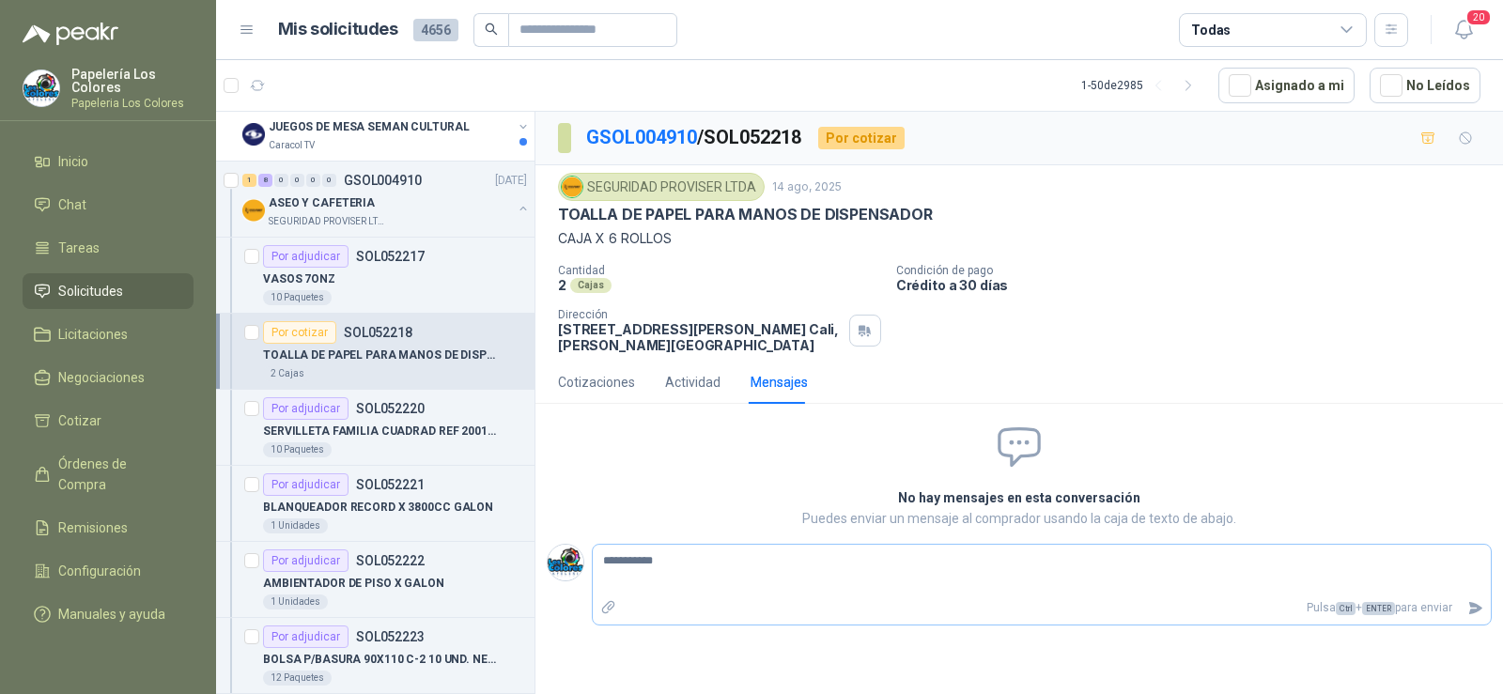
type textarea "**********"
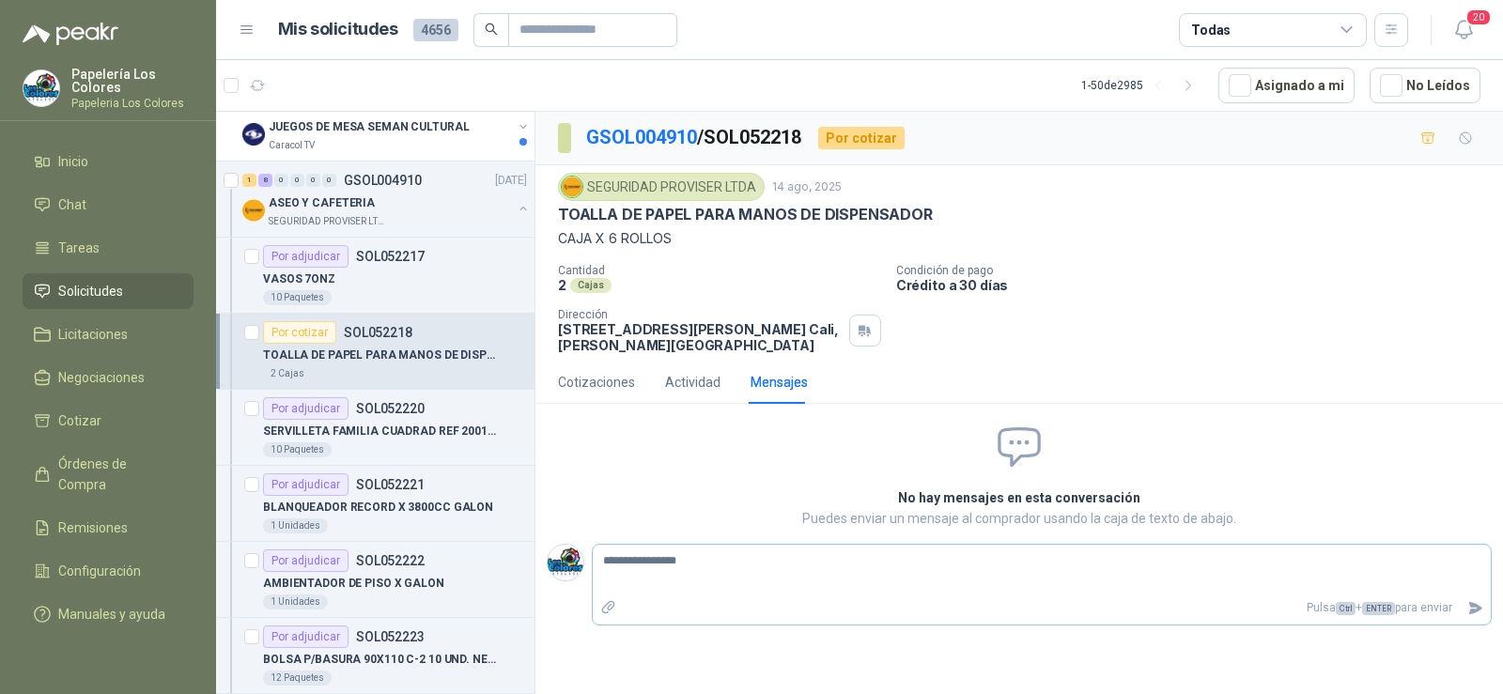
type textarea "**********"
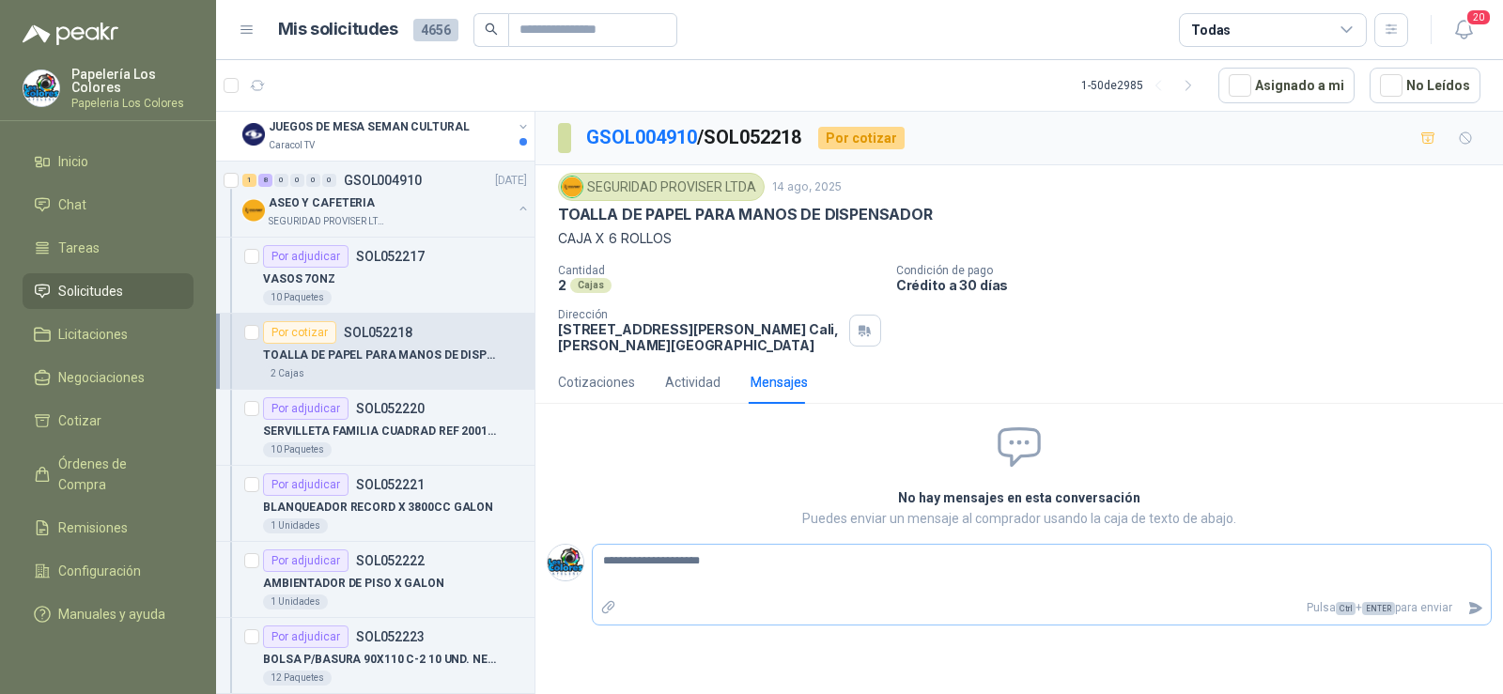
type textarea "**********"
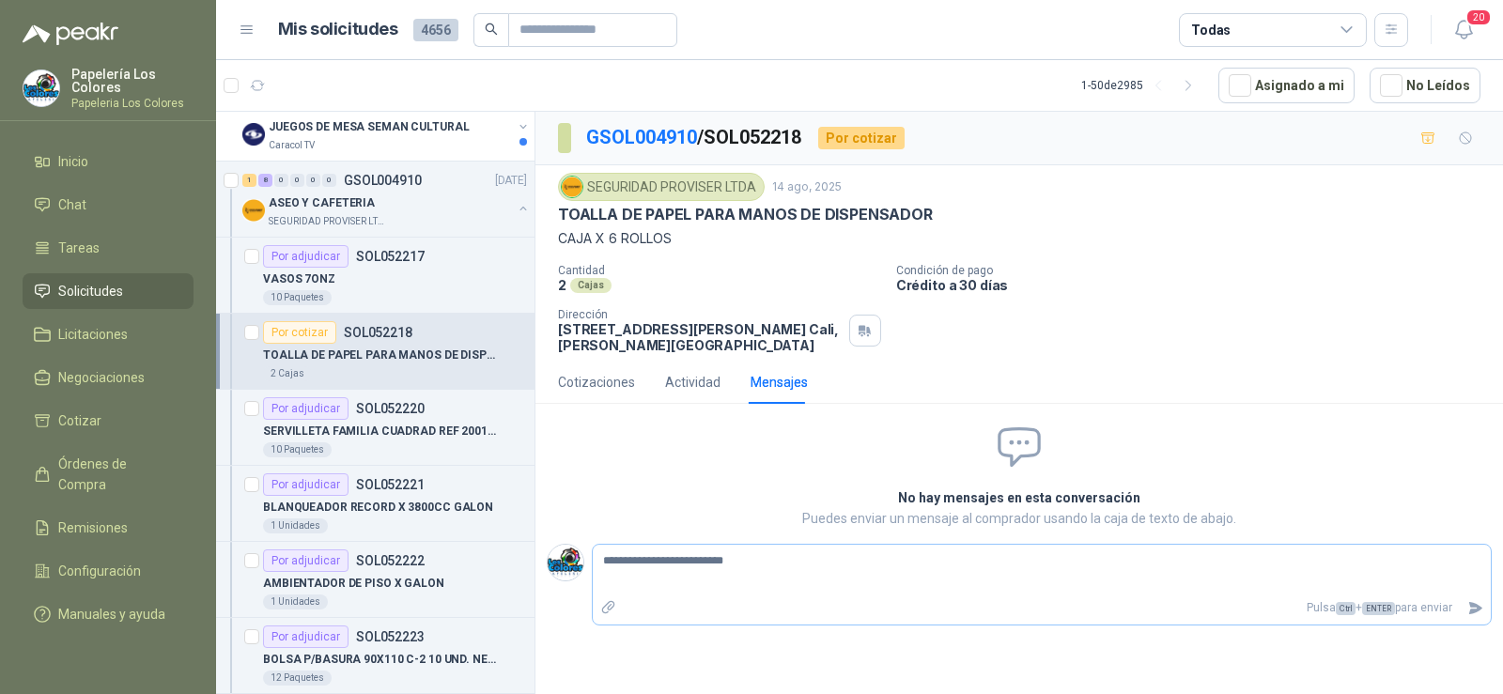
type textarea "**********"
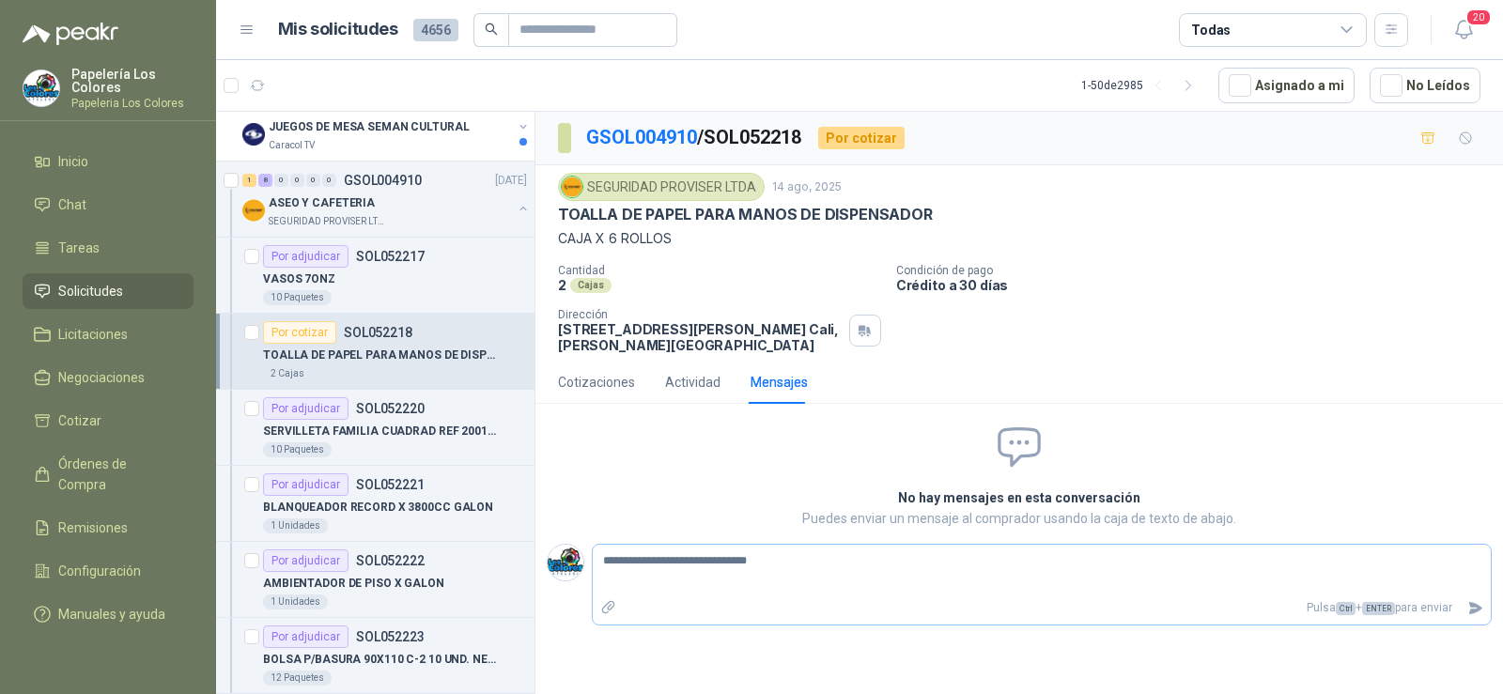
type textarea "**********"
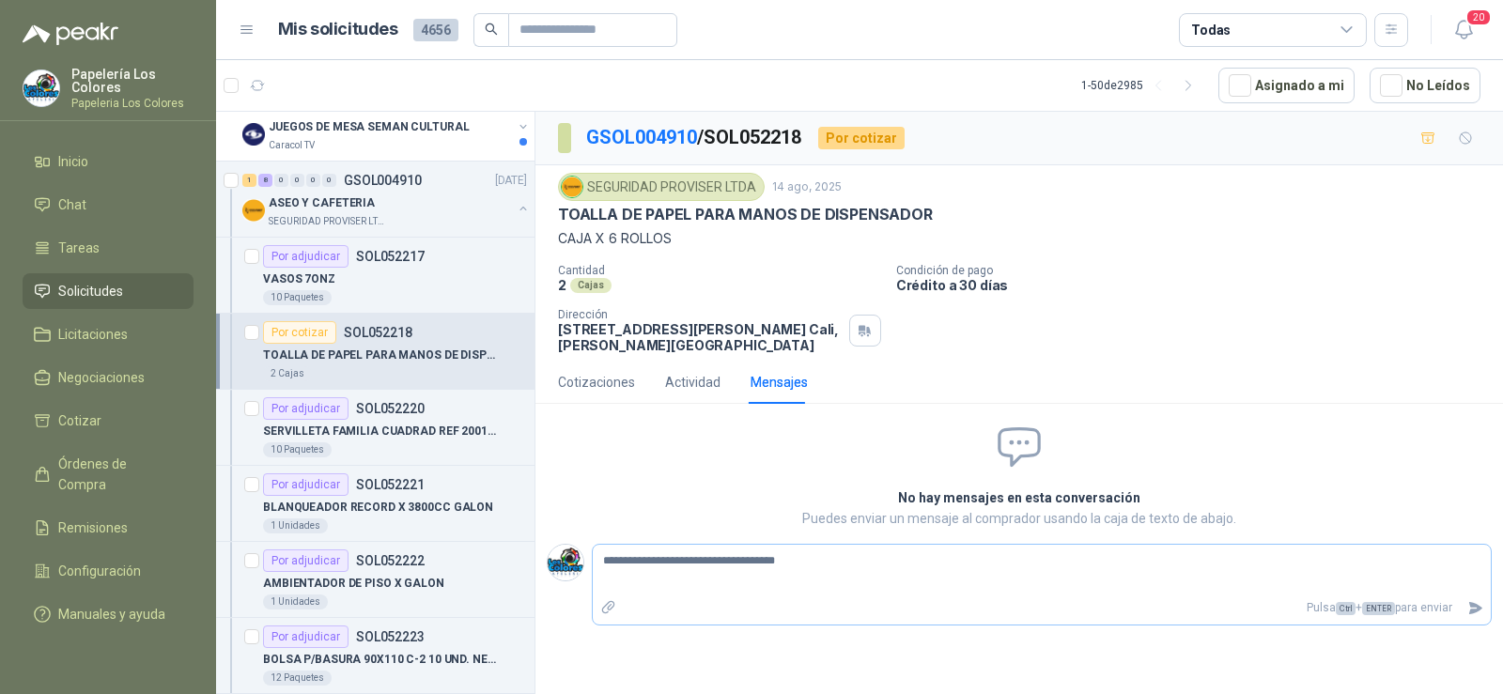
type textarea "**********"
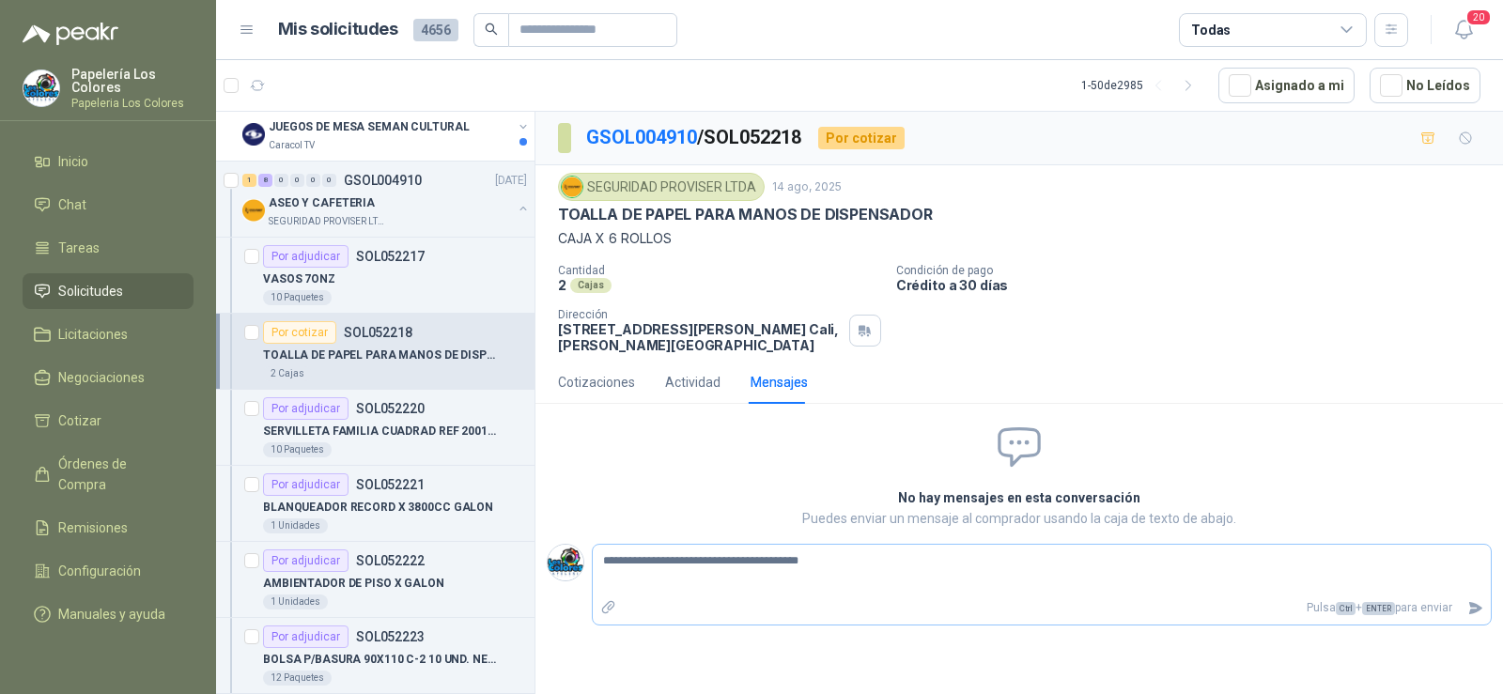
type textarea "**********"
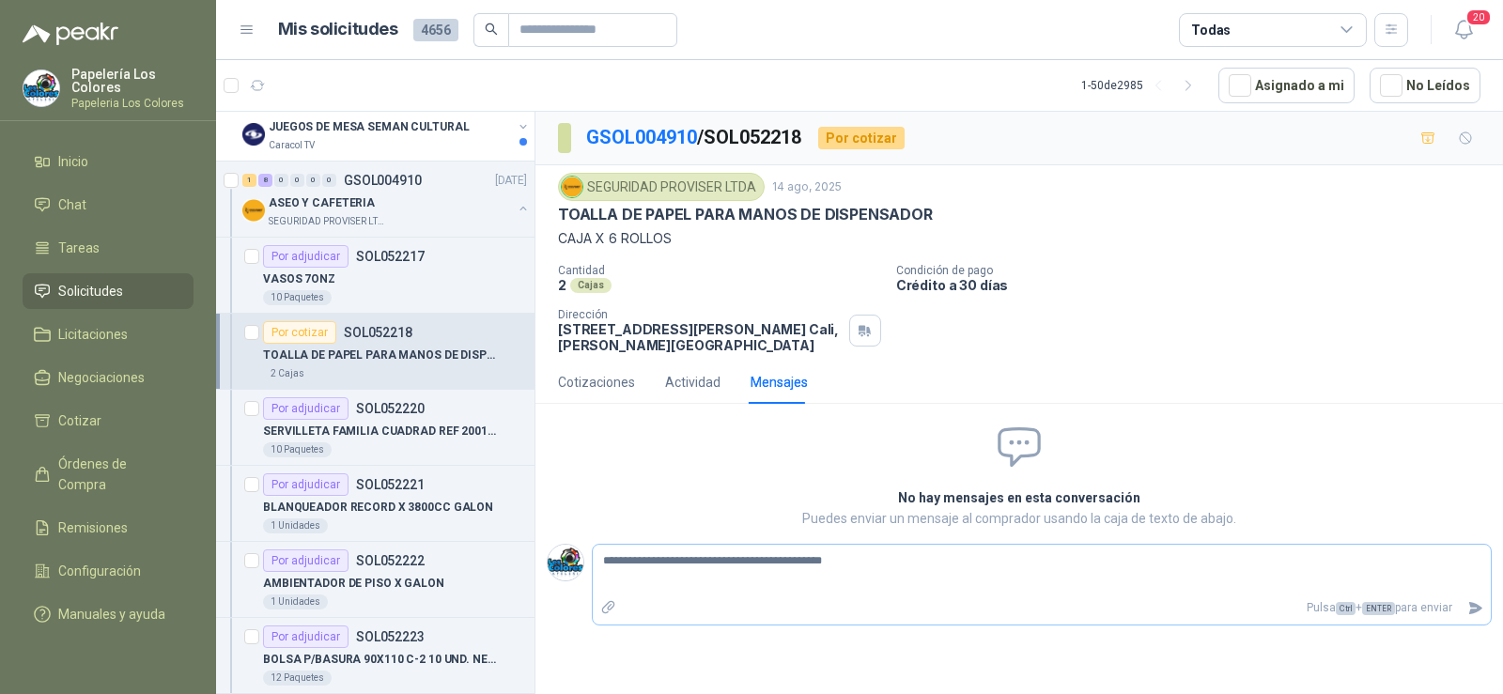
type textarea "**********"
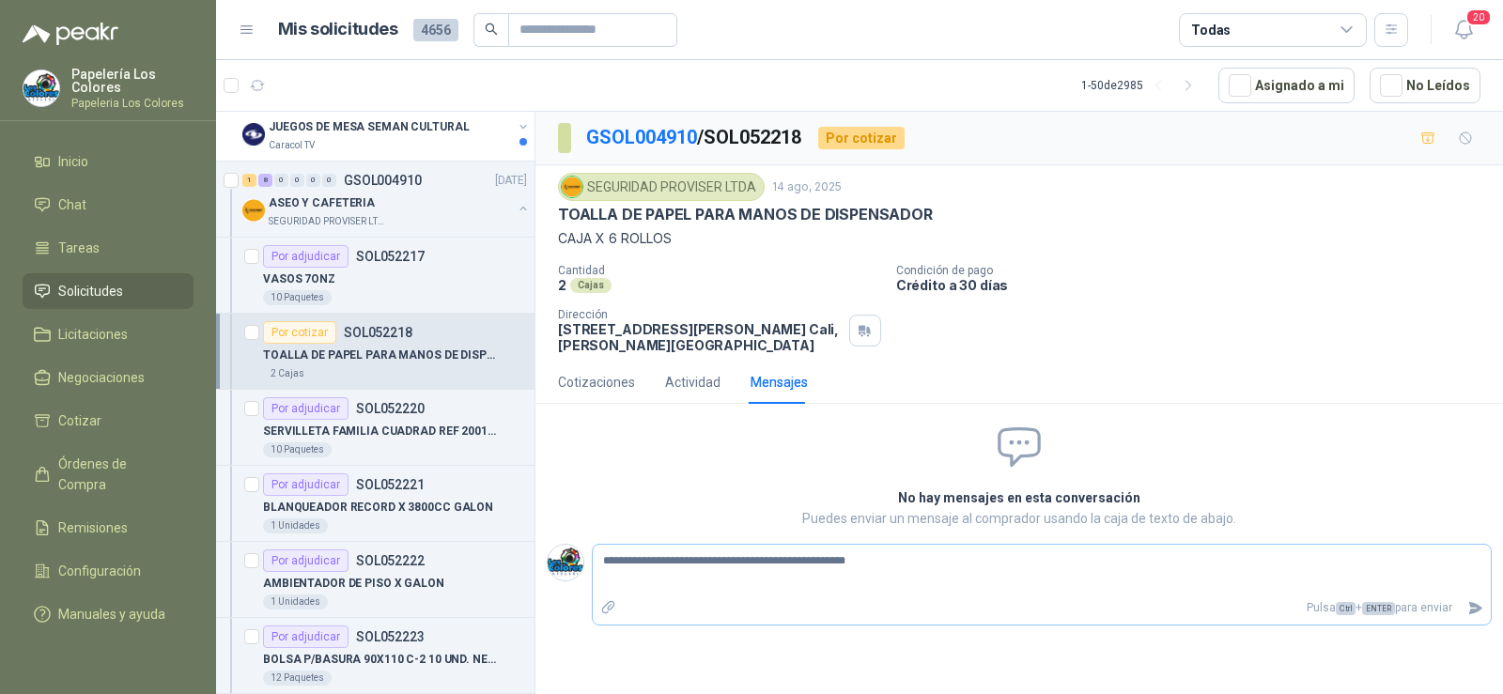
type textarea "**********"
click at [1473, 607] on icon "Enviar" at bounding box center [1475, 608] width 13 height 12
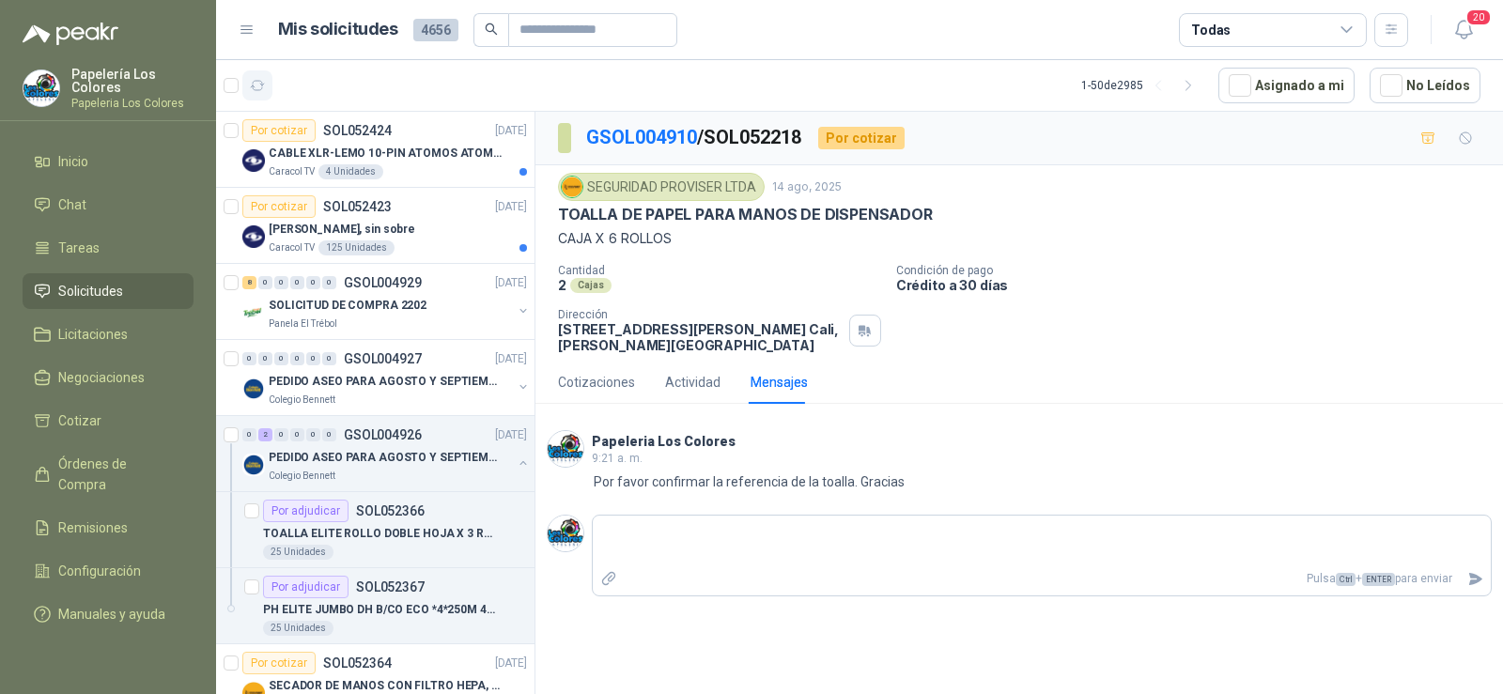
click at [257, 89] on icon "button" at bounding box center [258, 86] width 16 height 16
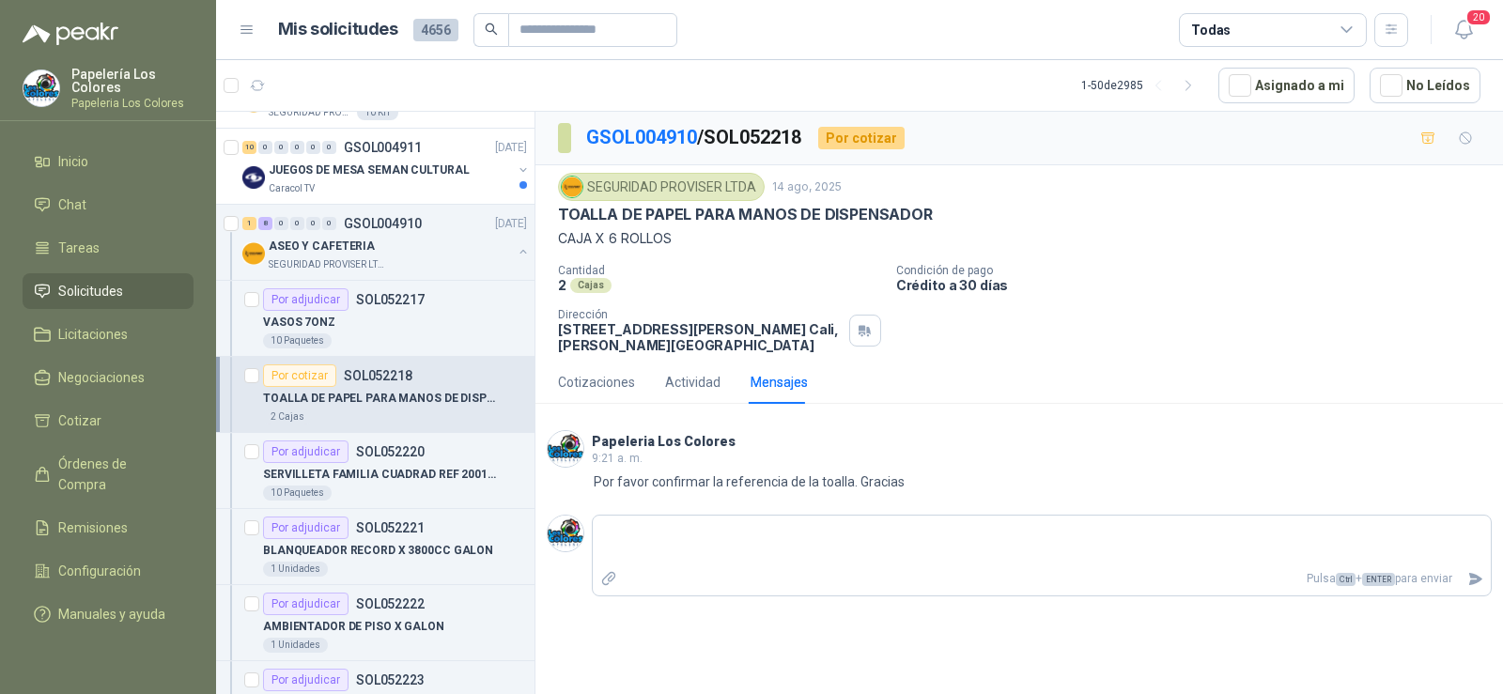
scroll to position [940, 0]
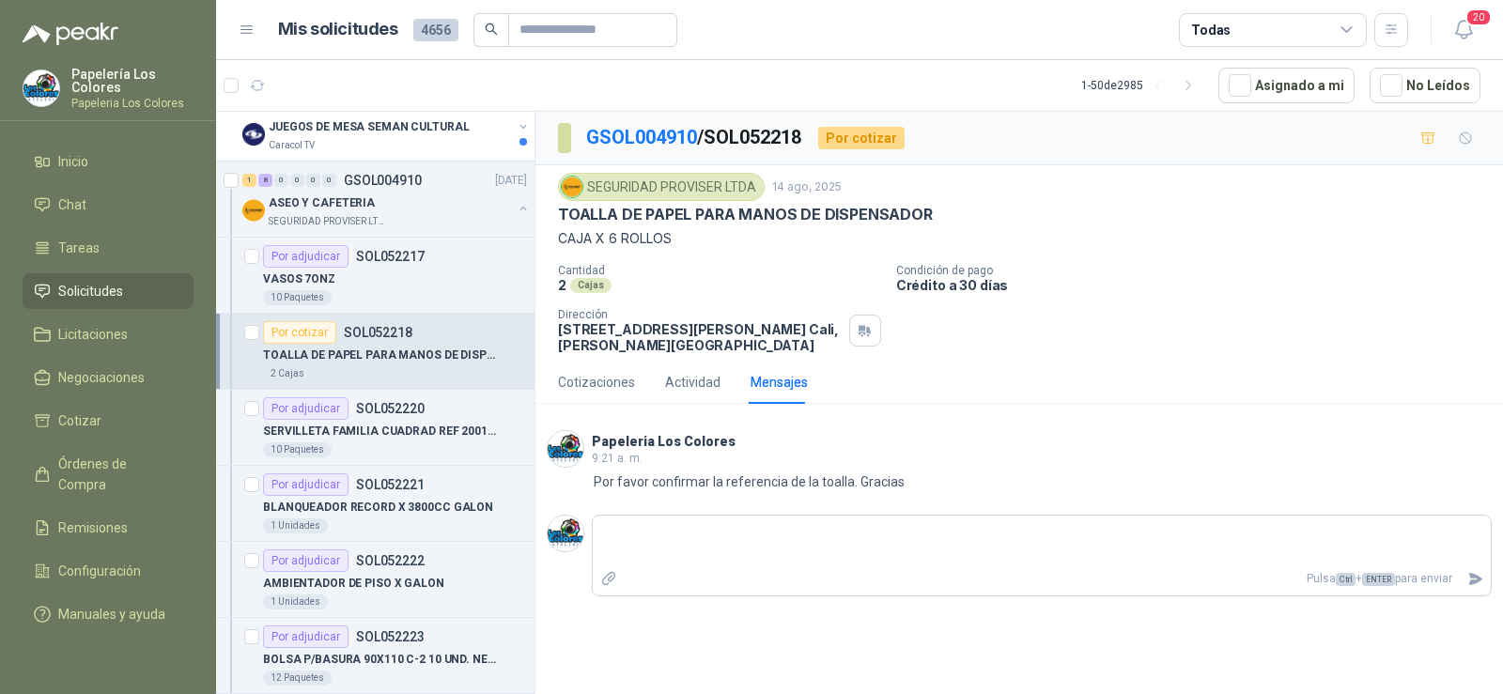
click at [316, 359] on p "TOALLA DE PAPEL PARA MANOS DE DISPENSADOR" at bounding box center [380, 356] width 234 height 18
click at [380, 350] on p "TOALLA DE PAPEL PARA MANOS DE DISPENSADOR" at bounding box center [380, 356] width 234 height 18
click at [379, 326] on p "SOL052218" at bounding box center [378, 332] width 69 height 13
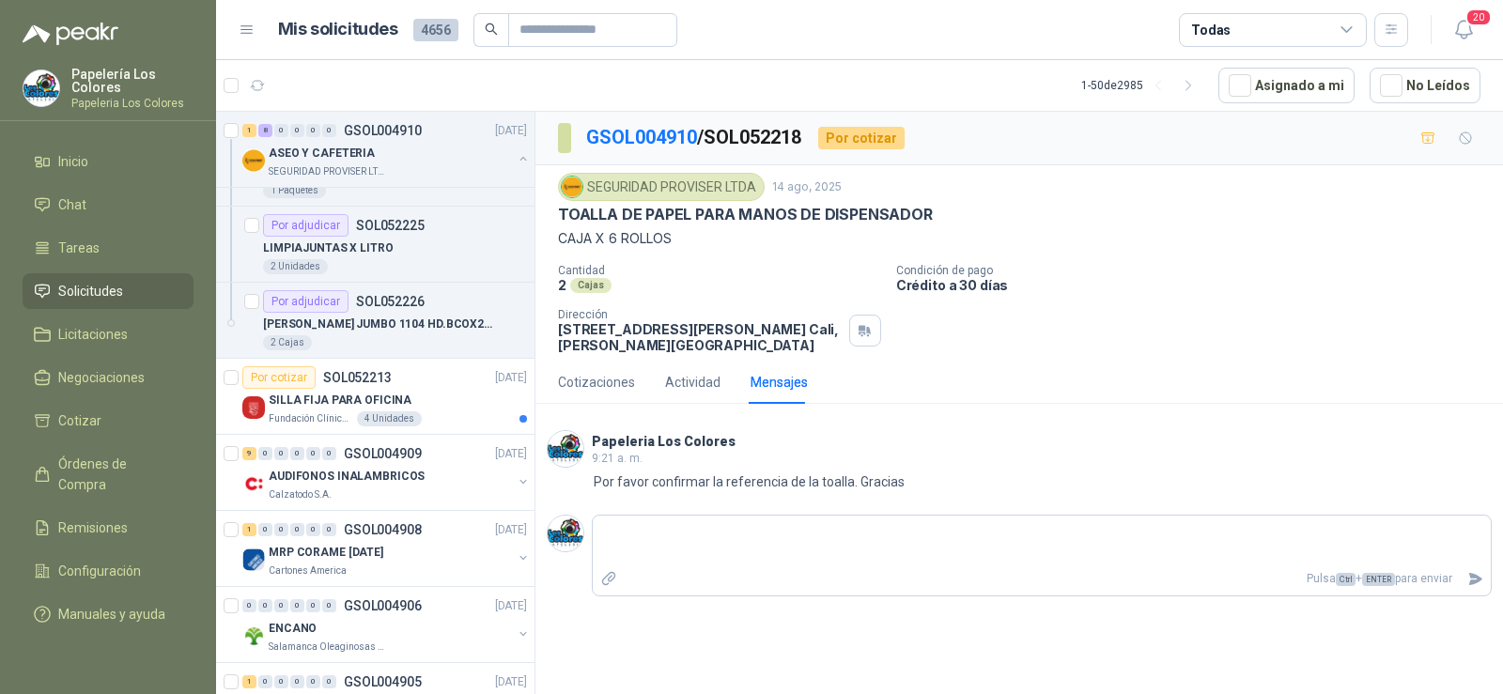
scroll to position [1597, 0]
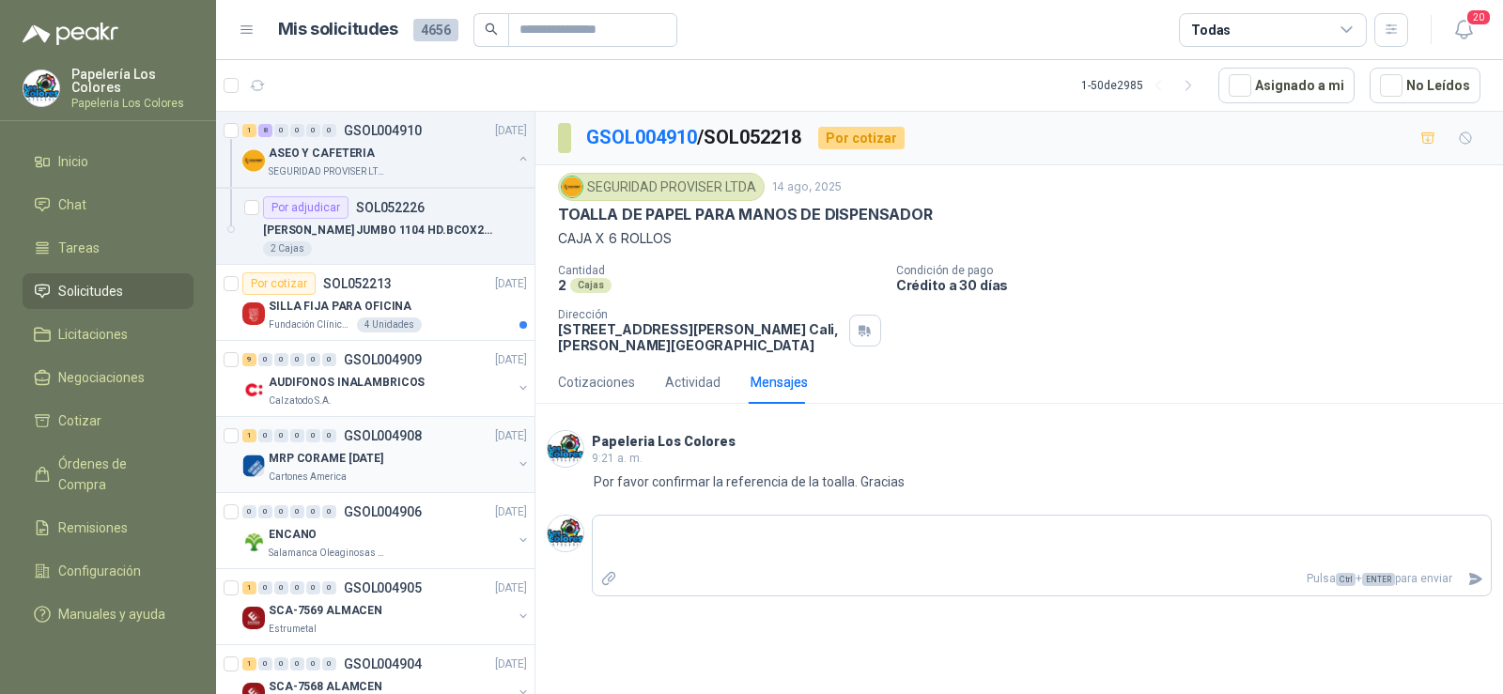
click at [332, 457] on p "MRP CORAME [DATE]" at bounding box center [326, 459] width 115 height 18
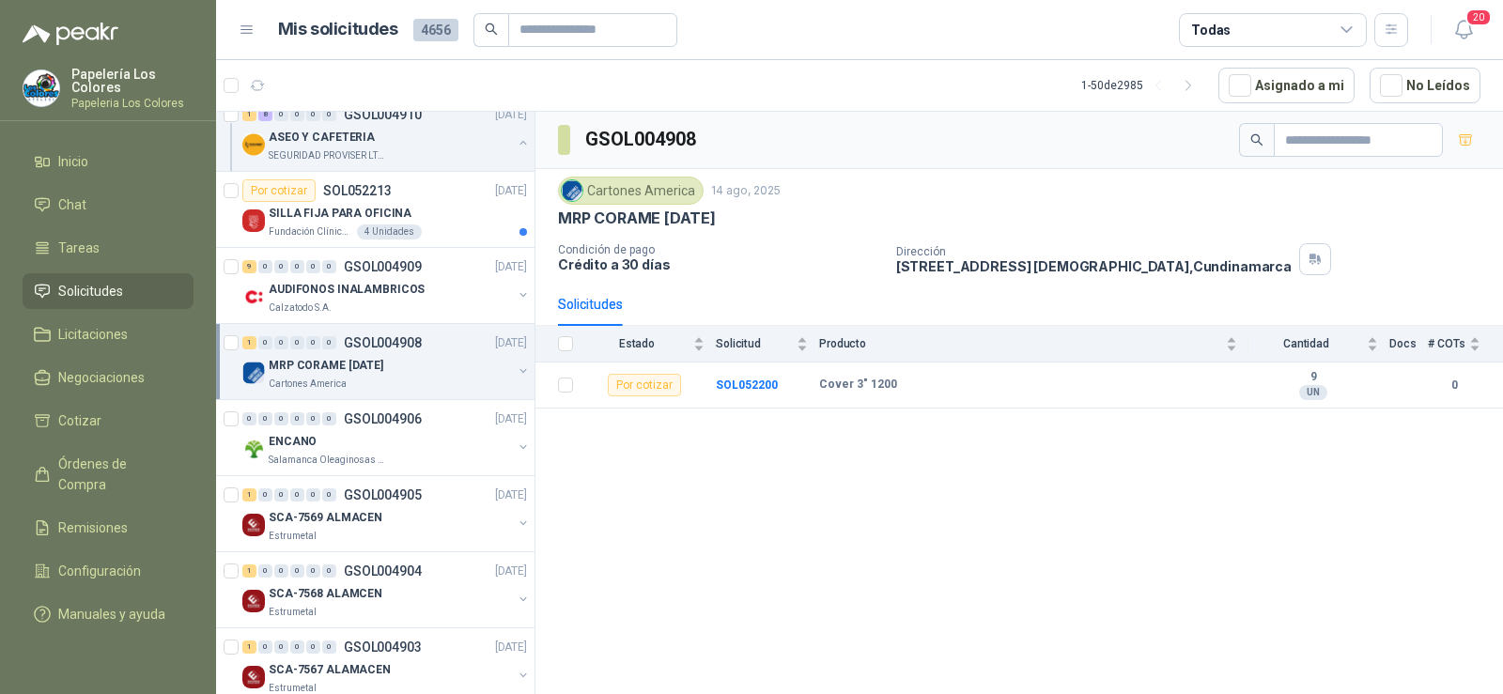
scroll to position [1691, 0]
click at [342, 455] on p "Salamanca Oleaginosas SAS" at bounding box center [328, 459] width 118 height 15
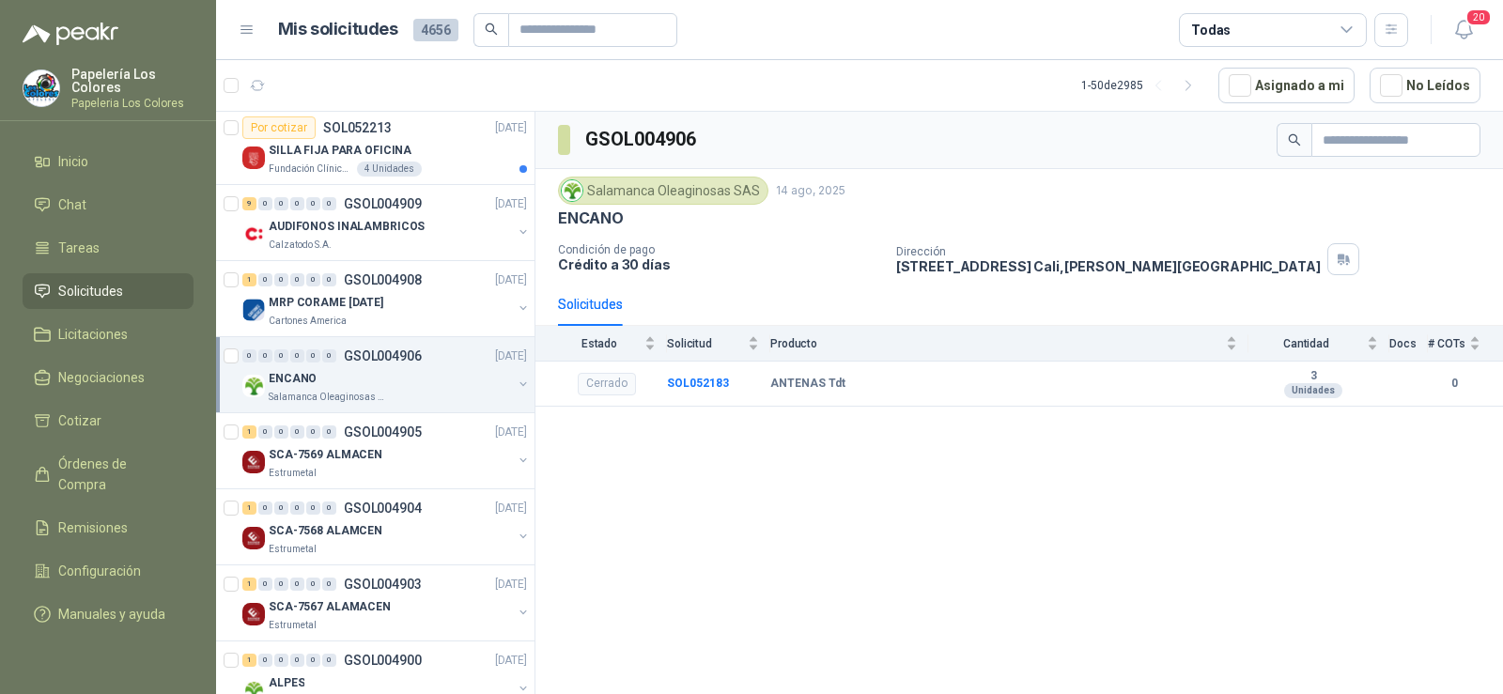
scroll to position [1785, 0]
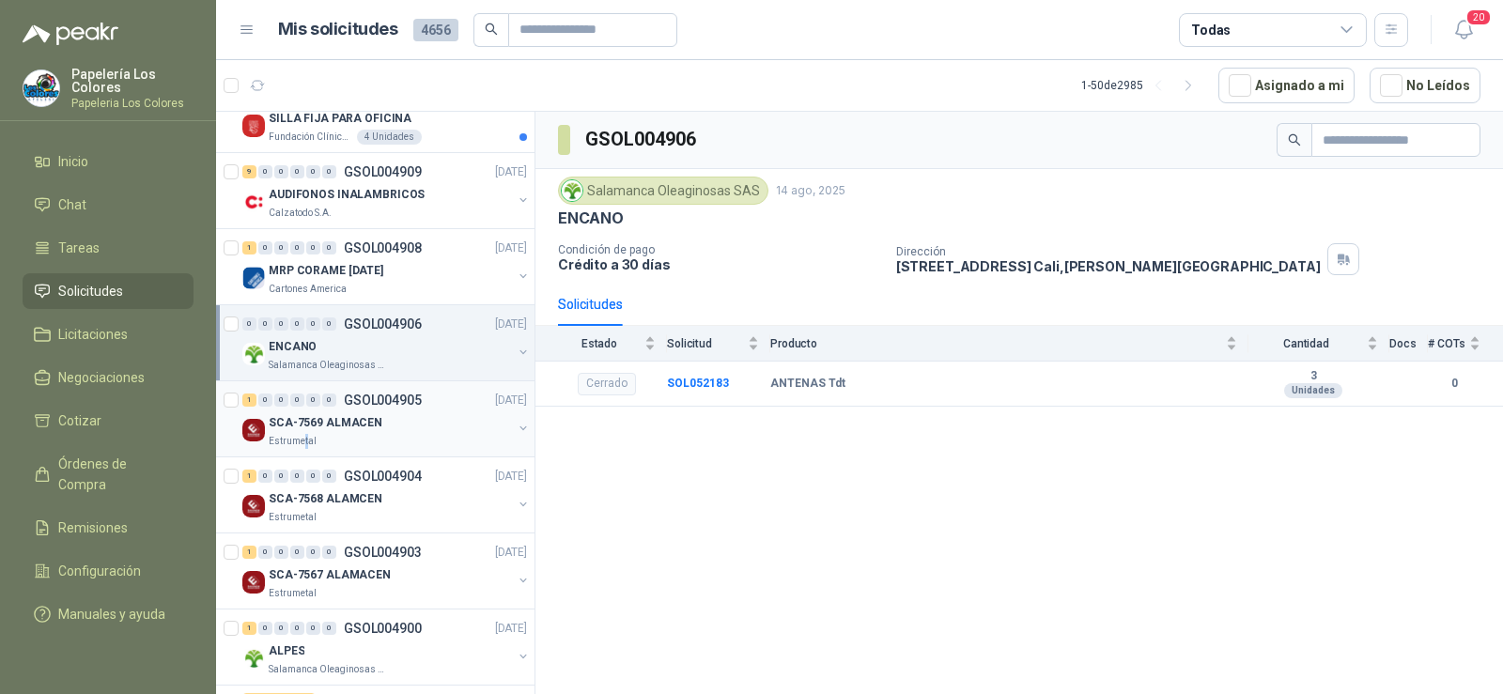
click at [304, 453] on div "1 0 0 0 0 0 GSOL004905 [DATE] SCA-7569 ALMACEN Estrumetal" at bounding box center [375, 419] width 319 height 76
click at [288, 426] on p "SCA-7569 ALMACEN" at bounding box center [326, 423] width 114 height 18
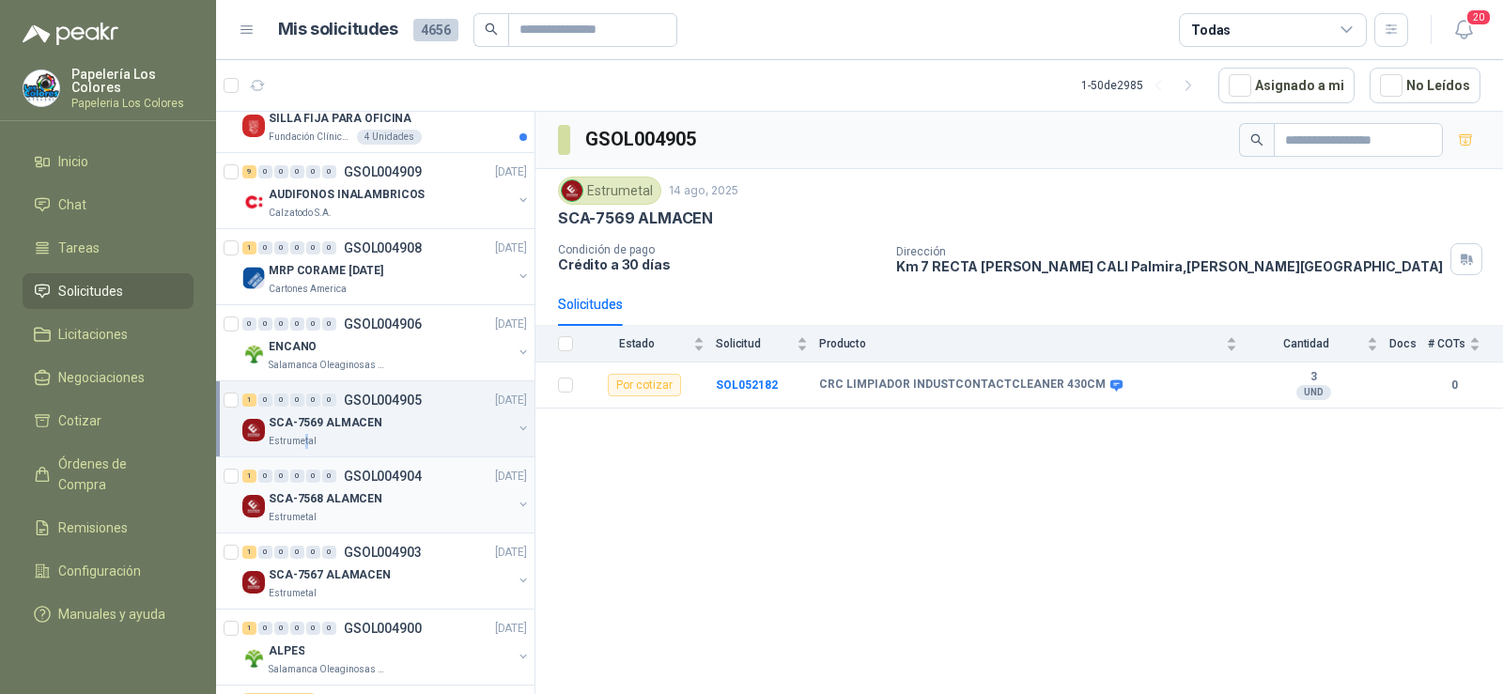
click at [310, 496] on p "SCA-7568 ALAMCEN" at bounding box center [326, 499] width 114 height 18
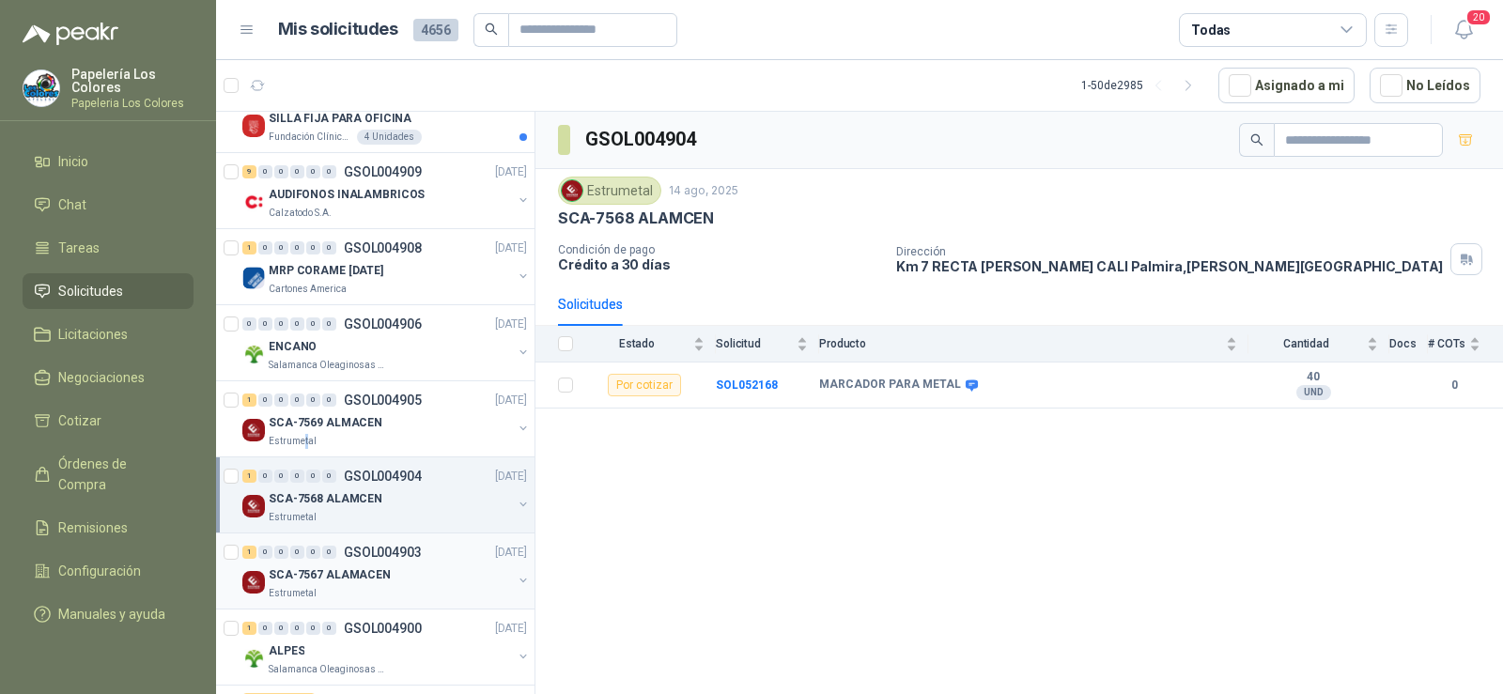
click at [306, 552] on div "0" at bounding box center [313, 552] width 14 height 13
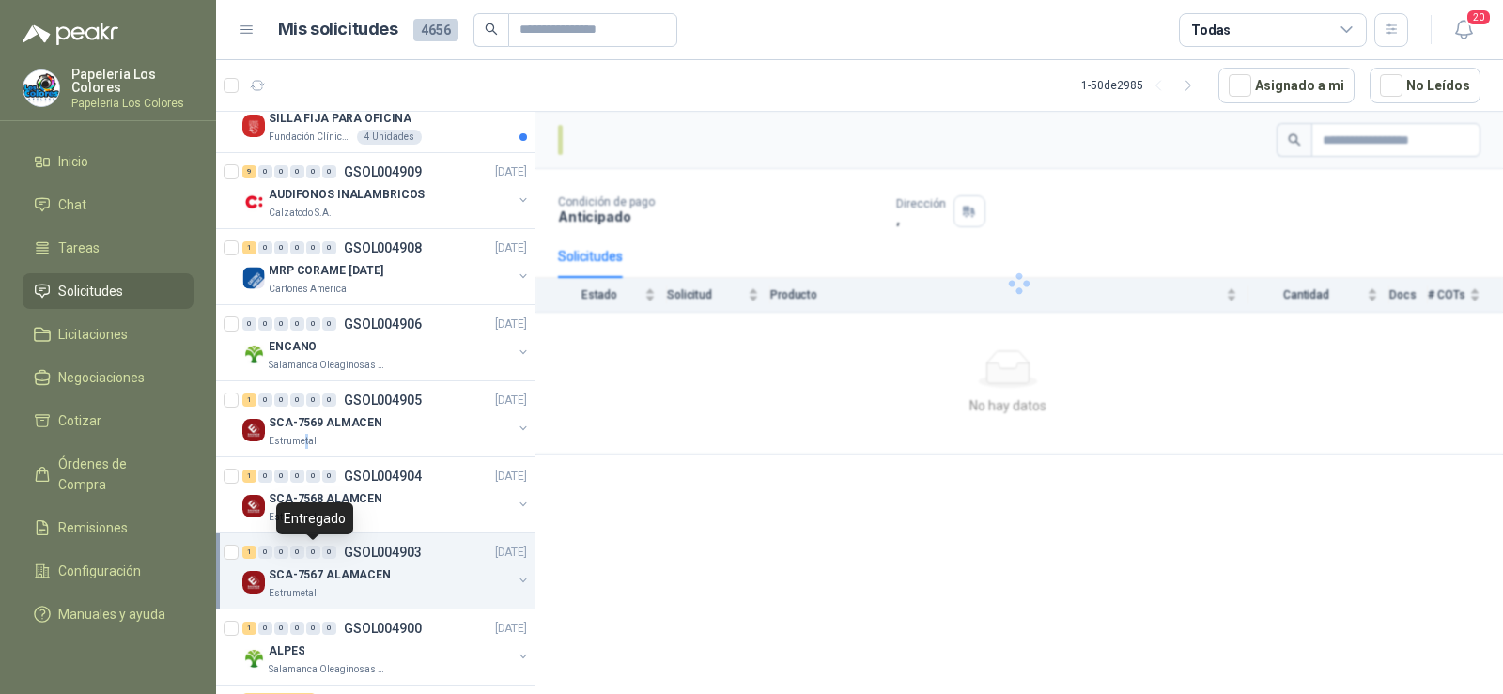
click at [307, 569] on p "SCA-7567 ALAMACEN" at bounding box center [330, 576] width 122 height 18
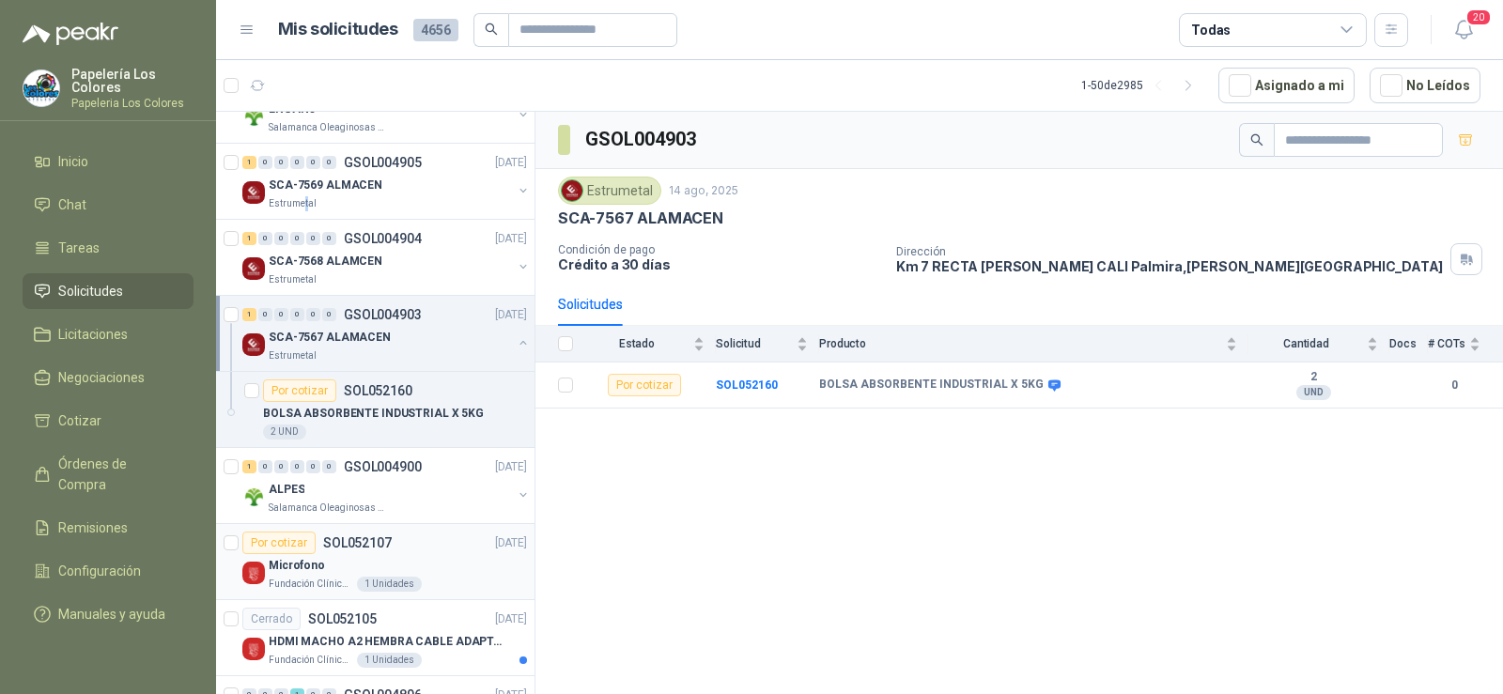
scroll to position [2067, 0]
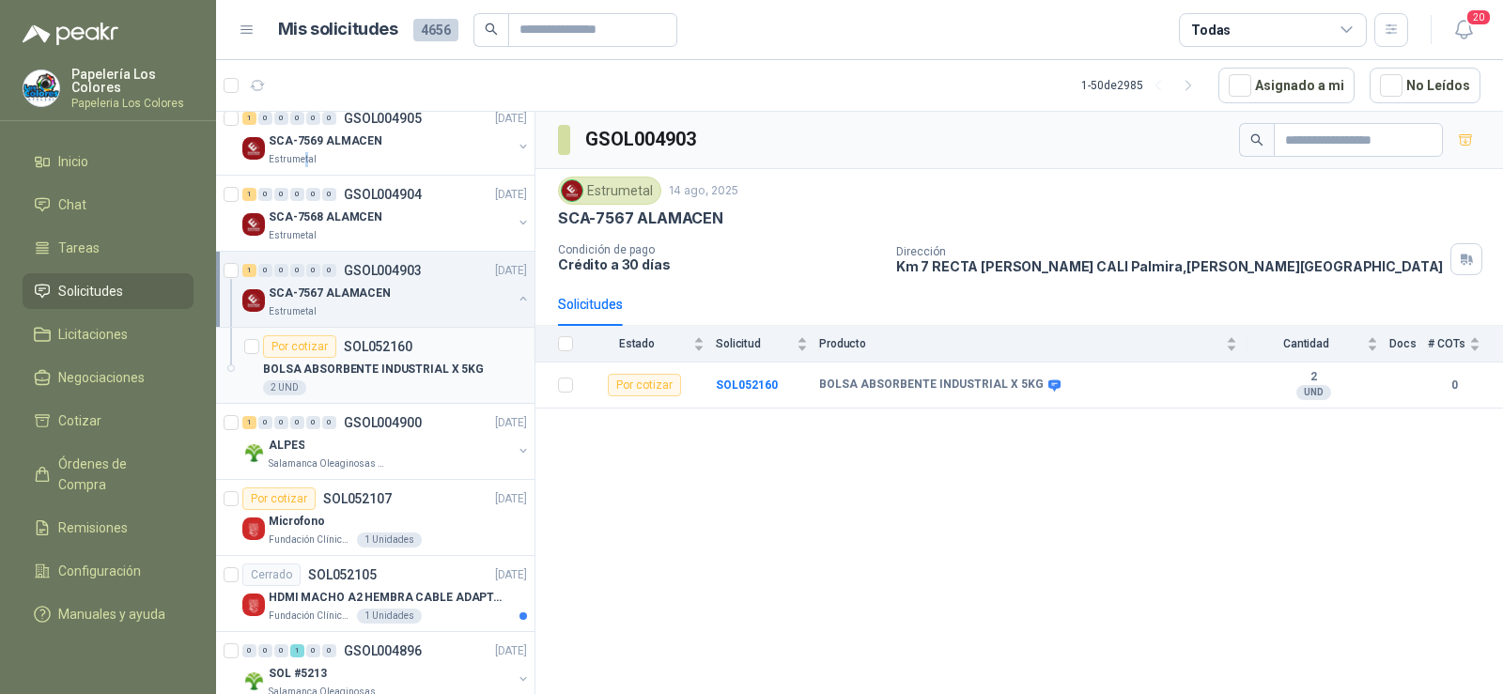
click at [344, 378] on p "BOLSA ABSORBENTE INDUSTRIAL X 5KG" at bounding box center [373, 370] width 221 height 18
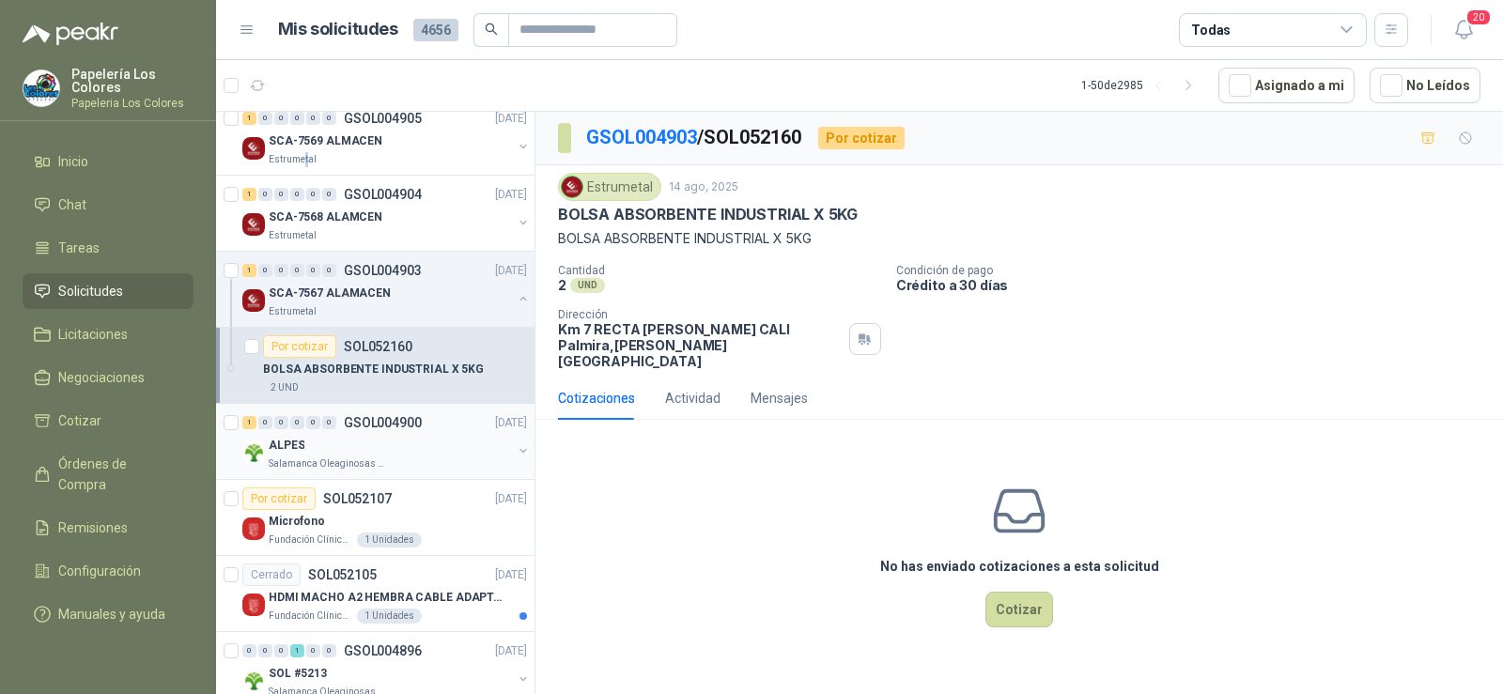
click at [352, 450] on div "ALPES" at bounding box center [390, 445] width 243 height 23
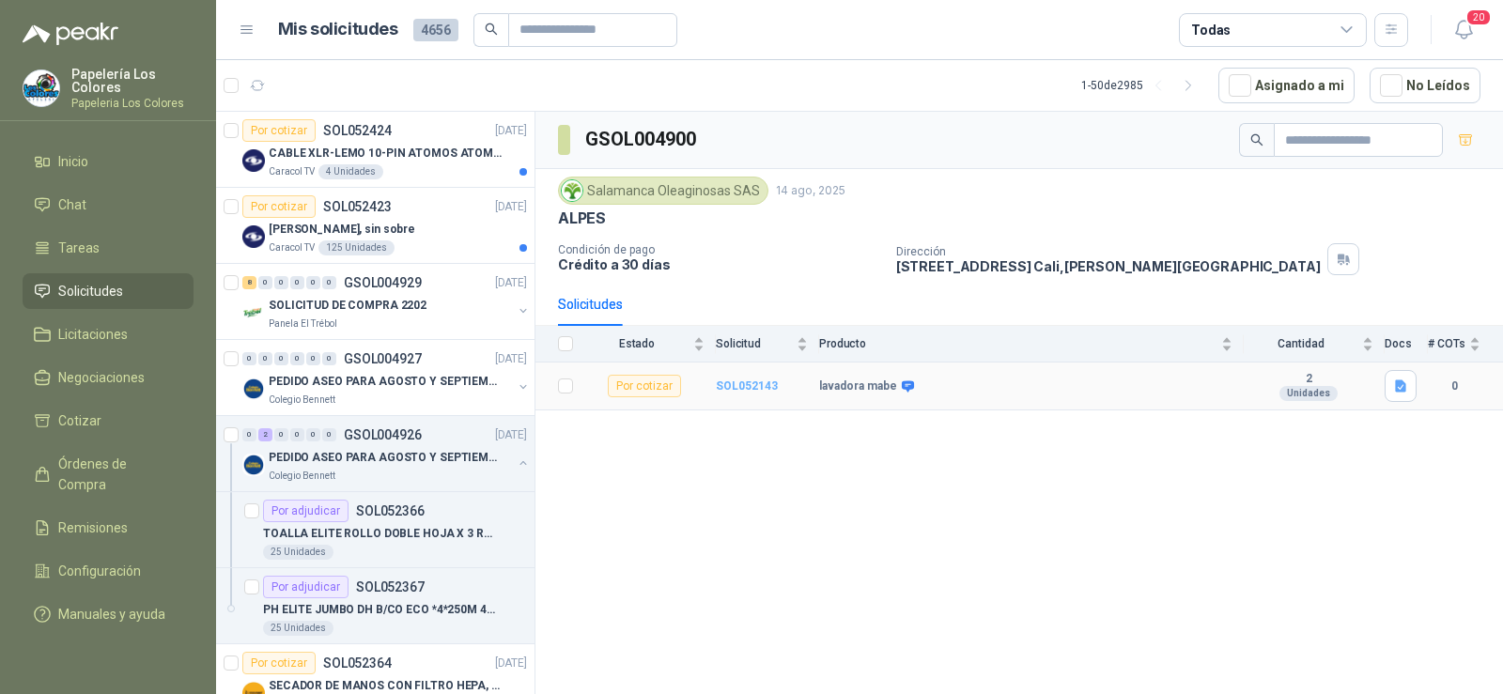
click at [723, 387] on b "SOL052143" at bounding box center [747, 386] width 62 height 13
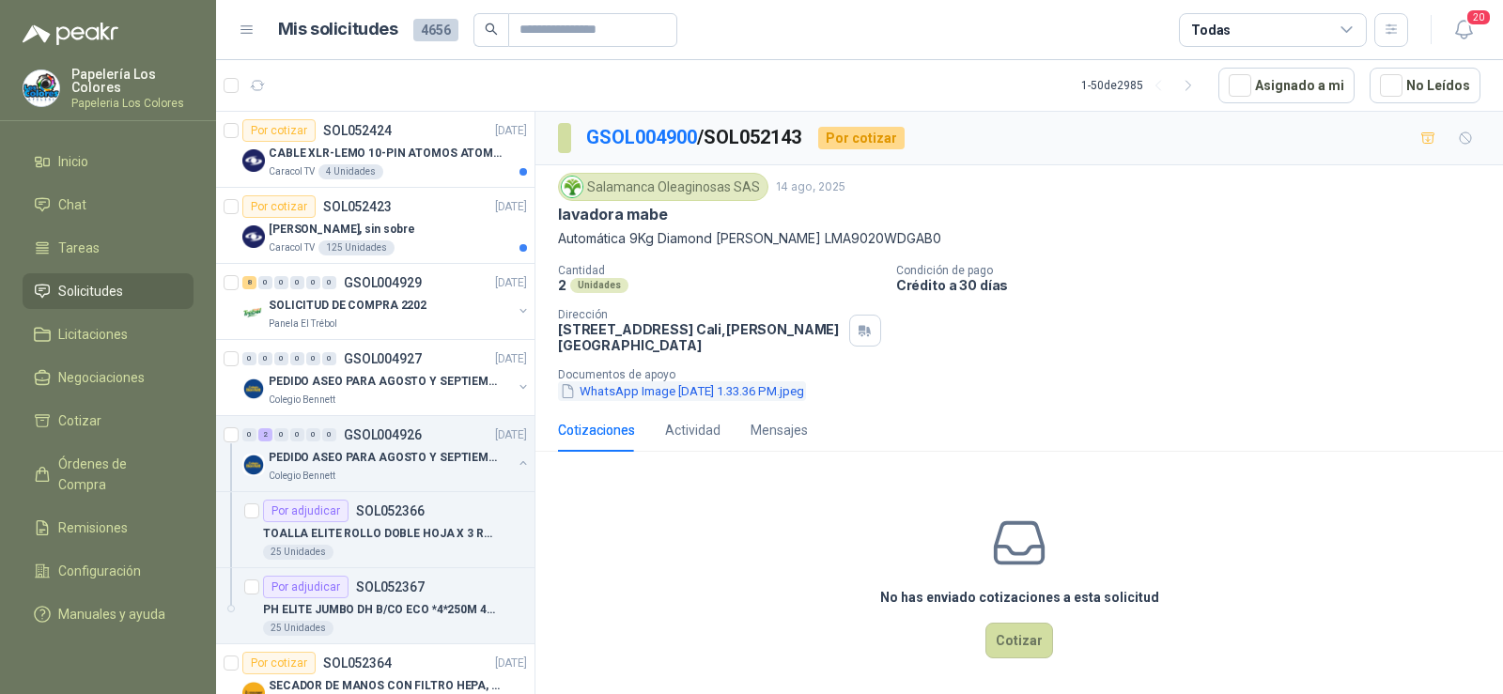
click at [698, 381] on button "WhatsApp Image [DATE] 1.33.36 PM.jpeg" at bounding box center [682, 391] width 248 height 20
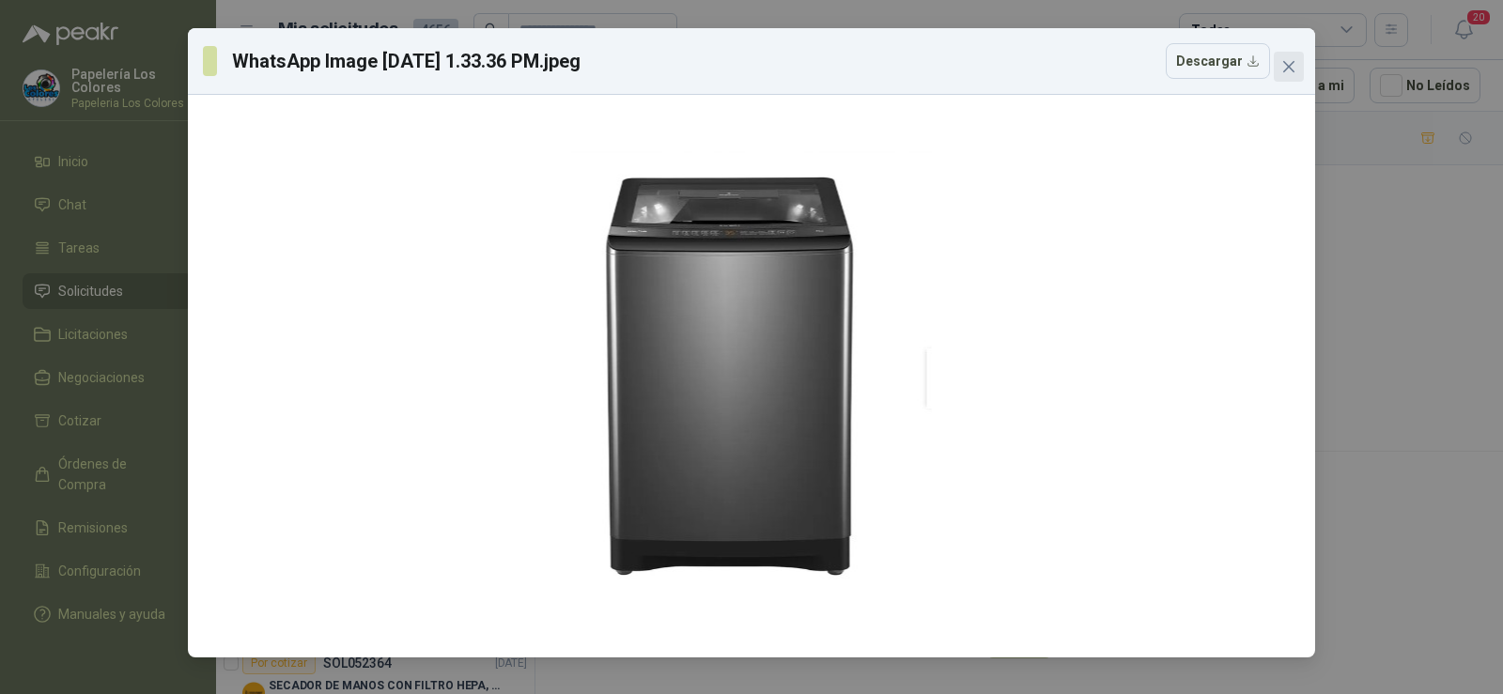
click at [1285, 73] on icon "close" at bounding box center [1289, 66] width 15 height 15
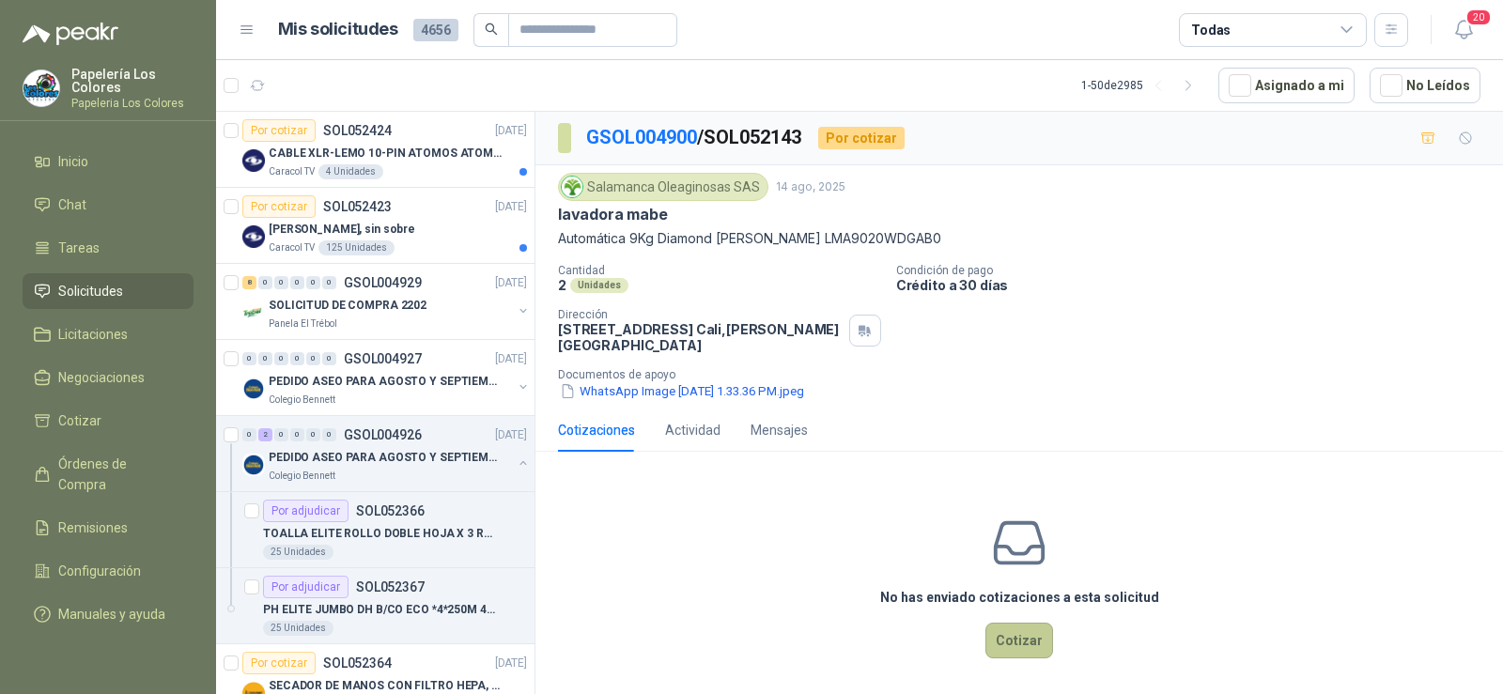
click at [1017, 630] on button "Cotizar" at bounding box center [1020, 641] width 68 height 36
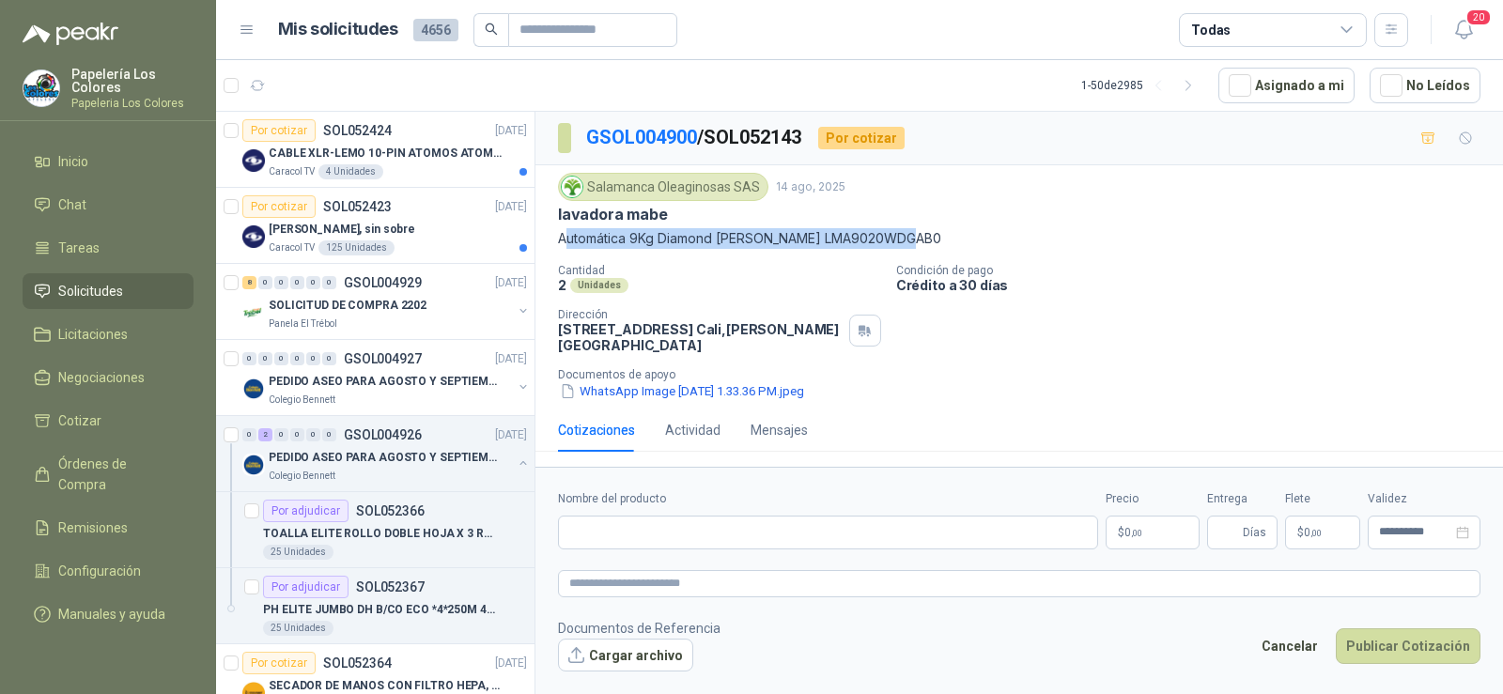
drag, startPoint x: 910, startPoint y: 238, endPoint x: 561, endPoint y: 237, distance: 349.5
click at [561, 237] on p "Automática 9Kg Diamond [PERSON_NAME] LMA9020WDGAB0" at bounding box center [1019, 238] width 923 height 21
drag, startPoint x: 556, startPoint y: 237, endPoint x: 787, endPoint y: 243, distance: 231.2
click at [787, 243] on div "Salamanca Oleaginosas SAS [DATE] lavadora mabe Automática 9Kg Diamond [PERSON_N…" at bounding box center [1020, 286] width 968 height 243
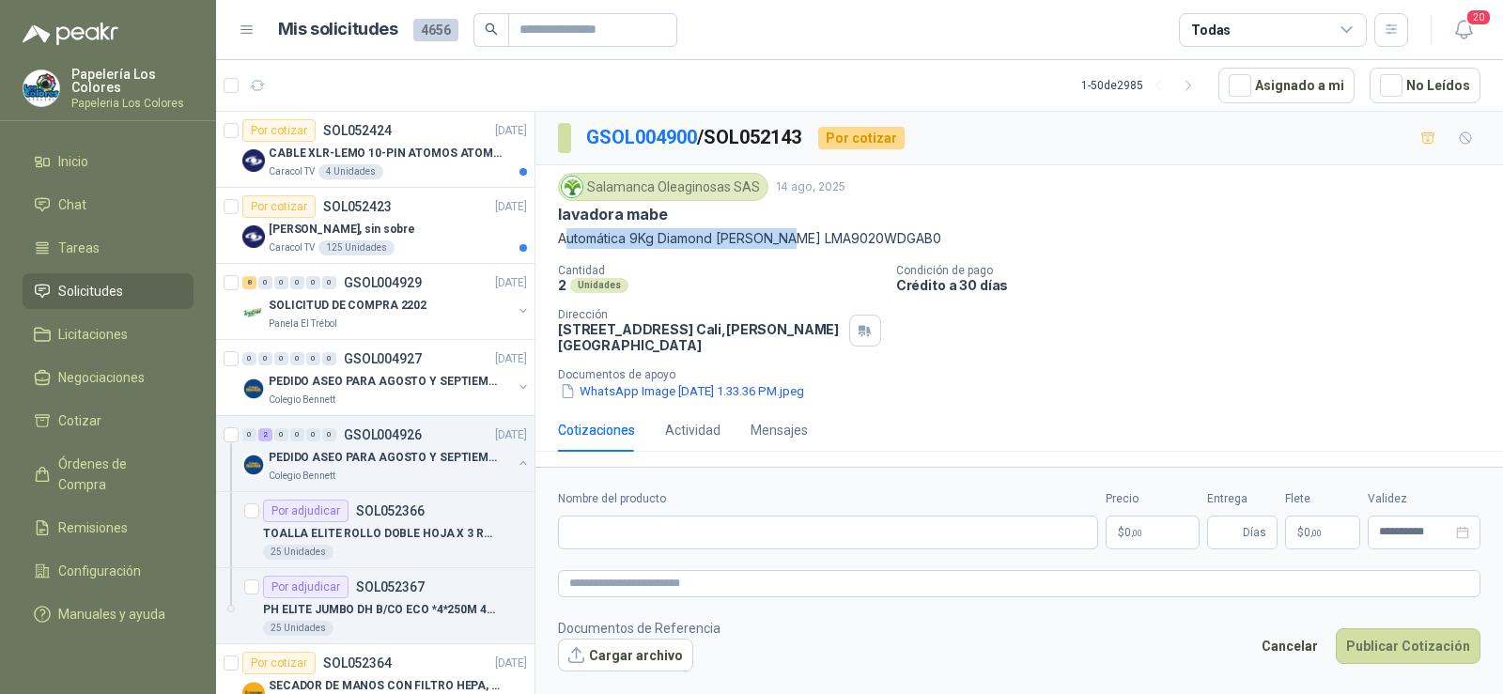
copy p "Automática 9Kg Diamond [PERSON_NAME]"
click at [712, 518] on input "Nombre del producto" at bounding box center [828, 533] width 540 height 34
paste input "**********"
click at [777, 522] on input "**********" at bounding box center [828, 533] width 540 height 34
drag, startPoint x: 730, startPoint y: 521, endPoint x: 780, endPoint y: 520, distance: 49.8
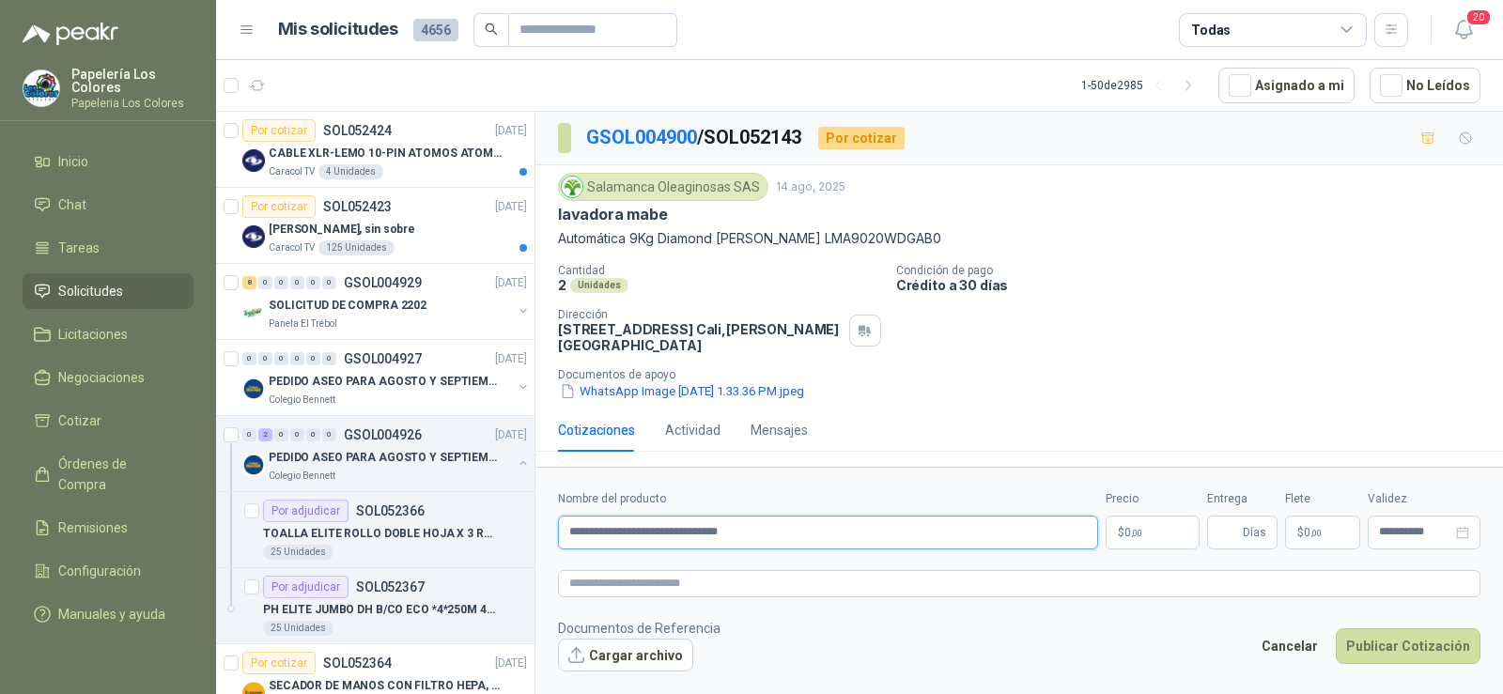
click at [780, 520] on input "**********" at bounding box center [828, 533] width 540 height 34
click at [571, 520] on input "**********" at bounding box center [828, 533] width 540 height 34
paste input "****"
click at [586, 519] on input "**********" at bounding box center [828, 533] width 540 height 34
type input "**********"
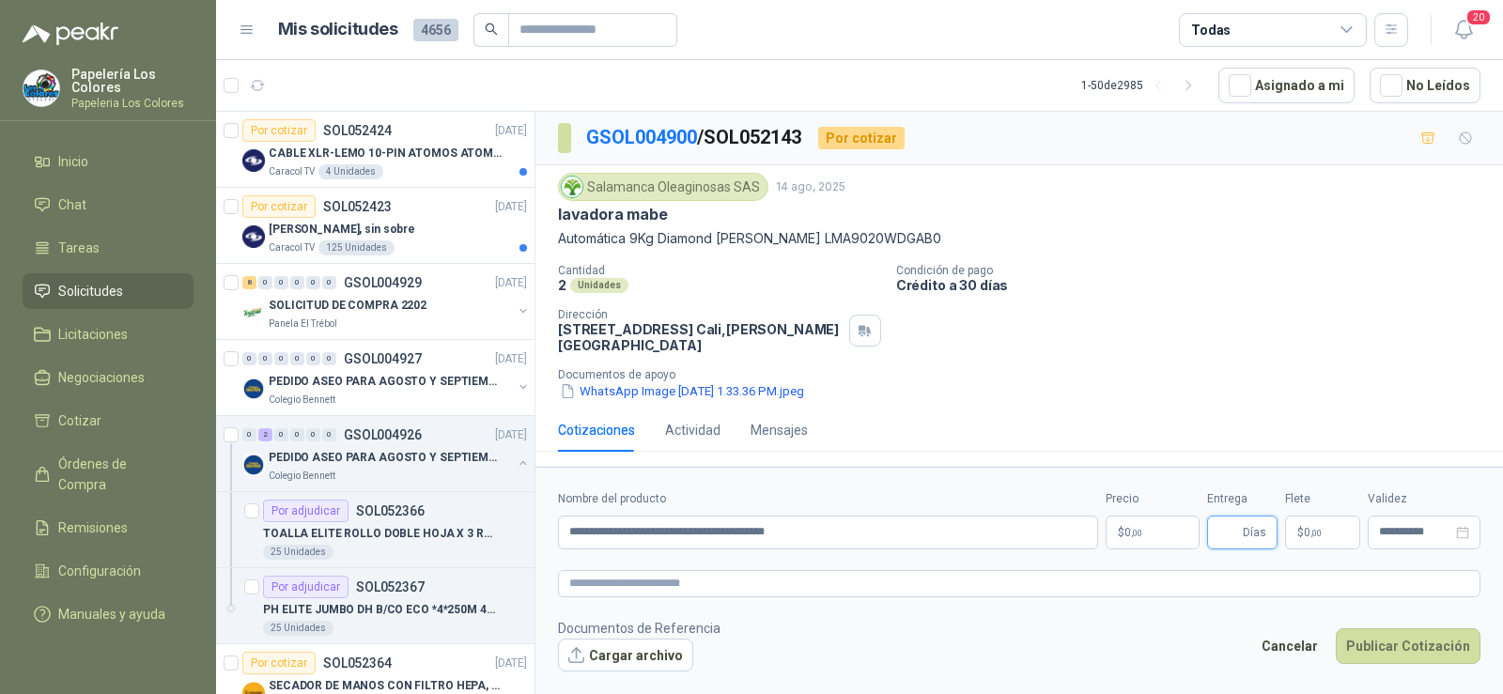
click at [1236, 517] on input "Entrega" at bounding box center [1229, 533] width 21 height 32
type input "*"
click at [1151, 528] on body "Papelería Los Colores Papeleria Los Colores Inicio Chat Tareas Solicitudes Lici…" at bounding box center [751, 347] width 1503 height 694
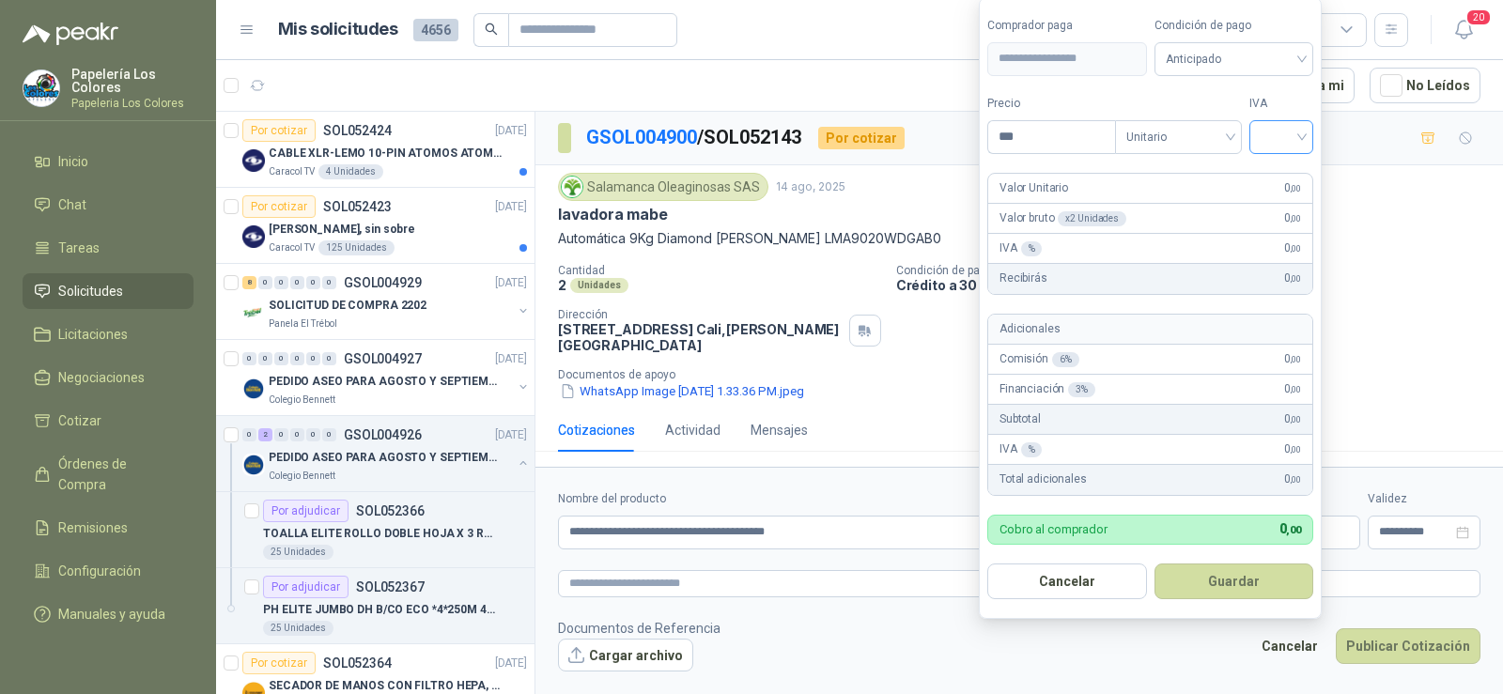
click at [1291, 122] on input "search" at bounding box center [1281, 135] width 41 height 28
click at [1269, 174] on div "19%" at bounding box center [1285, 175] width 35 height 21
click at [1220, 69] on span "Anticipado" at bounding box center [1237, 59] width 139 height 28
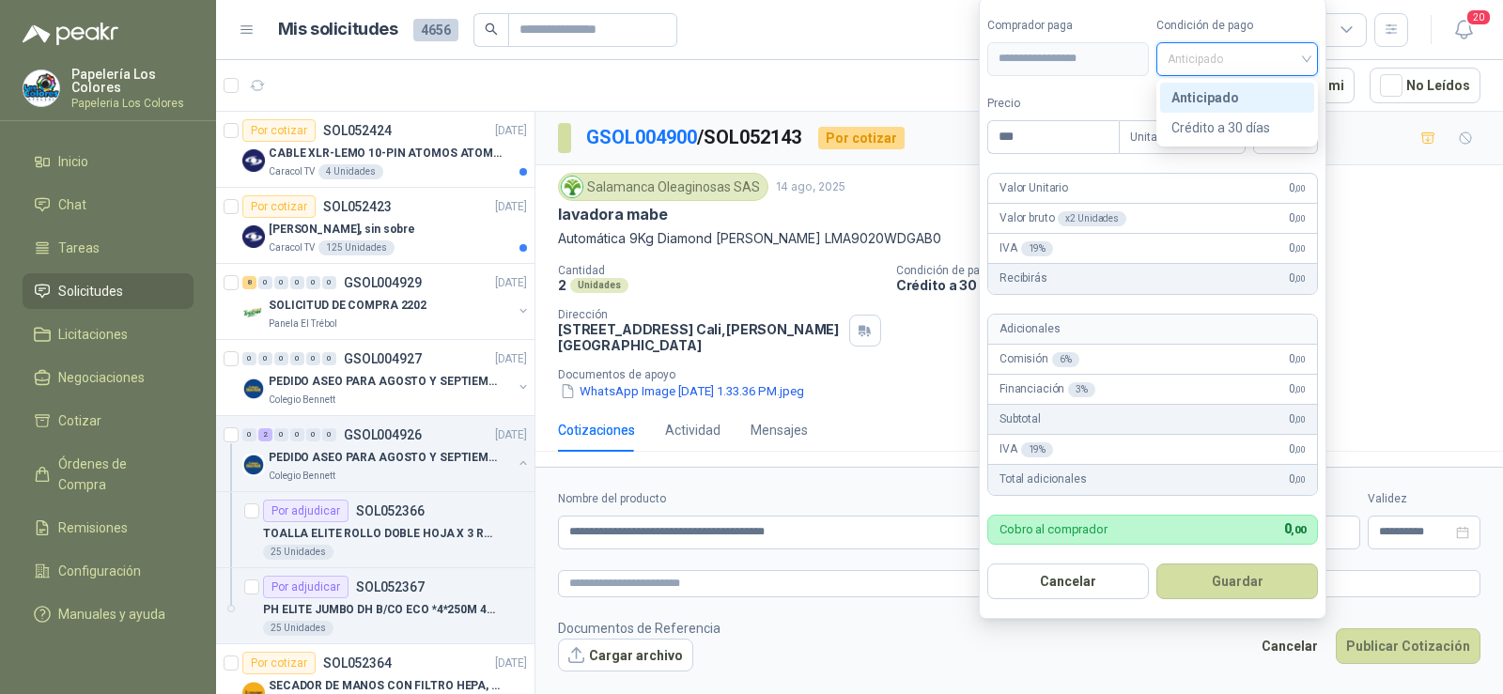
click at [1226, 123] on div "Crédito a 30 días" at bounding box center [1238, 127] width 132 height 21
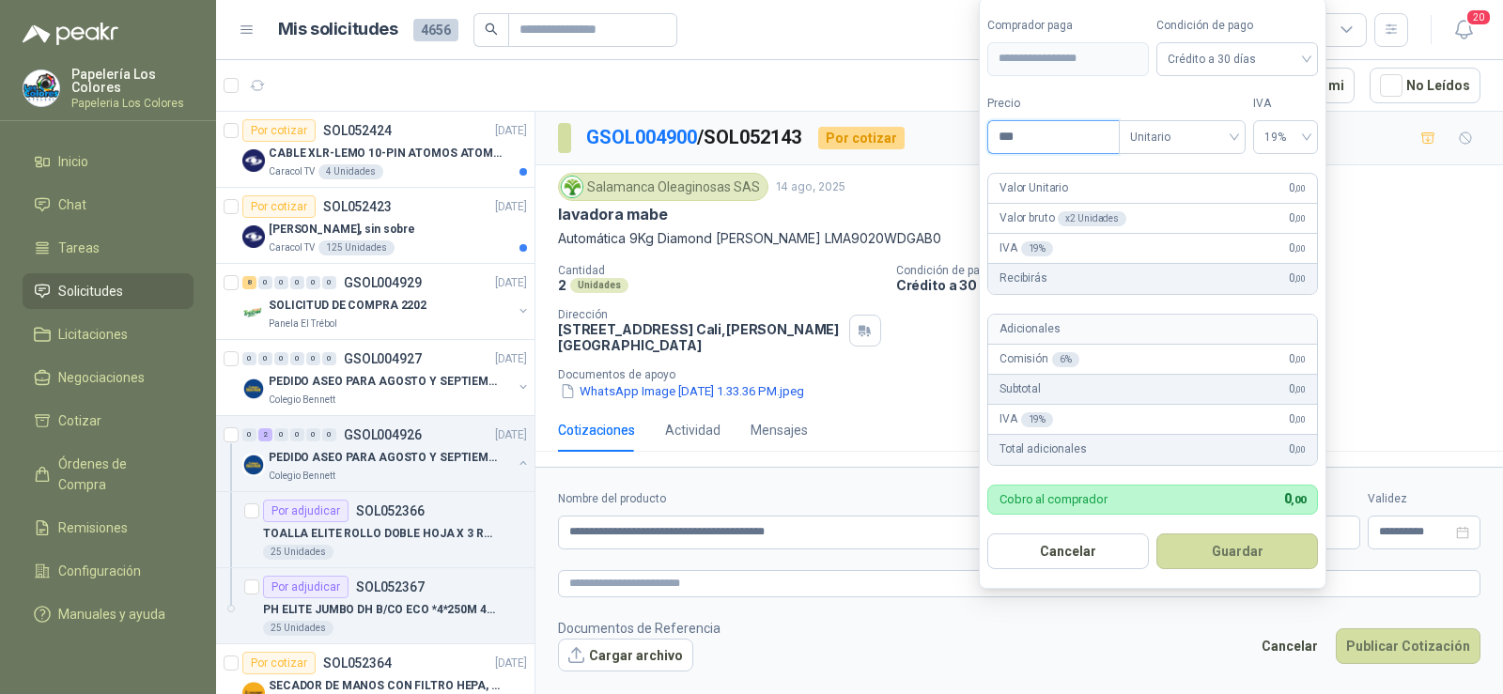
drag, startPoint x: 1018, startPoint y: 146, endPoint x: 904, endPoint y: 140, distance: 113.8
click at [908, 146] on body "Papelería Los Colores Papeleria Los Colores Inicio Chat Tareas Solicitudes Lici…" at bounding box center [751, 347] width 1503 height 694
type input "**********"
click at [1222, 548] on button "Guardar" at bounding box center [1238, 552] width 162 height 36
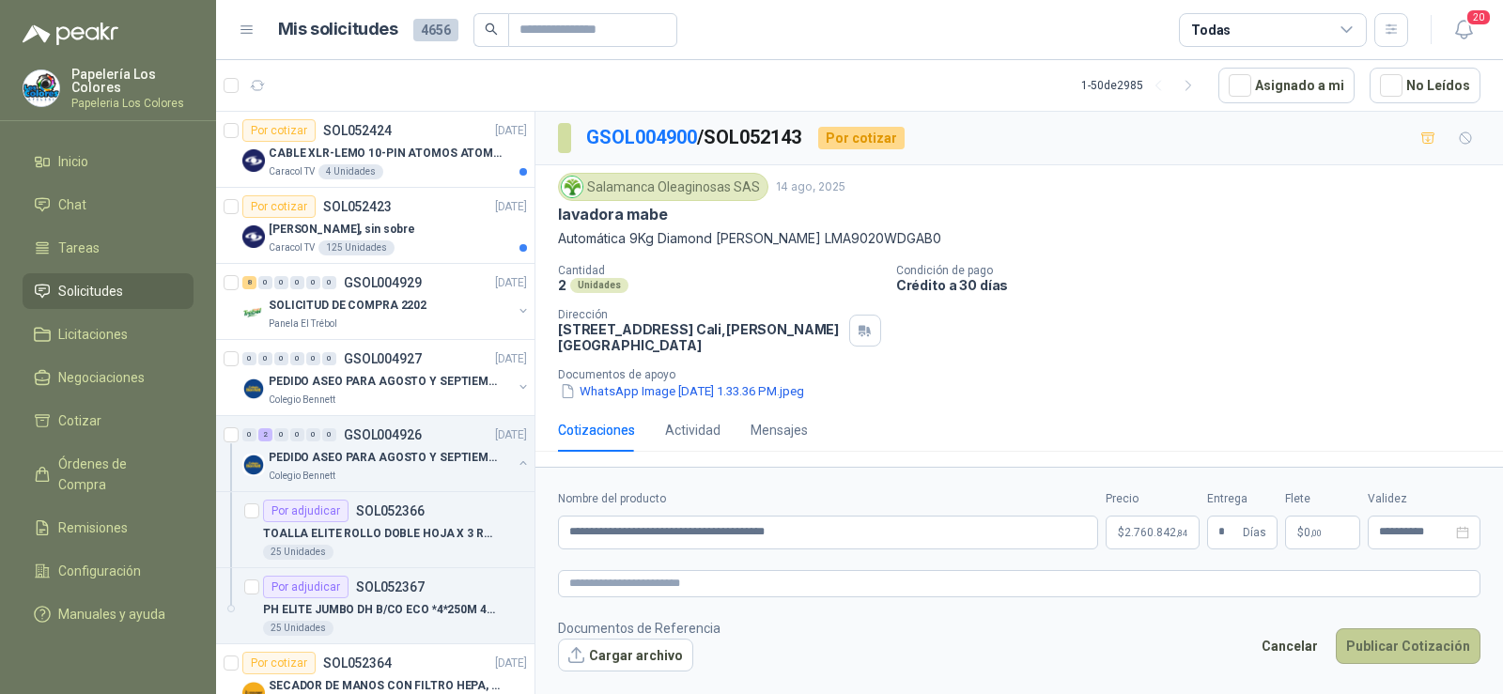
click at [1390, 641] on button "Publicar Cotización" at bounding box center [1408, 647] width 145 height 36
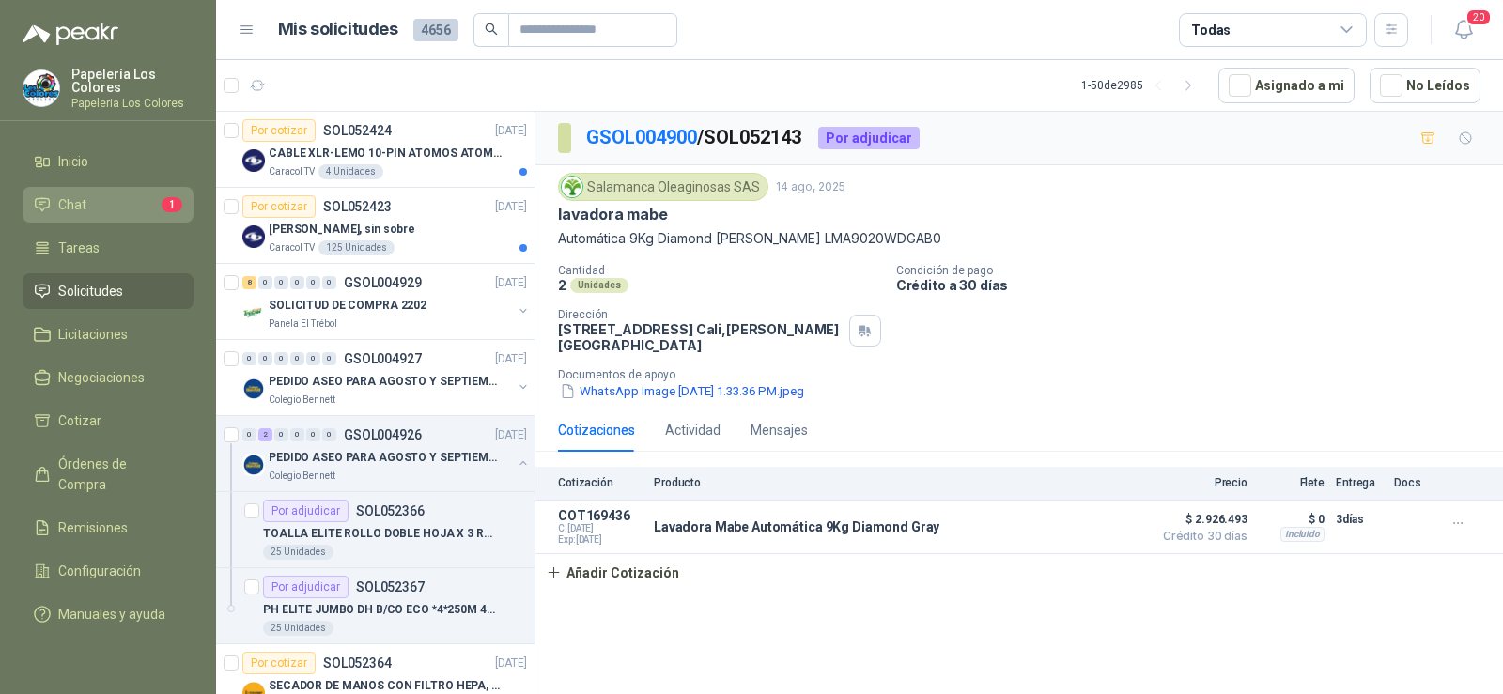
click at [106, 204] on li "Chat 1" at bounding box center [108, 204] width 148 height 21
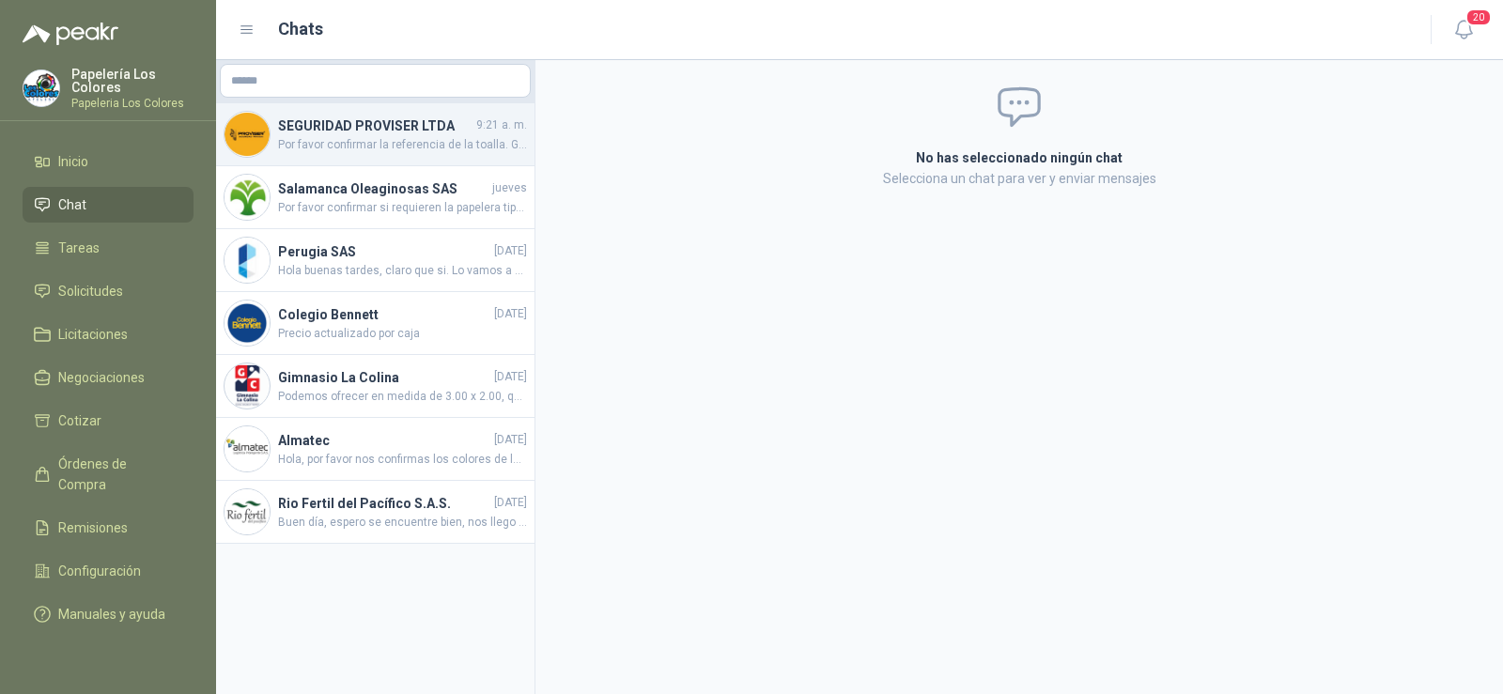
click at [367, 141] on span "Por favor confirmar la referencia de la toalla. Gracias" at bounding box center [402, 145] width 249 height 18
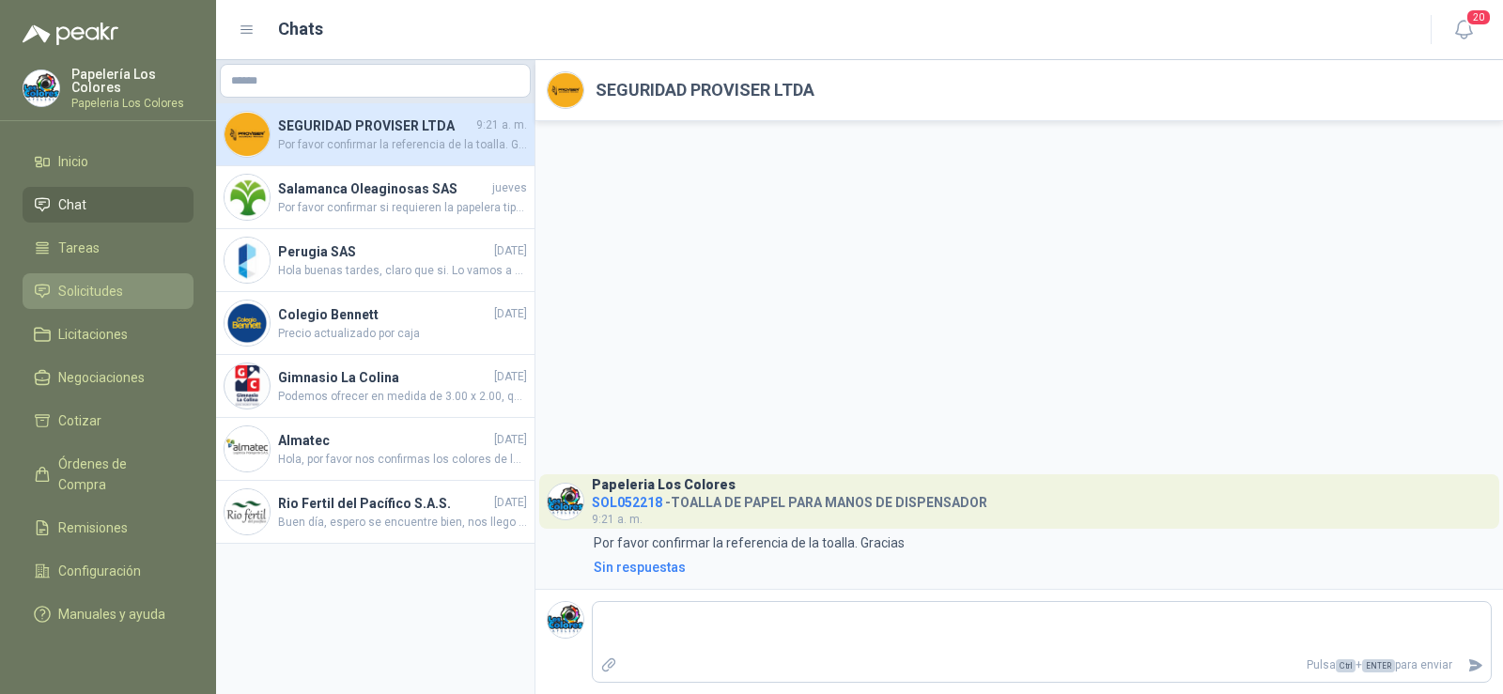
click at [108, 286] on span "Solicitudes" at bounding box center [90, 291] width 65 height 21
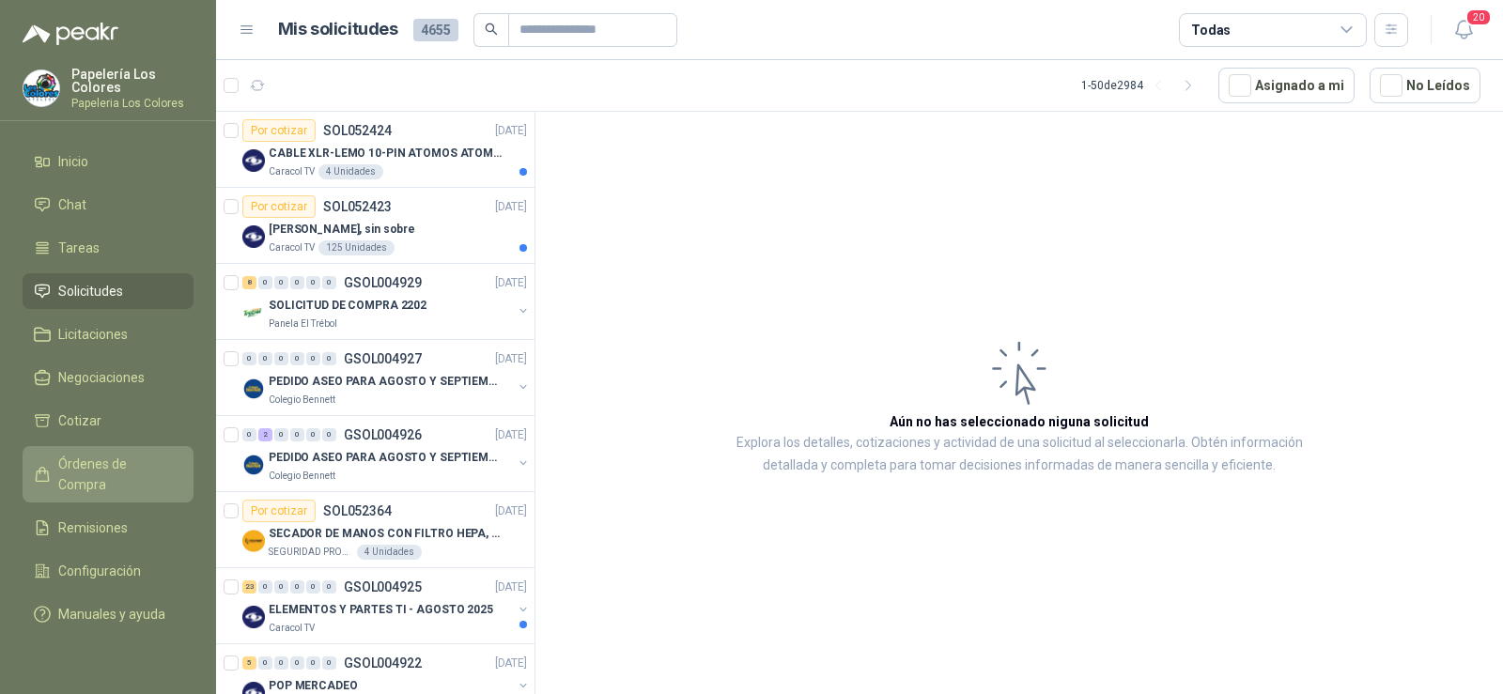
click at [81, 456] on span "Órdenes de Compra" at bounding box center [116, 474] width 117 height 41
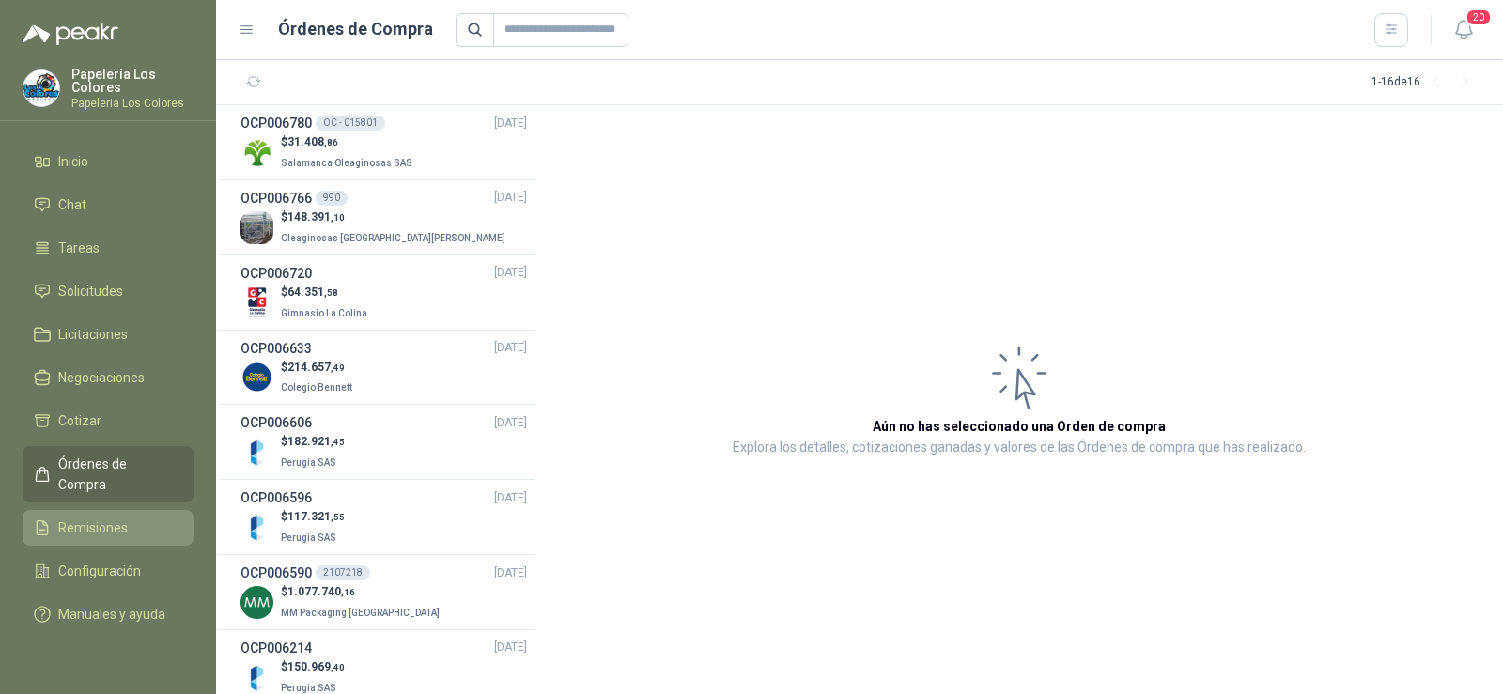
click at [94, 518] on span "Remisiones" at bounding box center [93, 528] width 70 height 21
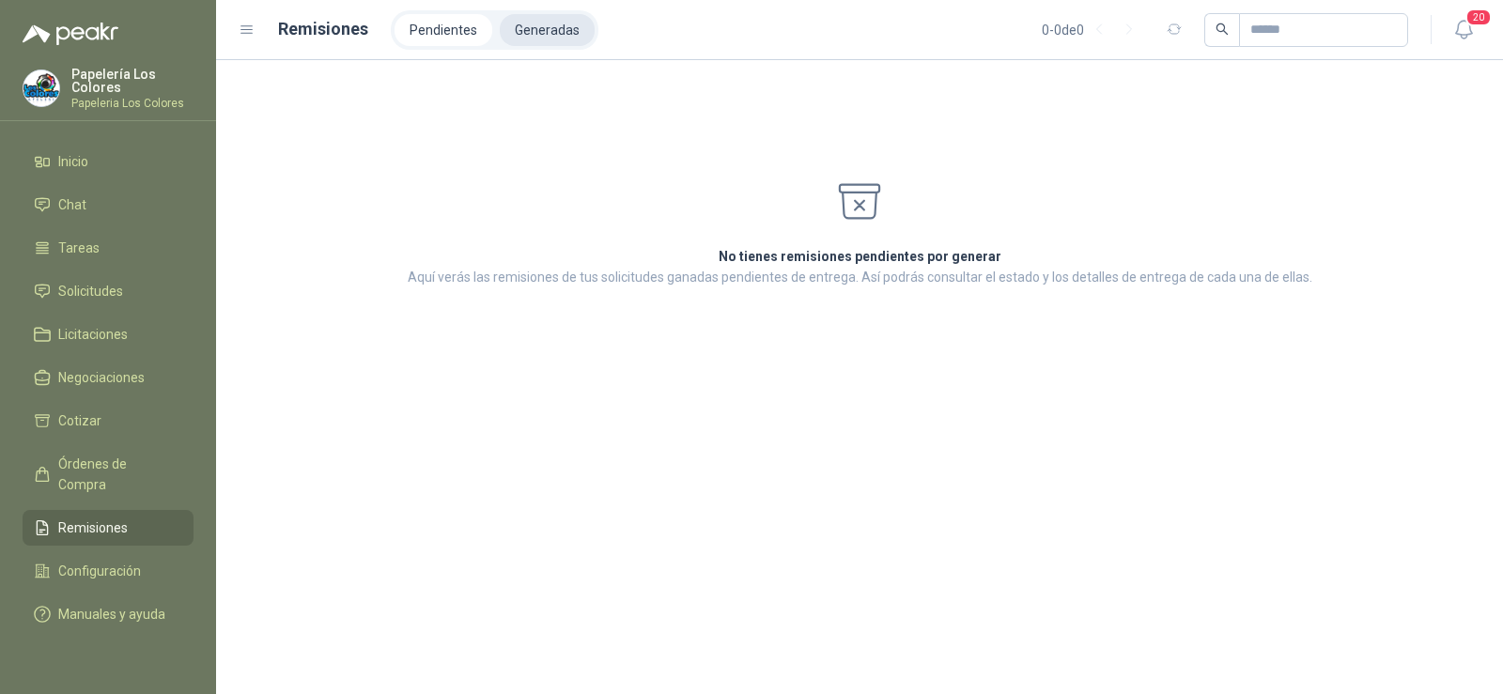
click at [536, 23] on li "Generadas" at bounding box center [547, 30] width 95 height 32
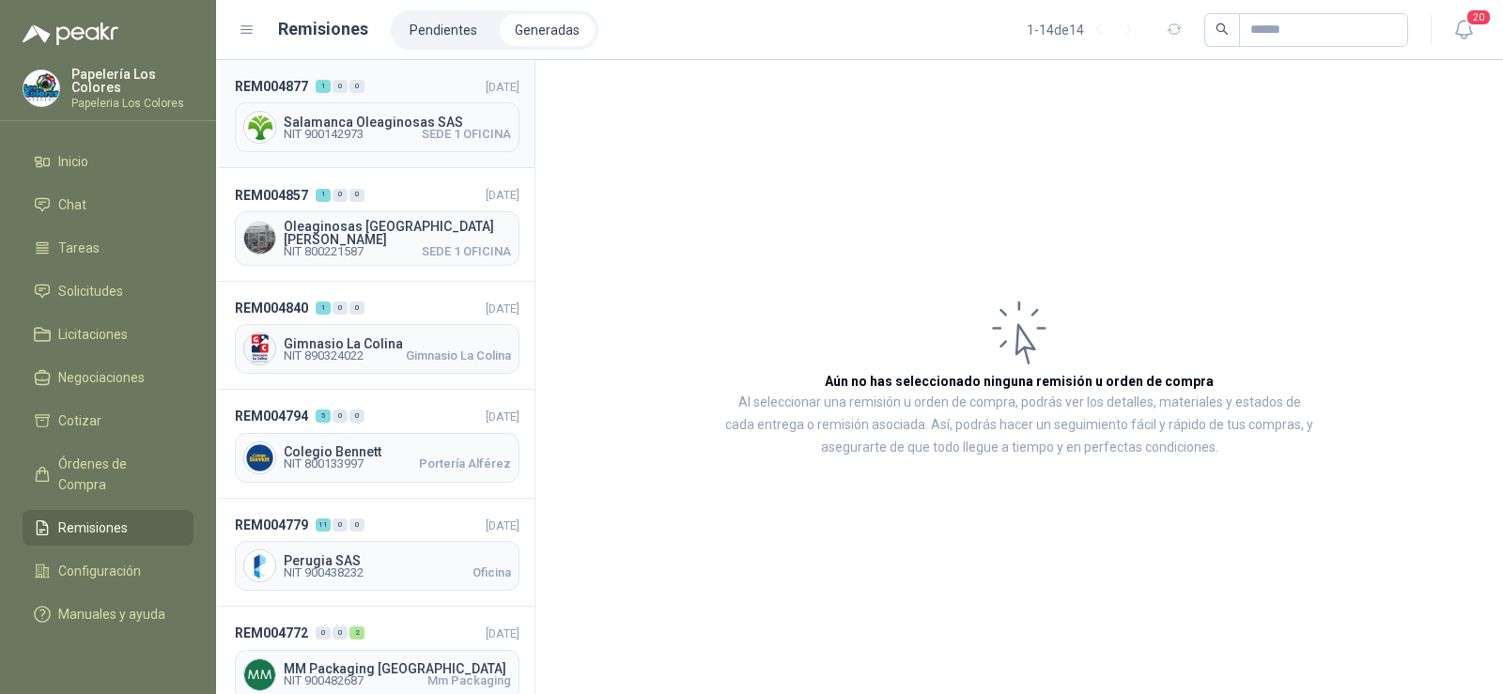
click at [365, 125] on span "Salamanca Oleaginosas SAS" at bounding box center [397, 122] width 227 height 13
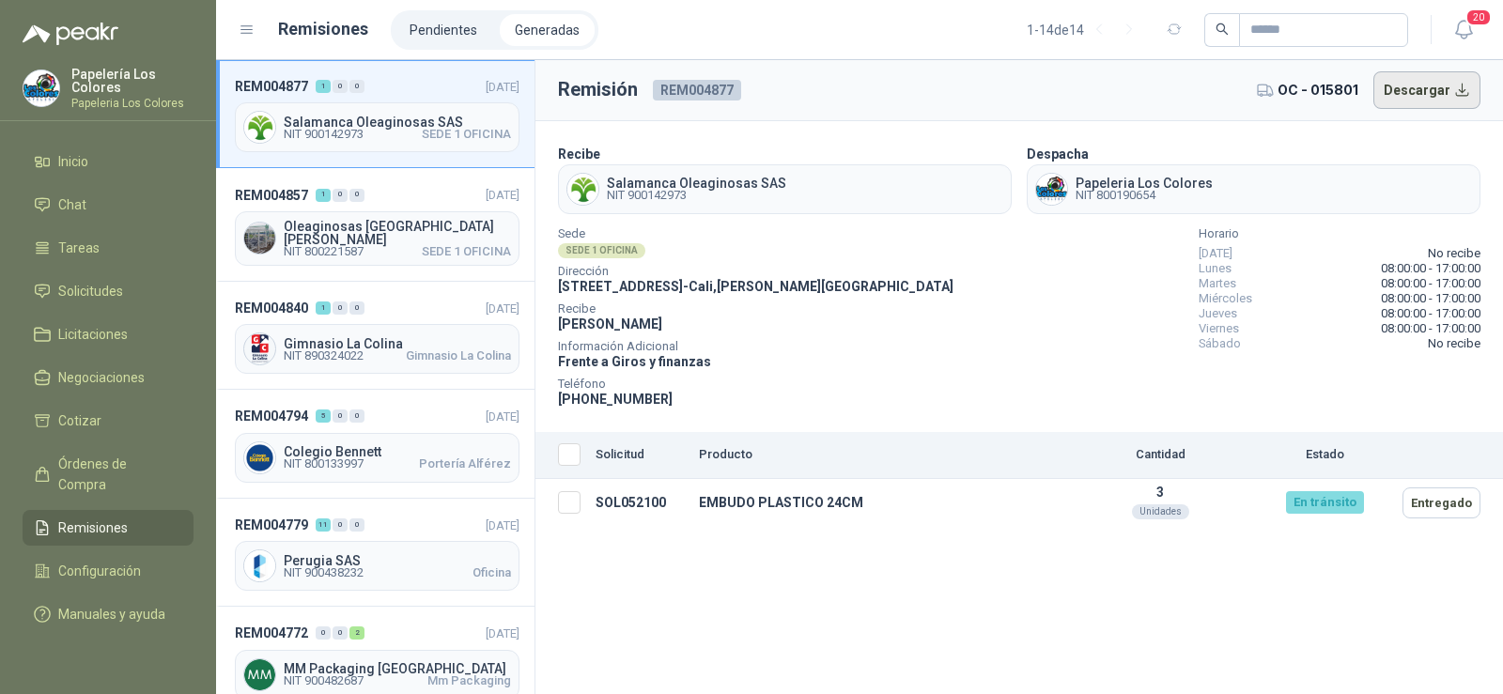
click at [1395, 92] on button "Descargar" at bounding box center [1428, 90] width 108 height 38
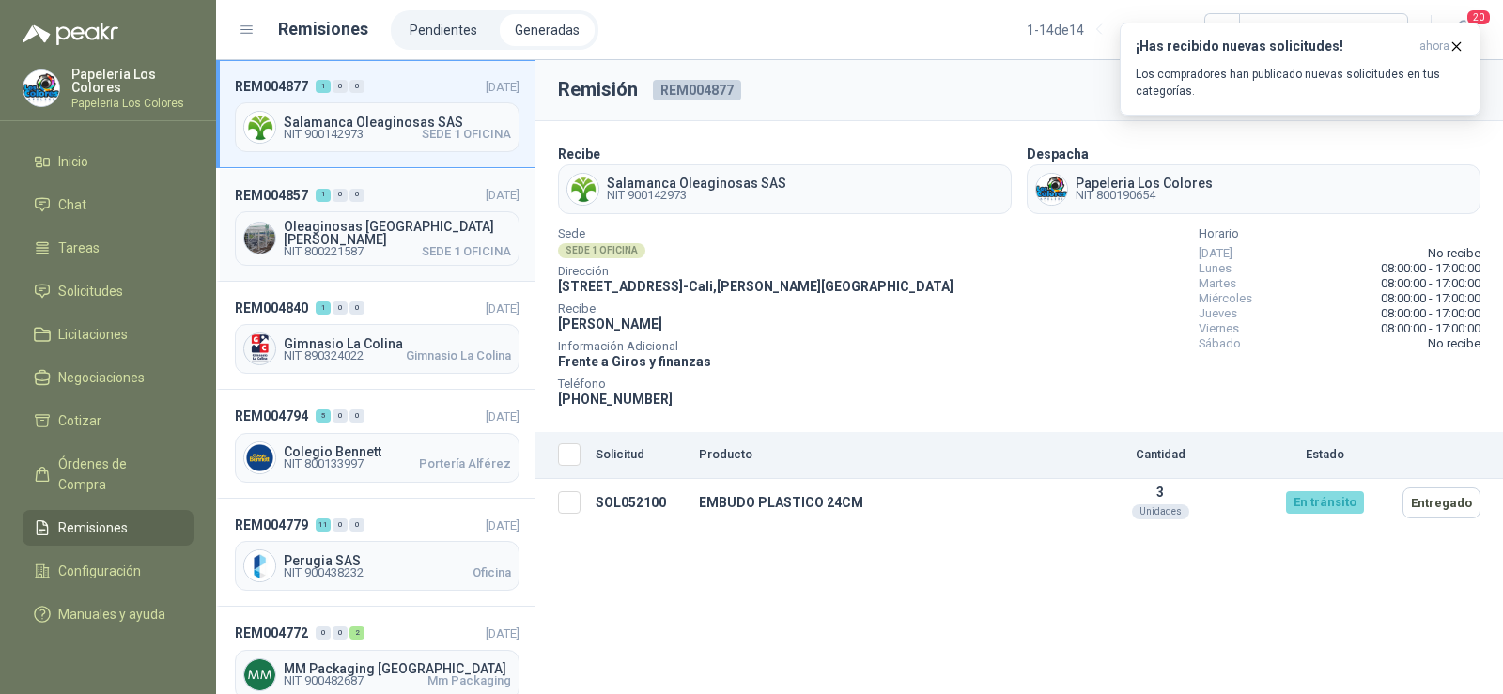
click at [353, 246] on span "NIT 800221587" at bounding box center [324, 251] width 80 height 11
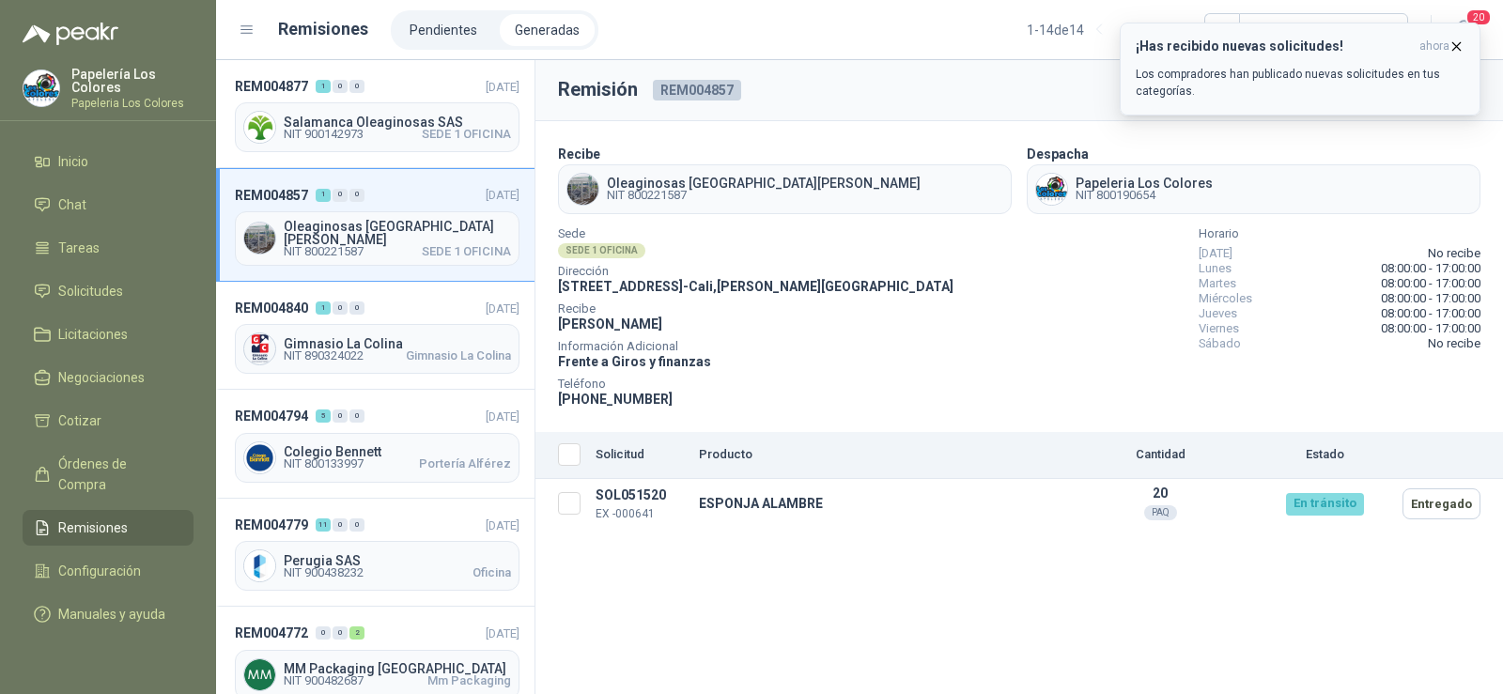
click at [1457, 53] on icon "button" at bounding box center [1457, 47] width 16 height 16
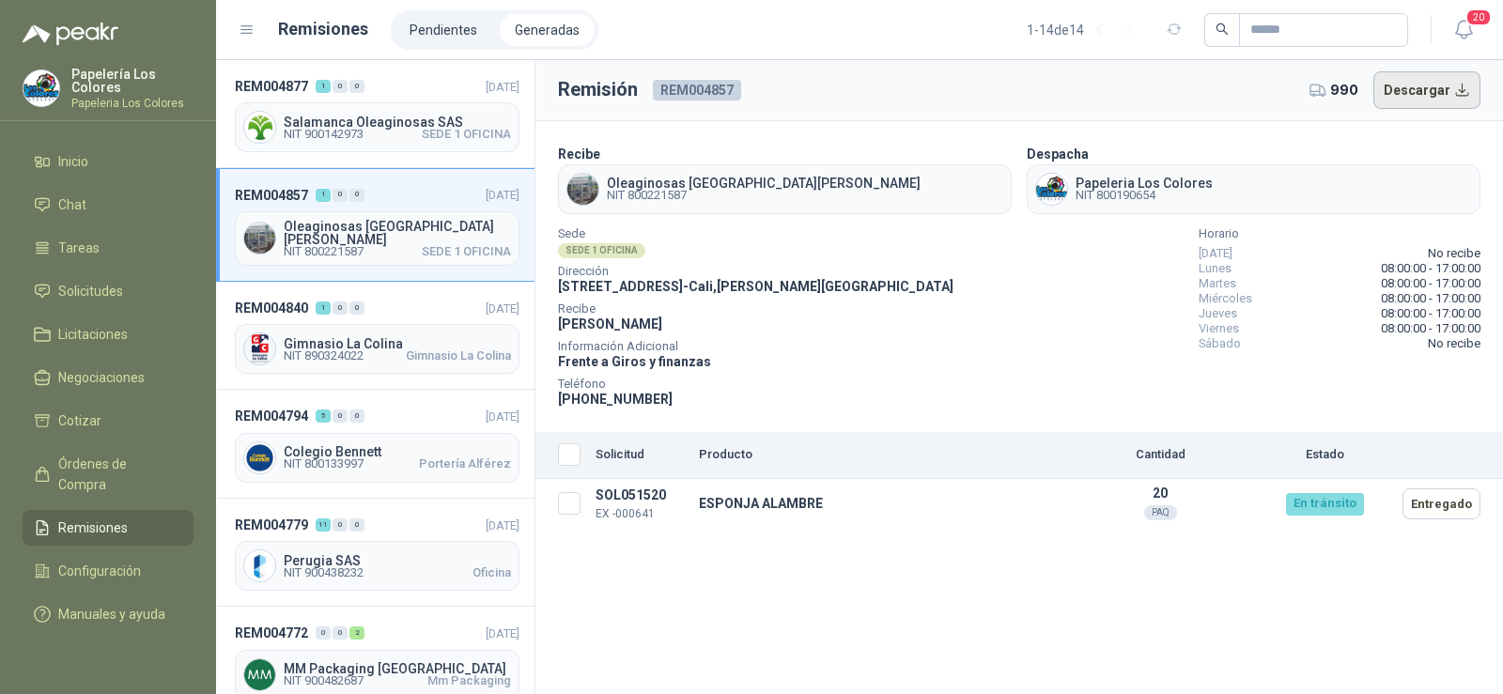
click at [1443, 84] on button "Descargar" at bounding box center [1428, 90] width 108 height 38
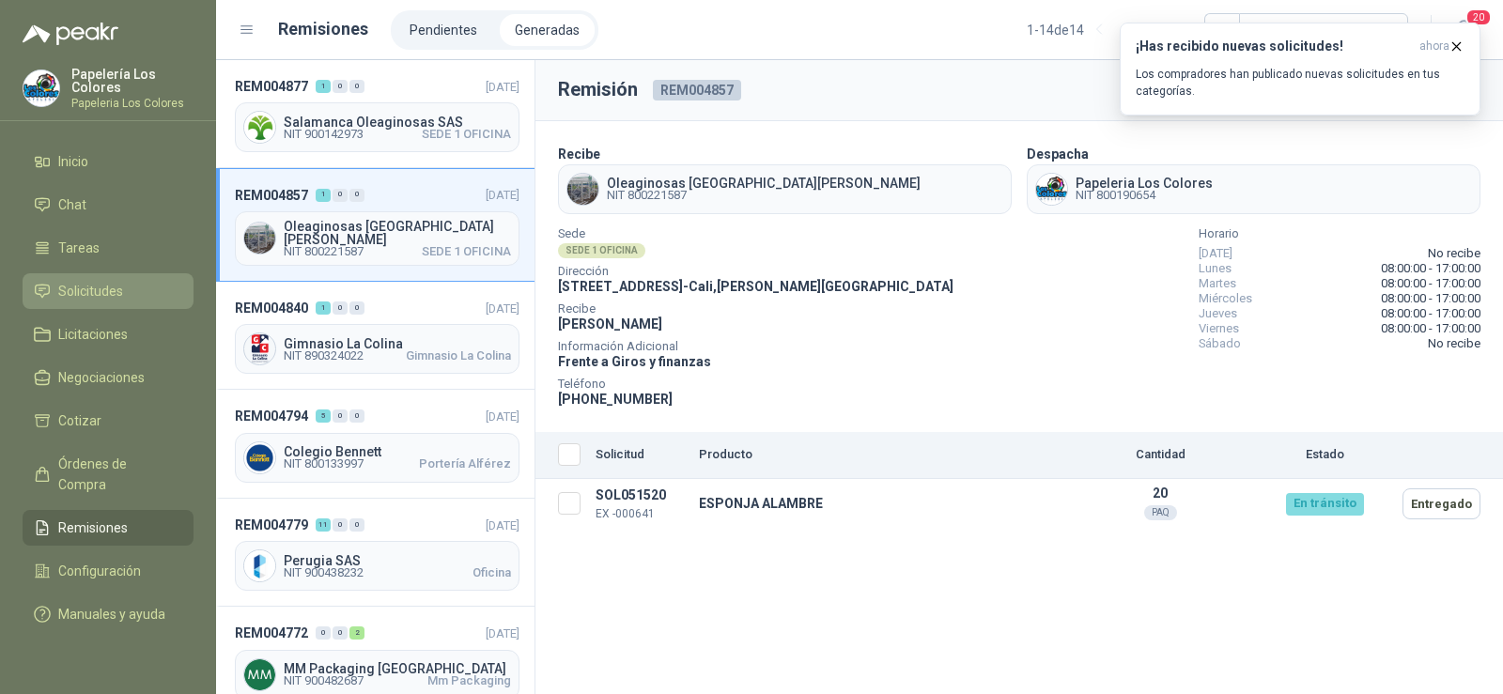
click at [84, 289] on span "Solicitudes" at bounding box center [90, 291] width 65 height 21
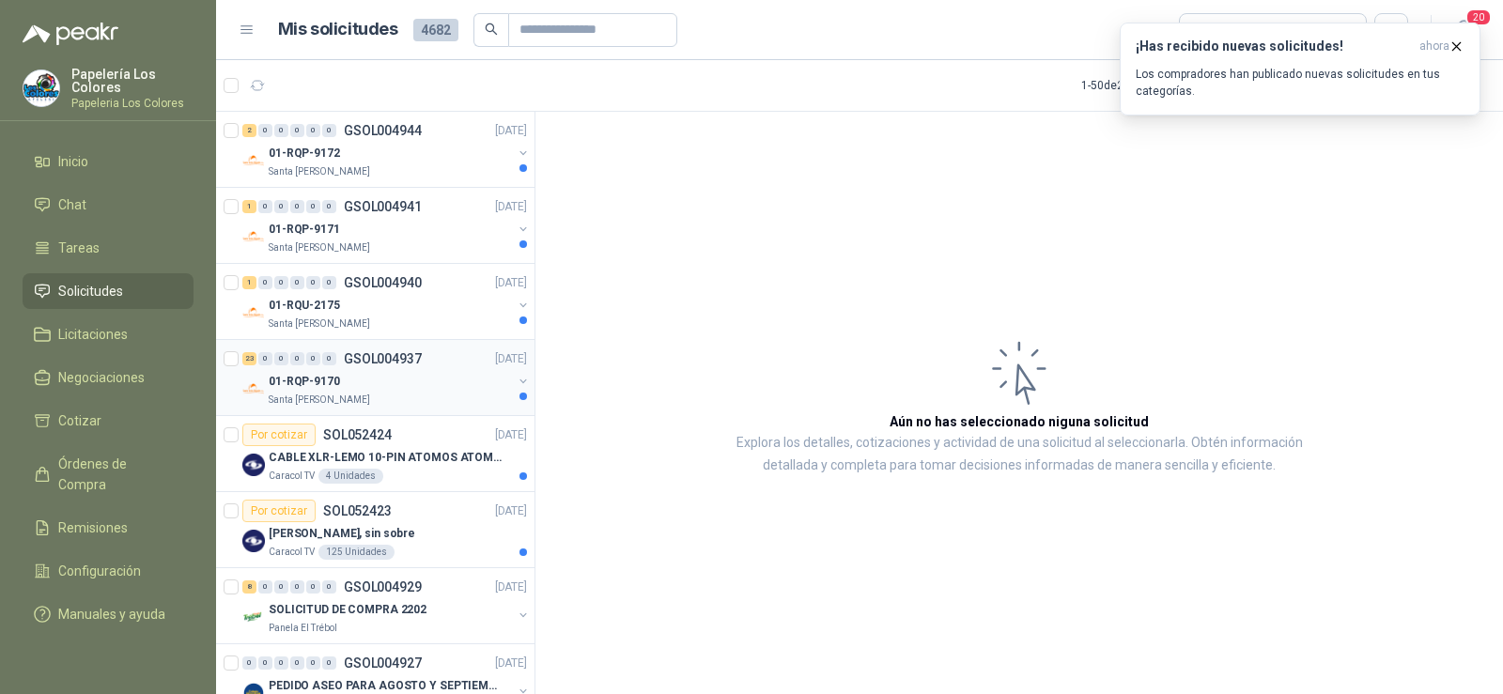
click at [333, 388] on p "01-RQP-9170" at bounding box center [304, 382] width 71 height 18
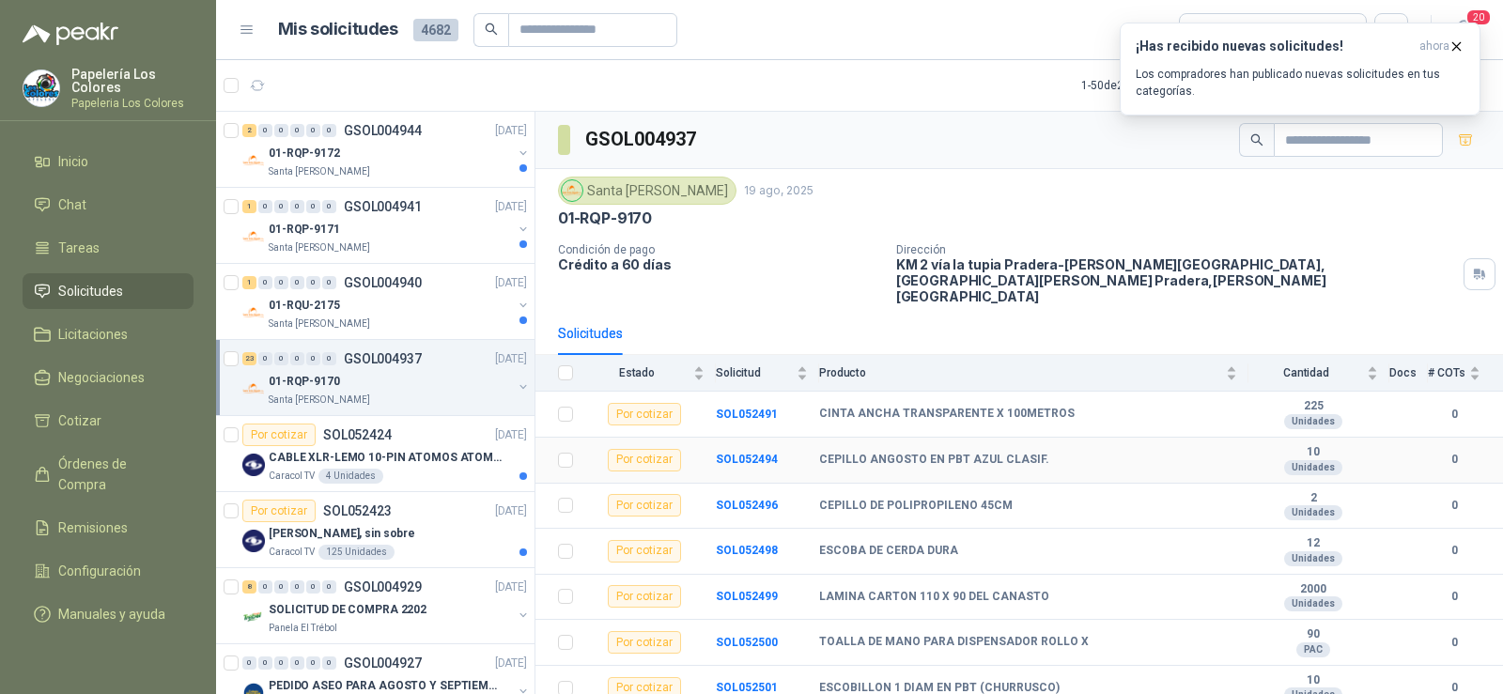
scroll to position [188, 0]
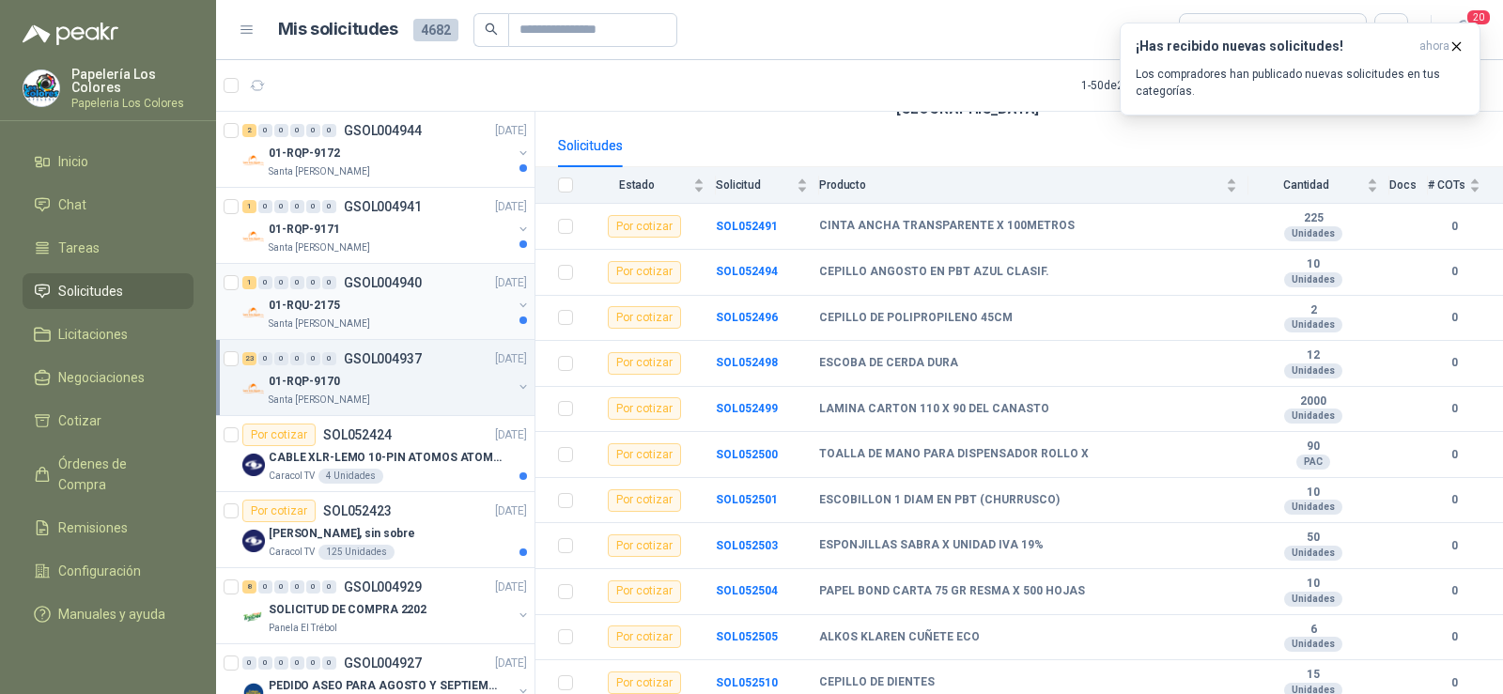
click at [317, 307] on p "01-RQU-2175" at bounding box center [304, 306] width 71 height 18
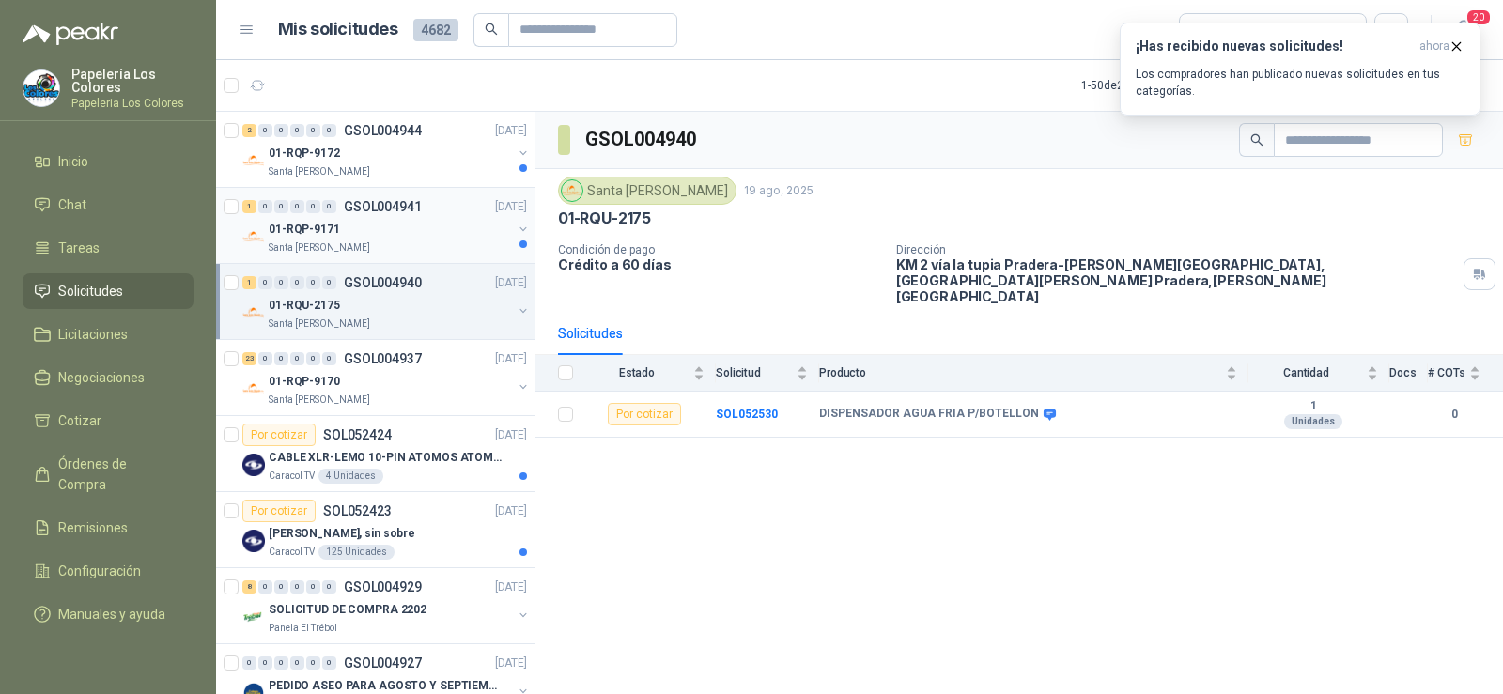
click at [330, 248] on p "Santa [PERSON_NAME]" at bounding box center [319, 248] width 101 height 15
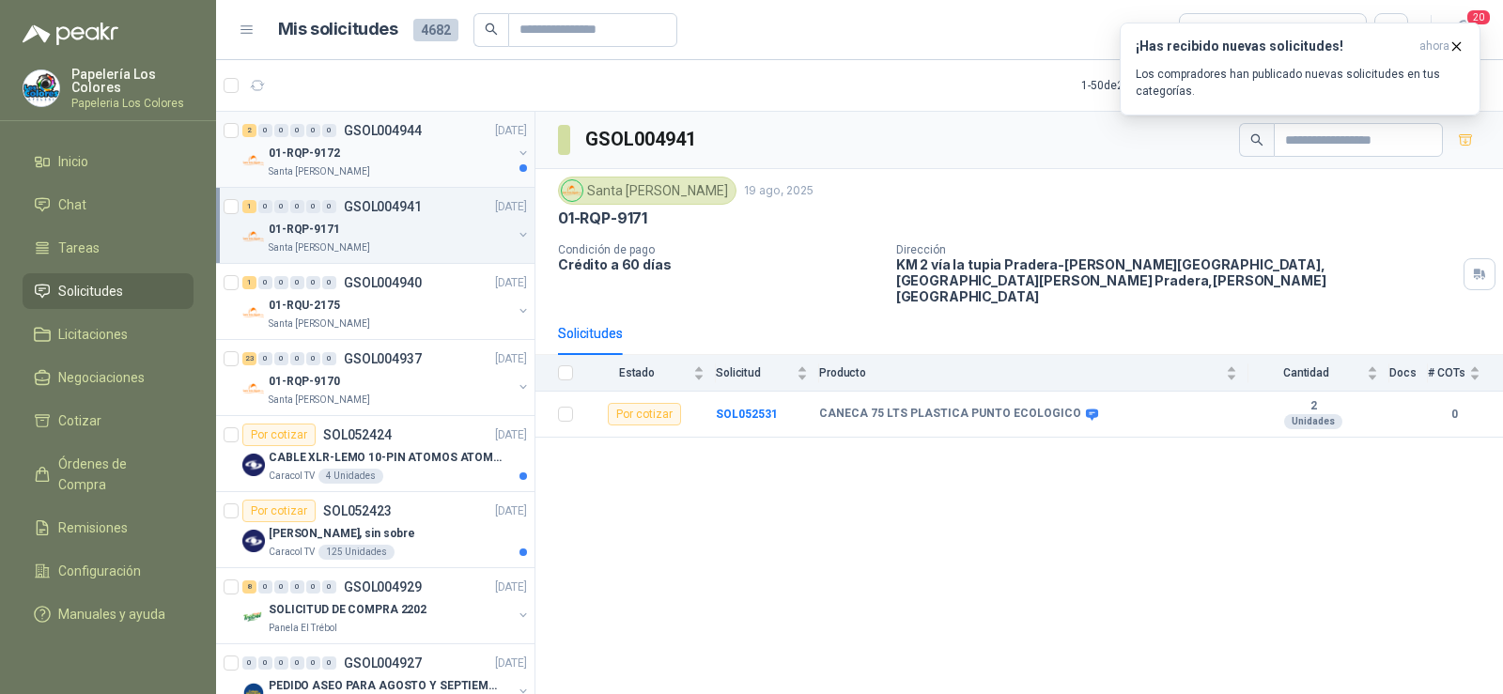
click at [291, 174] on p "Santa [PERSON_NAME]" at bounding box center [319, 171] width 101 height 15
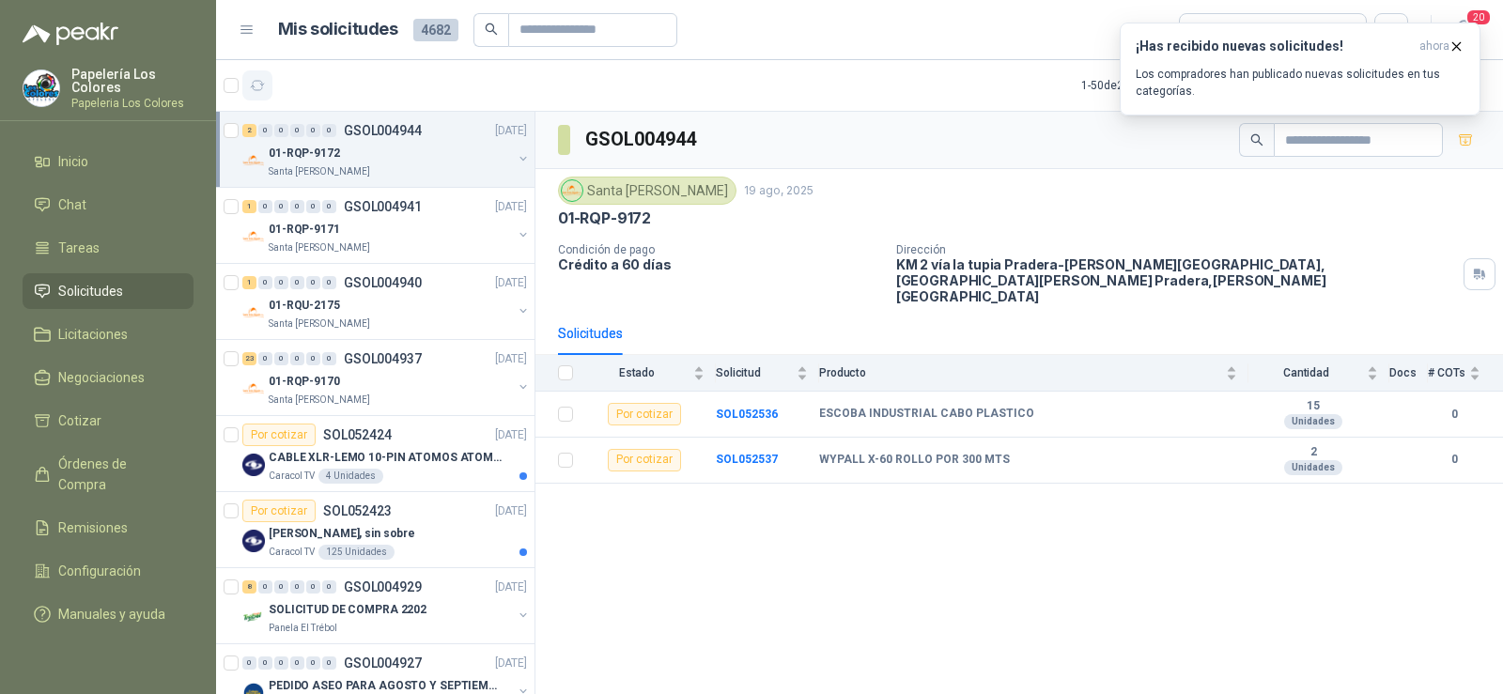
click at [247, 87] on button "button" at bounding box center [257, 85] width 30 height 30
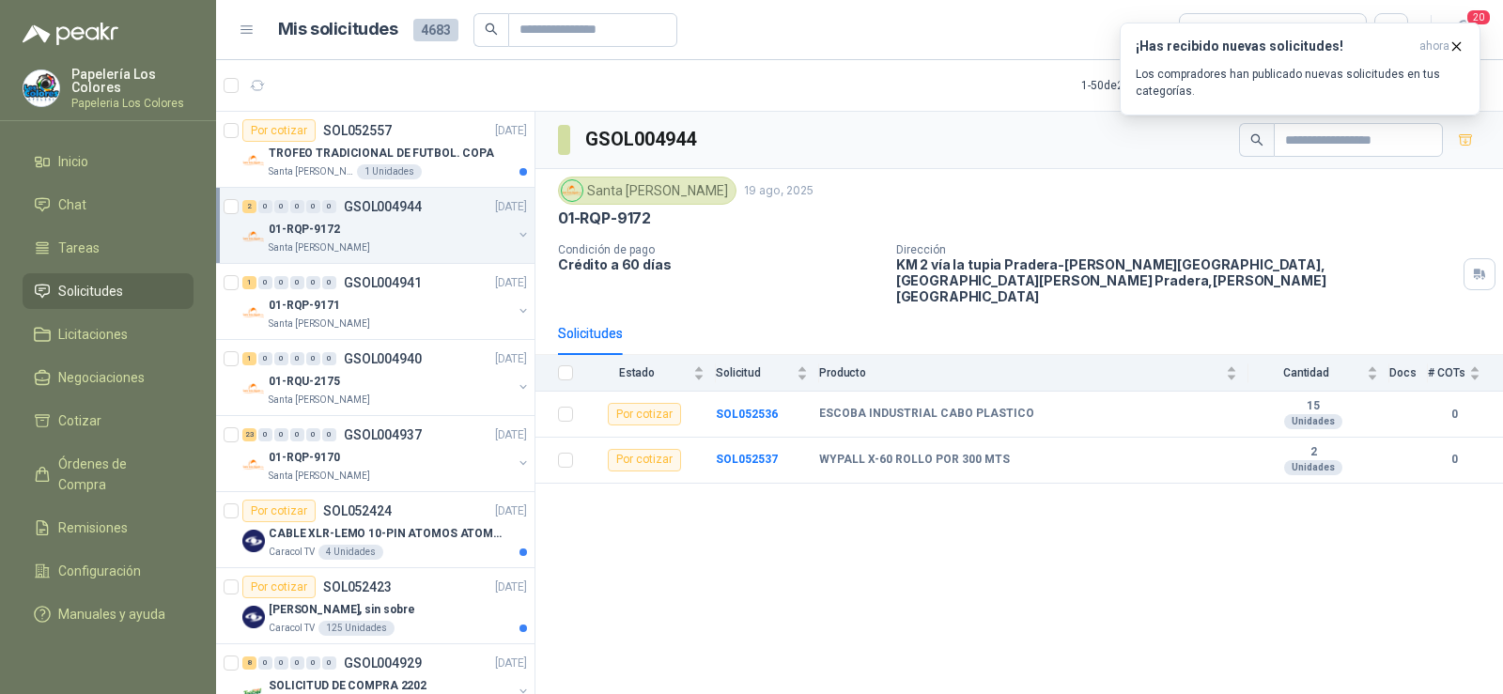
click at [324, 228] on p "01-RQP-9172" at bounding box center [304, 230] width 71 height 18
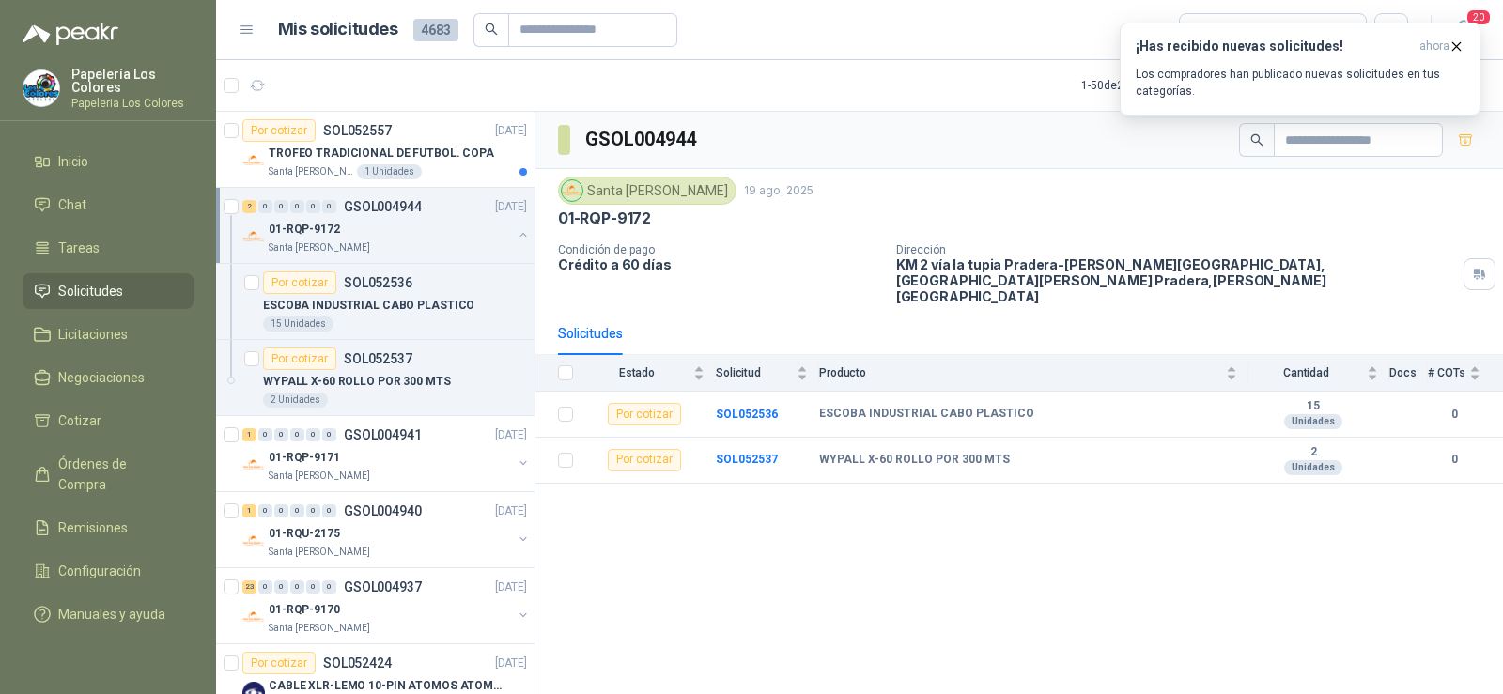
click at [317, 226] on p "01-RQP-9172" at bounding box center [304, 230] width 71 height 18
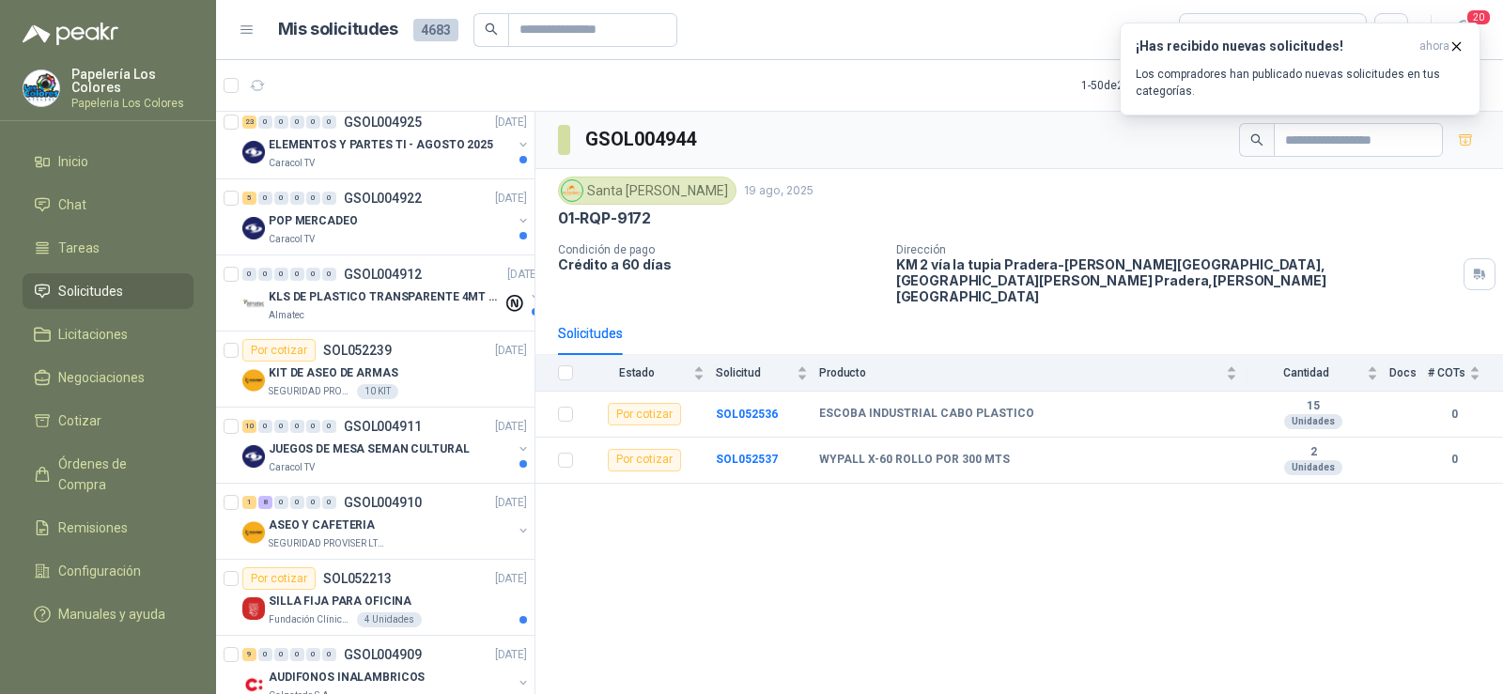
scroll to position [1034, 0]
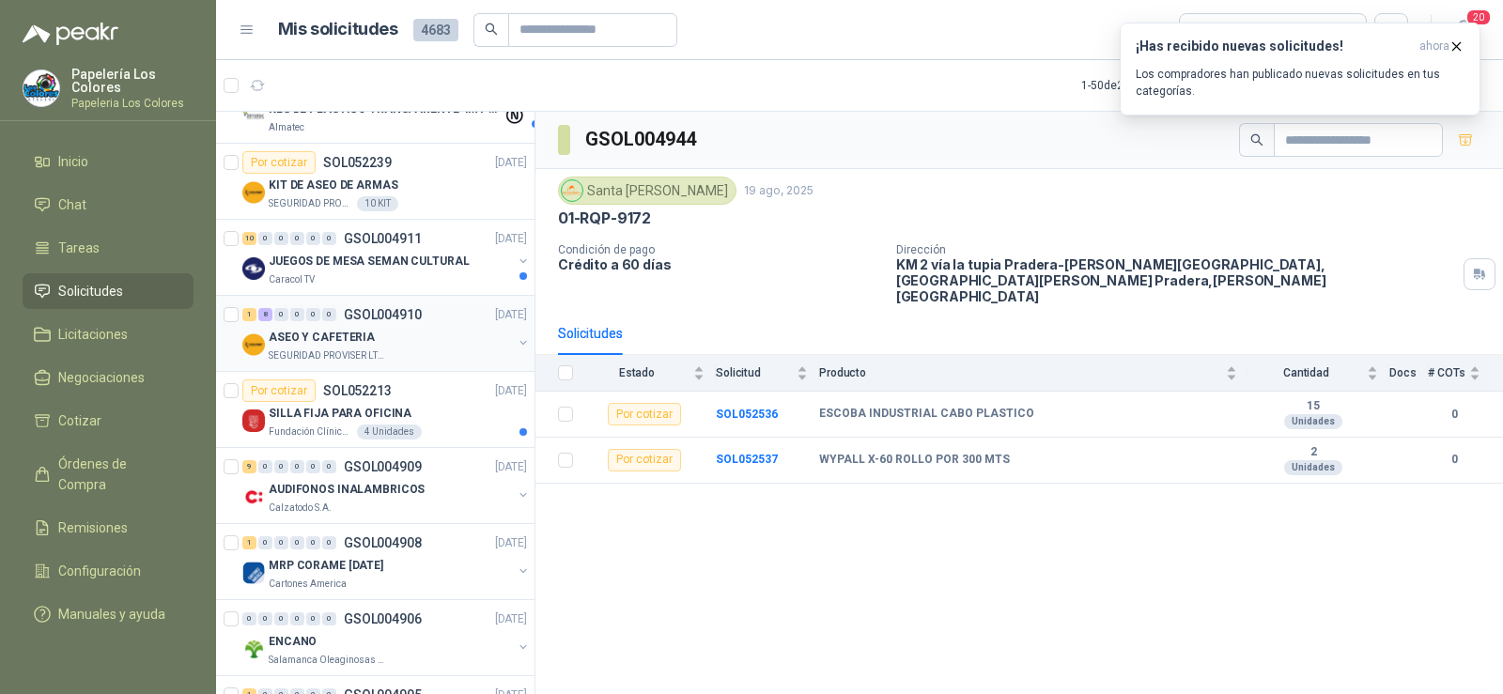
click at [366, 348] on div "ASEO Y CAFETERIA" at bounding box center [390, 337] width 243 height 23
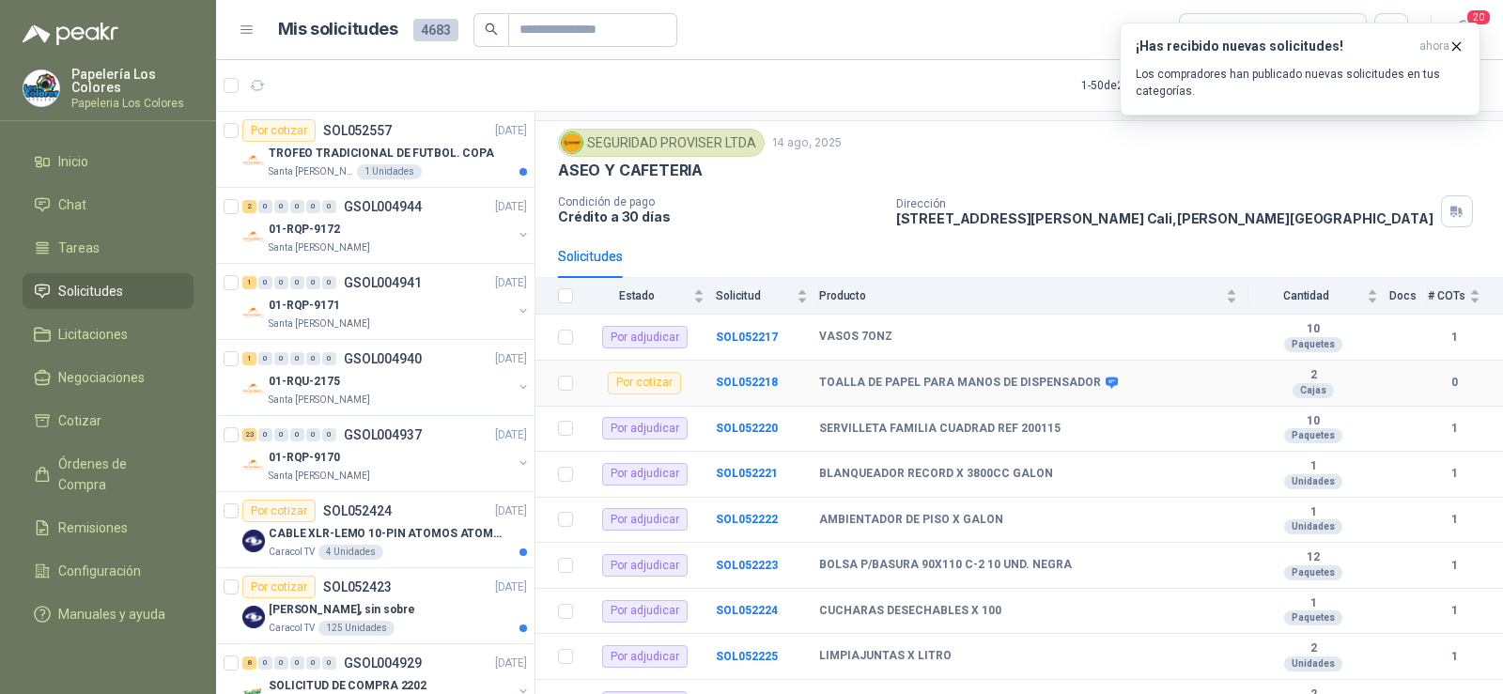
scroll to position [73, 0]
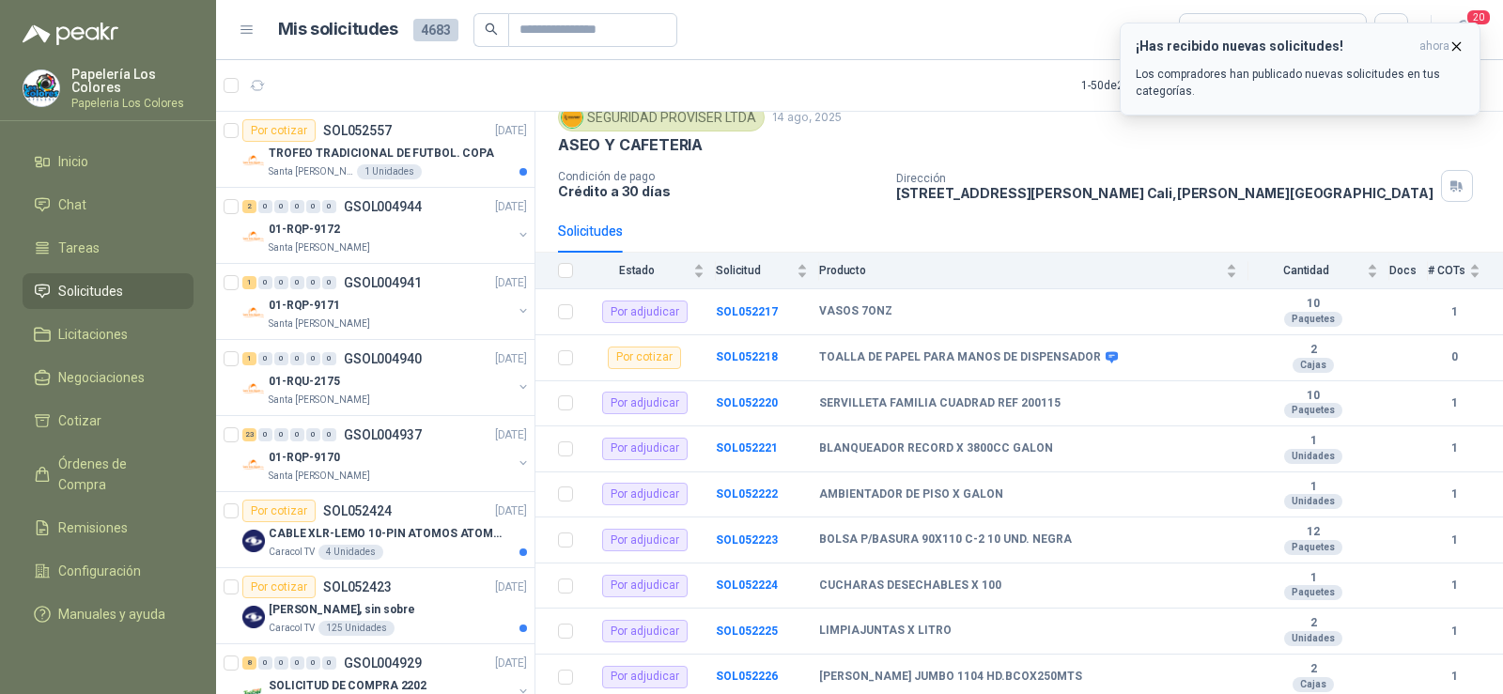
click at [1456, 47] on icon "button" at bounding box center [1458, 46] width 8 height 8
click at [264, 87] on icon "button" at bounding box center [258, 86] width 16 height 16
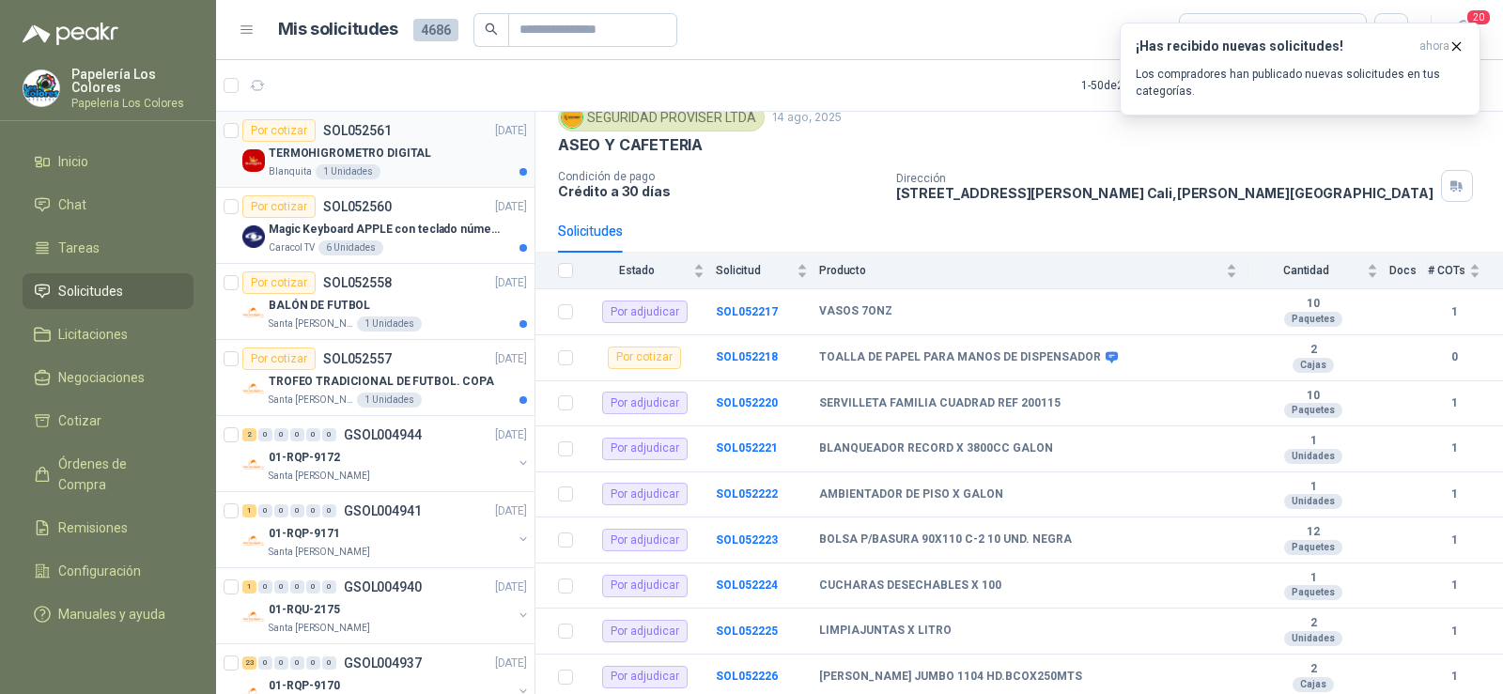
click at [290, 148] on p "TERMOHIGROMETRO DIGITAL" at bounding box center [350, 154] width 163 height 18
